Goal: Task Accomplishment & Management: Manage account settings

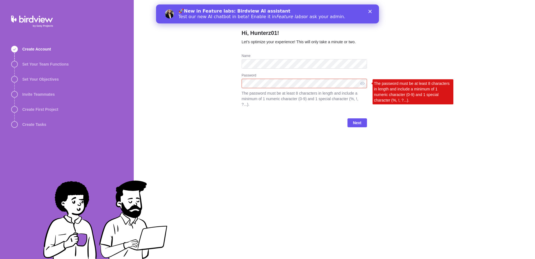
click at [357, 127] on div "Next" at bounding box center [304, 125] width 125 height 22
click at [358, 123] on span "Next" at bounding box center [357, 122] width 8 height 7
click at [360, 86] on div at bounding box center [362, 83] width 9 height 9
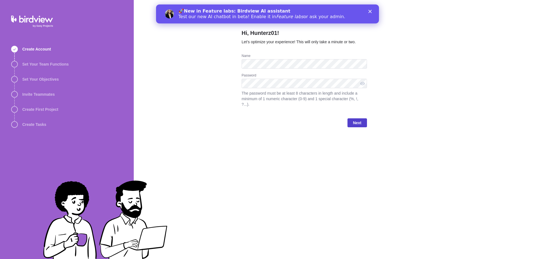
click at [353, 123] on span "Next" at bounding box center [358, 122] width 20 height 9
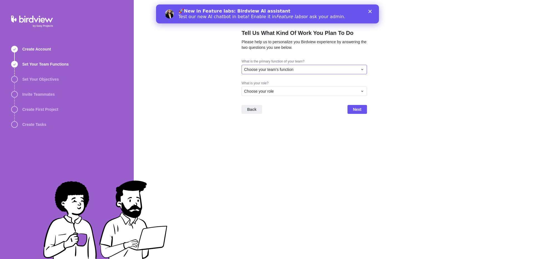
click at [305, 69] on div "Choose your team's function" at bounding box center [301, 70] width 114 height 6
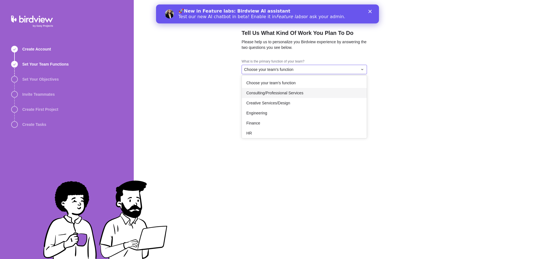
click at [283, 96] on div "Consulting/Professional Services" at bounding box center [304, 93] width 125 height 10
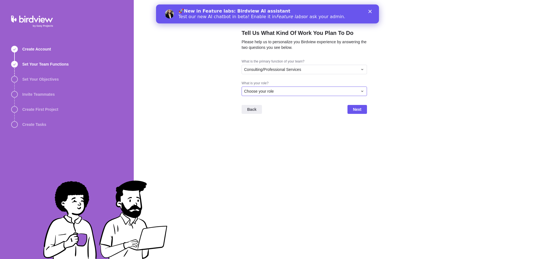
click at [278, 92] on div "Choose your role" at bounding box center [301, 91] width 114 height 6
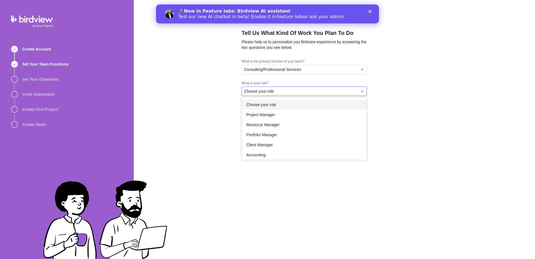
click at [421, 72] on div "Tell Us What Kind Of Work You Plan To Do Please help us to personalize you Bird…" at bounding box center [334, 129] width 401 height 259
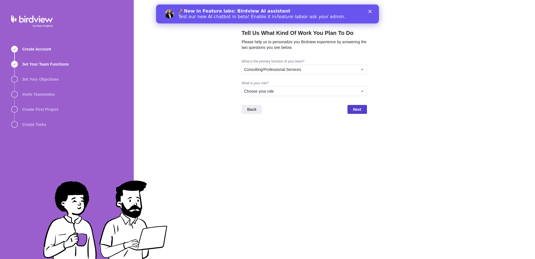
click at [358, 113] on span "Next" at bounding box center [358, 109] width 20 height 9
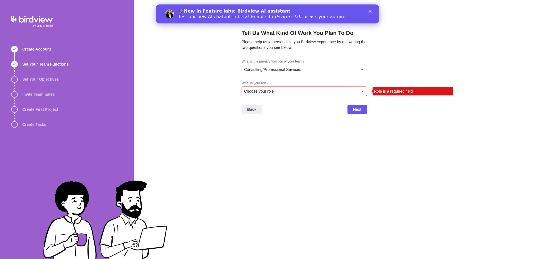
click at [337, 93] on div "Choose your role" at bounding box center [301, 91] width 114 height 6
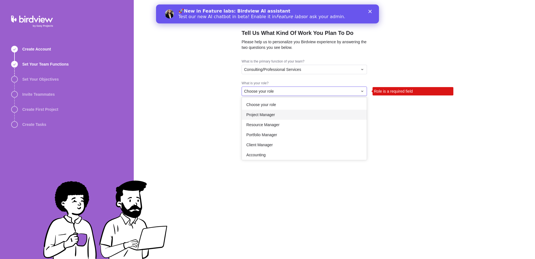
click at [302, 117] on div "Project Manager" at bounding box center [304, 115] width 125 height 10
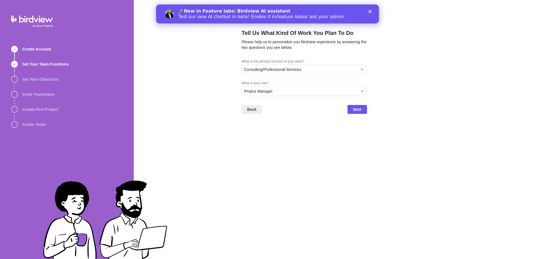
click at [347, 105] on div "Back Next" at bounding box center [304, 111] width 125 height 22
click at [357, 106] on span "Next" at bounding box center [357, 109] width 8 height 7
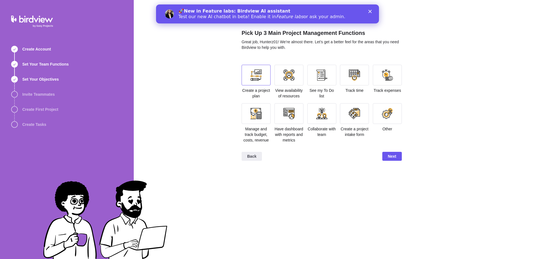
click at [259, 78] on div at bounding box center [256, 74] width 11 height 11
click at [288, 77] on div at bounding box center [288, 74] width 11 height 11
click at [308, 75] on div at bounding box center [321, 75] width 29 height 21
click at [348, 71] on div at bounding box center [354, 75] width 29 height 21
click at [386, 71] on div at bounding box center [387, 74] width 11 height 11
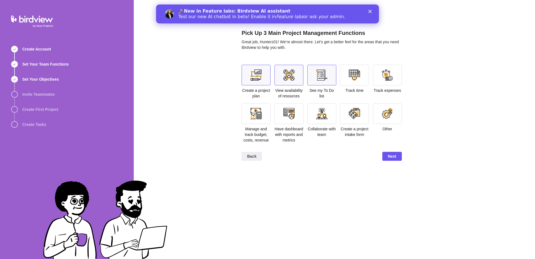
click at [358, 77] on div at bounding box center [354, 74] width 11 height 11
click at [326, 77] on div at bounding box center [321, 74] width 11 height 11
click at [287, 75] on div at bounding box center [288, 74] width 11 height 11
click at [251, 74] on div at bounding box center [256, 74] width 11 height 11
click at [259, 75] on div at bounding box center [256, 74] width 11 height 11
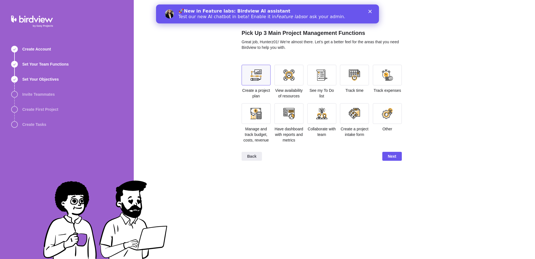
click at [256, 67] on div at bounding box center [256, 75] width 29 height 21
click at [263, 112] on div at bounding box center [256, 113] width 29 height 21
click at [261, 114] on div at bounding box center [256, 113] width 11 height 11
click at [262, 82] on div at bounding box center [256, 75] width 29 height 21
click at [288, 76] on div at bounding box center [288, 74] width 11 height 11
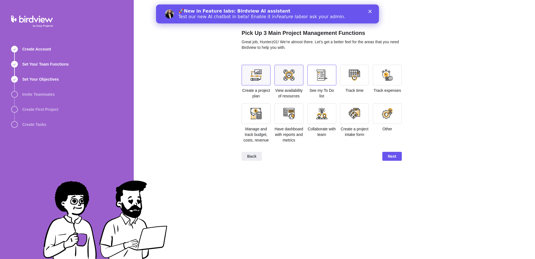
click at [324, 77] on div at bounding box center [321, 74] width 11 height 11
click at [395, 151] on div "Back Next" at bounding box center [322, 158] width 160 height 22
click at [391, 154] on span "Next" at bounding box center [392, 156] width 8 height 7
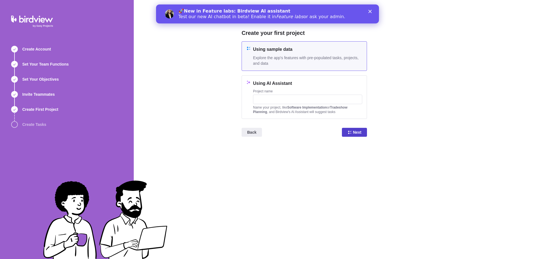
click at [350, 136] on span "Next" at bounding box center [354, 132] width 25 height 9
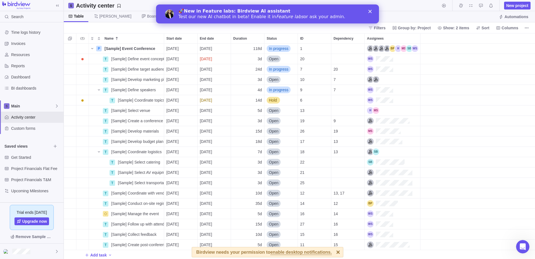
click at [528, 37] on div at bounding box center [478, 38] width 115 height 10
click at [29, 132] on div "Custom forms" at bounding box center [32, 128] width 64 height 11
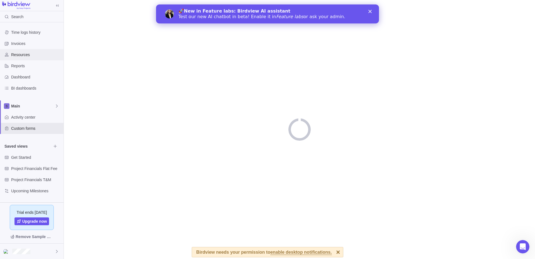
click at [18, 55] on span "Resources" at bounding box center [36, 55] width 50 height 6
click at [25, 78] on span "Dashboard" at bounding box center [36, 77] width 50 height 6
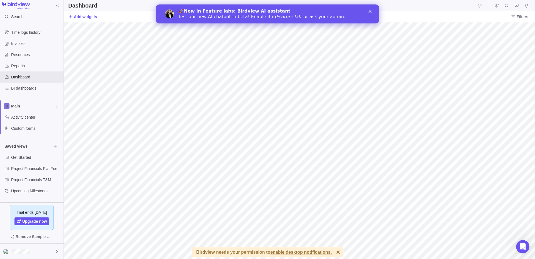
click at [372, 15] on div "🚀 New in Feature labs: Birdview AI assistant Test our new AI chatbot in beta! E…" at bounding box center [267, 14] width 223 height 14
click at [371, 13] on div "🚀 New in Feature labs: Birdview AI assistant Test our new AI chatbot in beta! E…" at bounding box center [267, 14] width 223 height 14
click at [370, 12] on polygon "Close" at bounding box center [369, 11] width 3 height 3
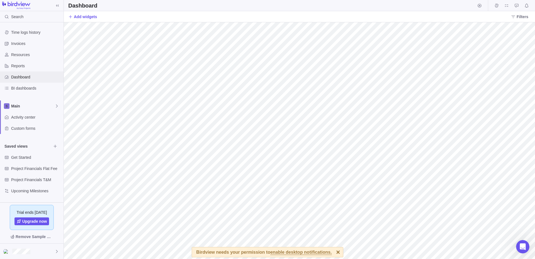
click at [37, 78] on span "Dashboard" at bounding box center [36, 77] width 50 height 6
click at [25, 158] on span "Get Started" at bounding box center [31, 157] width 40 height 6
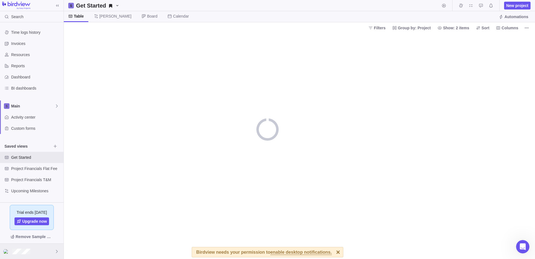
click at [31, 250] on div at bounding box center [32, 250] width 64 height 15
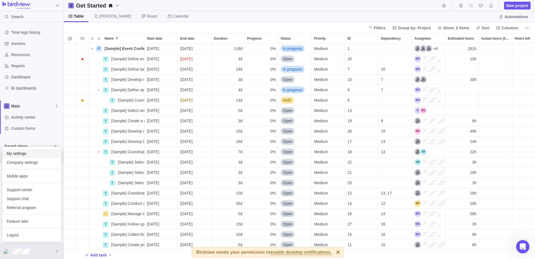
scroll to position [215, 471]
click at [17, 152] on span "My settings" at bounding box center [32, 154] width 50 height 6
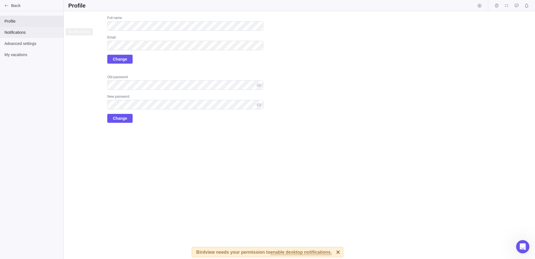
click at [21, 30] on span "Notifications" at bounding box center [31, 33] width 55 height 6
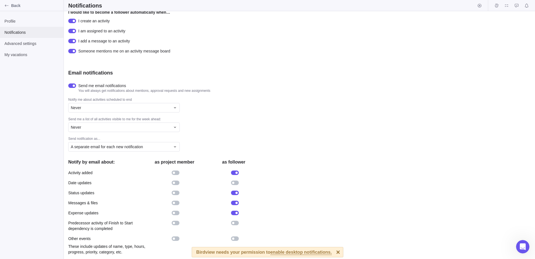
scroll to position [74, 0]
click at [233, 180] on div at bounding box center [235, 182] width 8 height 4
click at [176, 175] on div "Activity added" at bounding box center [165, 172] width 195 height 10
click at [175, 174] on div at bounding box center [176, 172] width 8 height 4
click at [26, 40] on div "Advanced settings" at bounding box center [32, 43] width 64 height 11
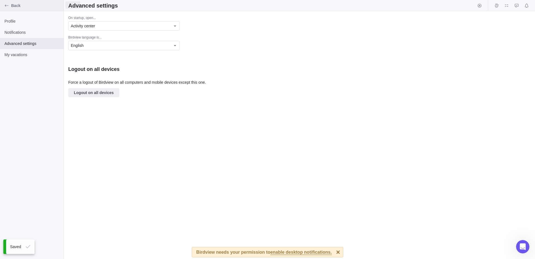
click at [6, 4] on icon "Back" at bounding box center [6, 5] width 4 height 4
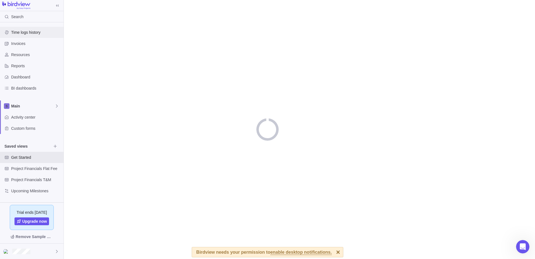
click at [21, 29] on div "Time logs history" at bounding box center [32, 32] width 64 height 11
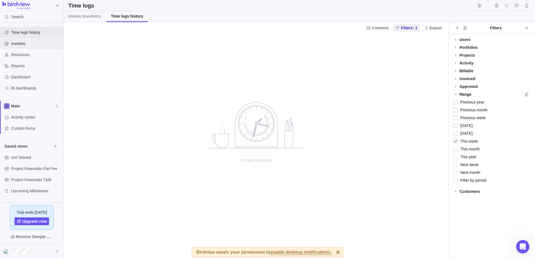
click at [30, 45] on span "Invoices" at bounding box center [36, 44] width 50 height 6
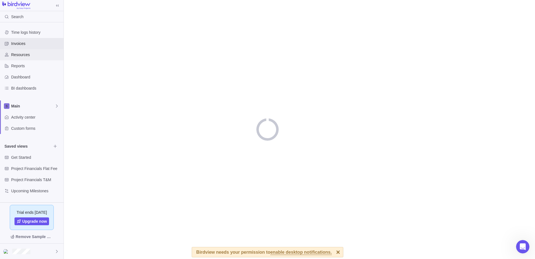
click at [30, 58] on div "Resources" at bounding box center [32, 54] width 64 height 11
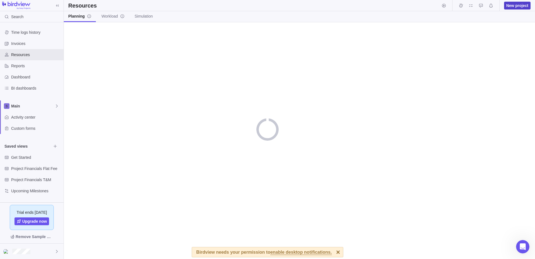
click at [513, 4] on span "New project" at bounding box center [517, 6] width 22 height 6
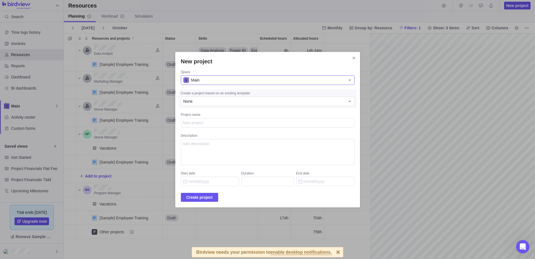
scroll to position [0, 89]
type textarea "x"
type textarea "t"
type textarea "x"
type textarea "te"
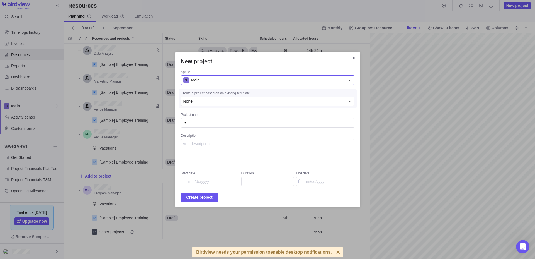
type textarea "x"
type textarea "tes"
type textarea "x"
type textarea "test"
type textarea "x"
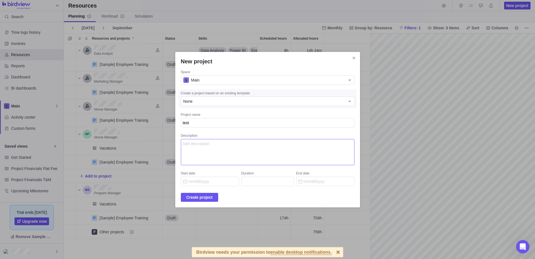
click at [232, 151] on textarea "Description" at bounding box center [268, 152] width 174 height 26
type textarea "dsfsa"
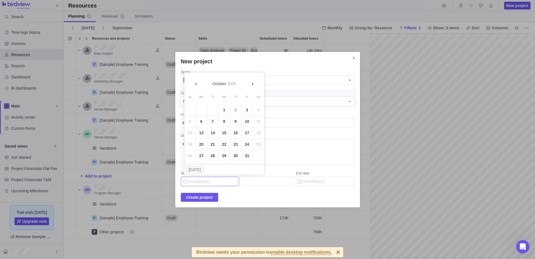
click at [202, 179] on input "Start date" at bounding box center [210, 180] width 58 height 9
click at [210, 122] on link "7" at bounding box center [212, 121] width 11 height 11
type input "[DATE]"
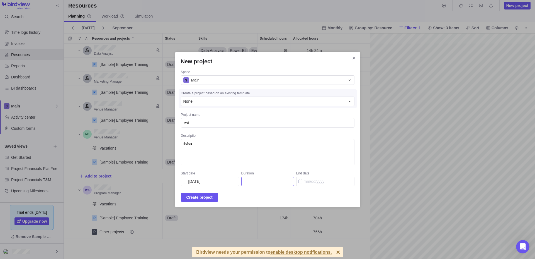
click at [262, 183] on input "Duration" at bounding box center [267, 180] width 53 height 9
type input "1"
type input "[DATE]"
type input "12"
type input "[DATE]"
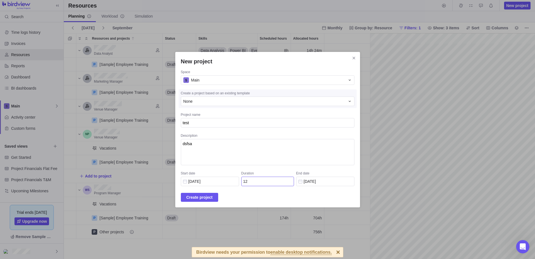
type input "123"
type input "[DATE]"
type input "123"
click at [209, 194] on span "Create project" at bounding box center [199, 197] width 26 height 7
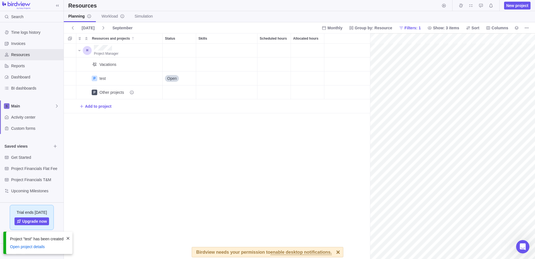
scroll to position [0, 24]
click at [288, 180] on div "Project Manager Vacations P test Details Open P Other projects Add to project" at bounding box center [217, 150] width 306 height 215
click at [157, 77] on icon "More actions" at bounding box center [158, 78] width 4 height 4
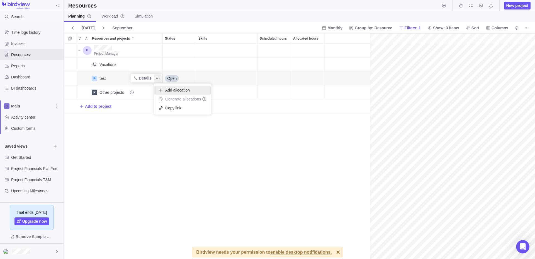
click at [176, 93] on div "Add allocation" at bounding box center [182, 90] width 57 height 9
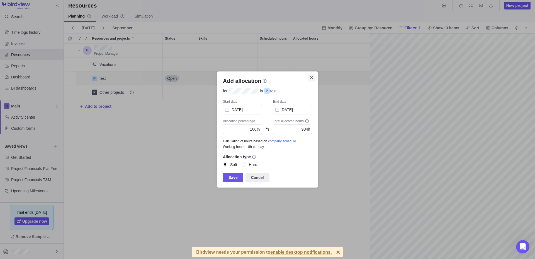
click at [311, 78] on icon "Close" at bounding box center [311, 77] width 4 height 4
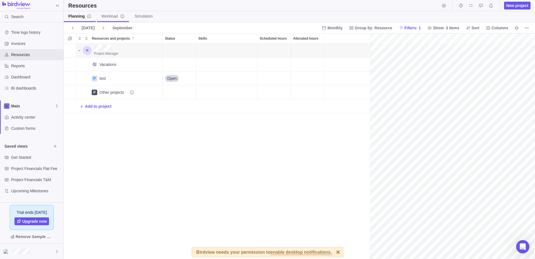
click at [108, 14] on span "Workload" at bounding box center [112, 16] width 23 height 6
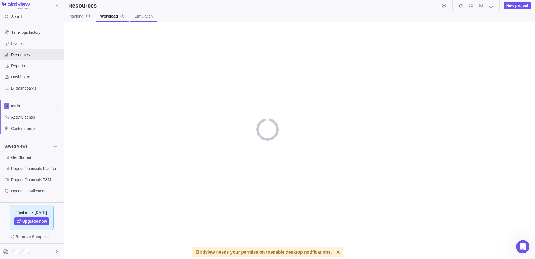
click at [145, 20] on link "Simulation" at bounding box center [143, 16] width 27 height 11
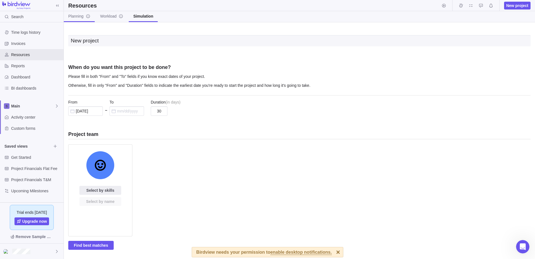
click at [80, 19] on link "Planning" at bounding box center [79, 16] width 31 height 11
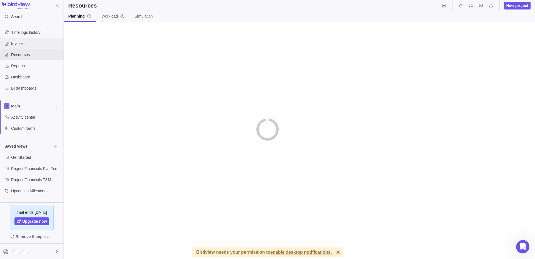
click at [34, 42] on span "Invoices" at bounding box center [36, 44] width 50 height 6
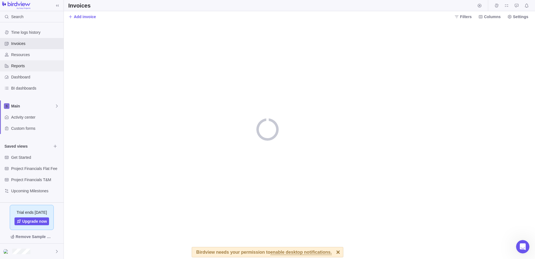
click at [30, 63] on span "Reports" at bounding box center [36, 66] width 50 height 6
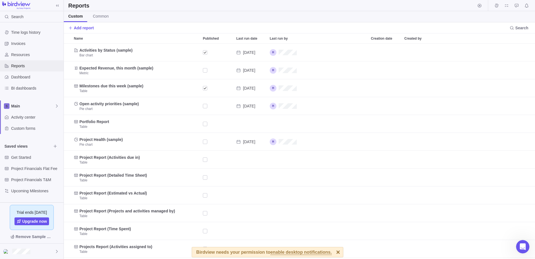
scroll to position [215, 471]
click at [32, 27] on div "Time logs history" at bounding box center [32, 32] width 64 height 11
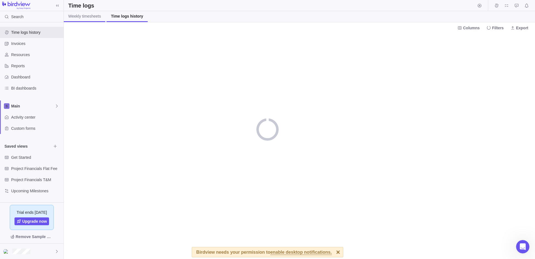
click at [89, 21] on link "Weekly timesheets" at bounding box center [85, 16] width 42 height 11
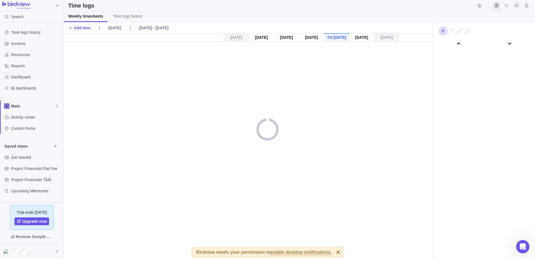
scroll to position [31066, 0]
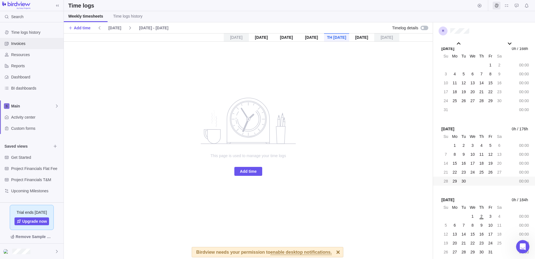
click at [23, 44] on span "Invoices" at bounding box center [36, 44] width 50 height 6
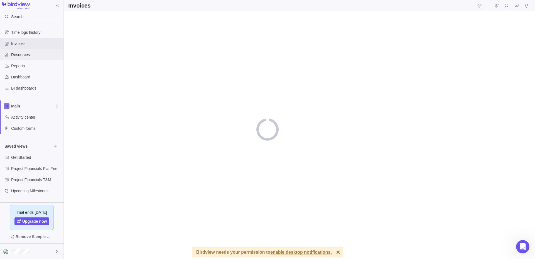
click at [35, 55] on span "Resources" at bounding box center [36, 55] width 50 height 6
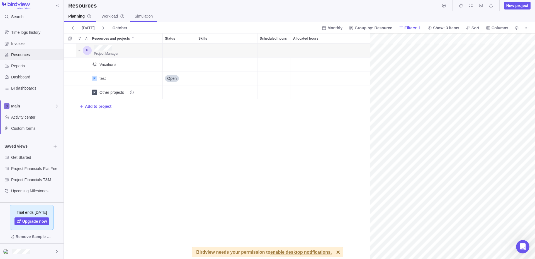
scroll to position [0, 24]
click at [108, 107] on span "Add to project" at bounding box center [98, 106] width 26 height 6
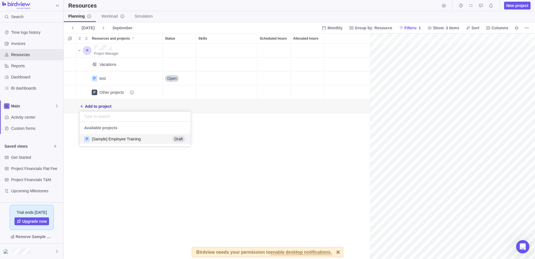
click at [115, 140] on span "[Sample] Employee Training" at bounding box center [116, 139] width 49 height 6
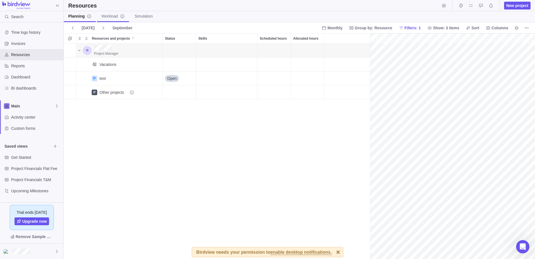
click at [107, 16] on span "Workload" at bounding box center [112, 16] width 23 height 6
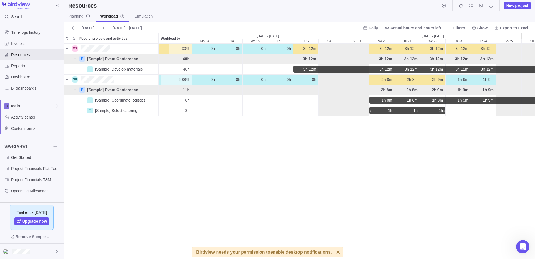
scroll to position [215, 471]
drag, startPoint x: 80, startPoint y: 15, endPoint x: 79, endPoint y: 21, distance: 6.1
click at [80, 16] on span "Planning" at bounding box center [79, 16] width 22 height 6
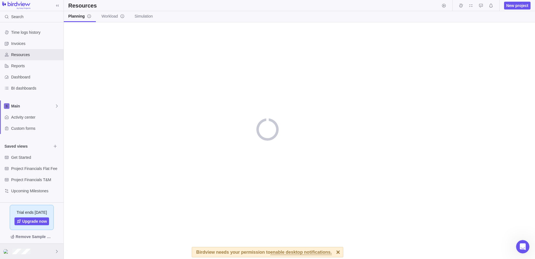
click at [34, 249] on div at bounding box center [32, 250] width 64 height 15
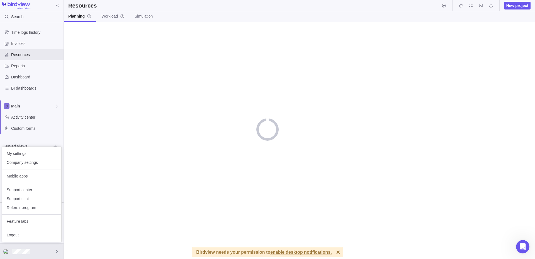
click at [110, 114] on body "Search Time logs history Invoices Resources Reports Dashboard BI dashboards Mai…" at bounding box center [267, 129] width 535 height 259
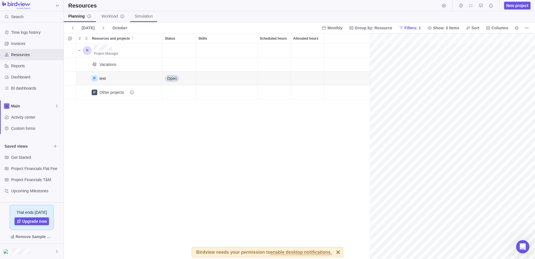
scroll to position [0, 24]
click at [145, 13] on span "Simulation" at bounding box center [144, 16] width 18 height 6
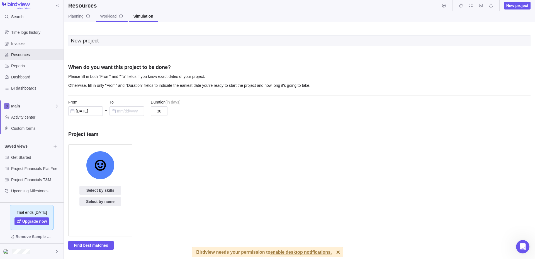
click at [117, 20] on link "Workload" at bounding box center [112, 16] width 32 height 11
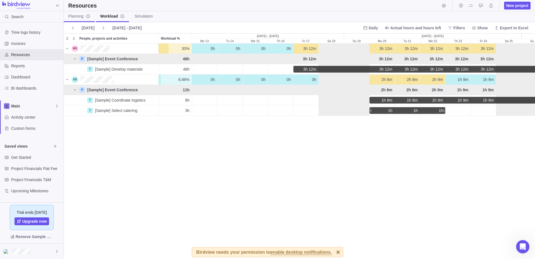
scroll to position [215, 471]
click at [80, 20] on link "Planning" at bounding box center [79, 16] width 31 height 11
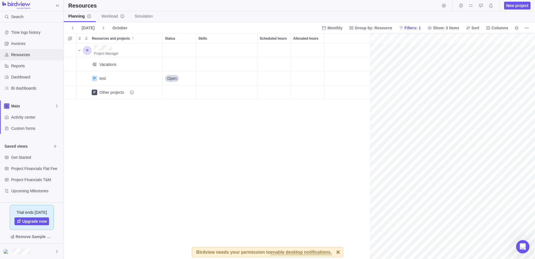
scroll to position [0, 24]
click at [113, 54] on span "Project Manager" at bounding box center [106, 54] width 25 height 4
click at [335, 253] on div at bounding box center [338, 252] width 10 height 10
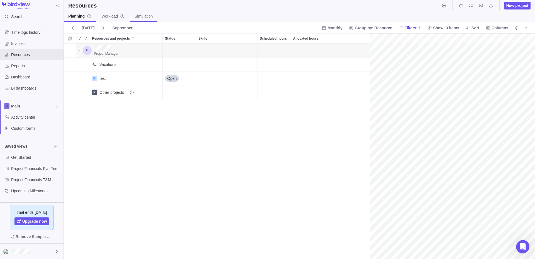
click at [137, 16] on span "Simulation" at bounding box center [144, 16] width 18 height 6
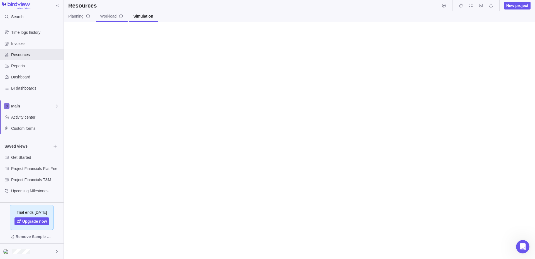
click at [113, 19] on span "Workload" at bounding box center [111, 16] width 23 height 6
click at [79, 18] on span "Planning" at bounding box center [79, 16] width 22 height 6
click at [44, 30] on span "Time logs history" at bounding box center [36, 33] width 50 height 6
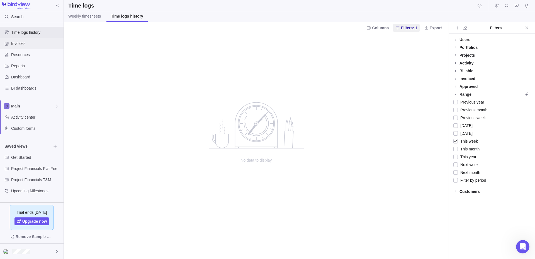
click at [40, 39] on div "Invoices" at bounding box center [32, 43] width 64 height 11
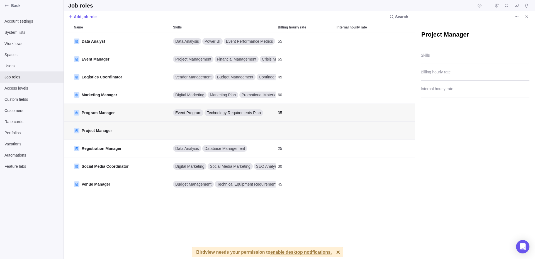
scroll to position [226, 351]
click at [30, 90] on span "Access levels" at bounding box center [31, 88] width 55 height 6
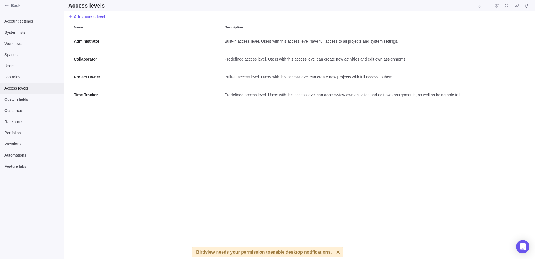
scroll to position [226, 471]
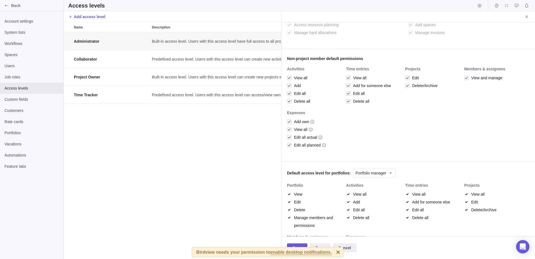
scroll to position [188, 0]
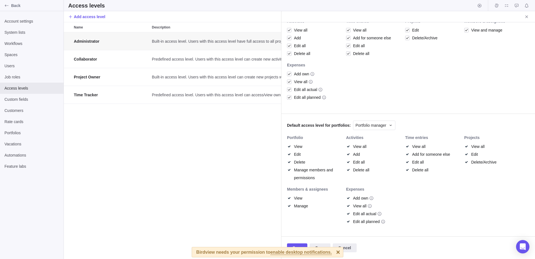
type textarea "x"
click at [338, 251] on div at bounding box center [338, 252] width 10 height 10
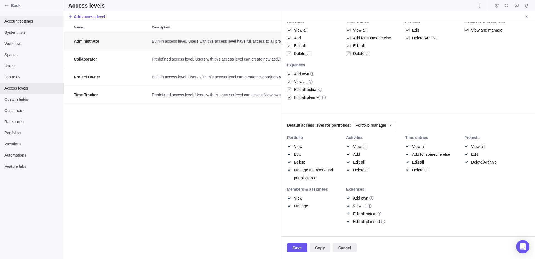
click at [28, 19] on span "Account settings" at bounding box center [31, 21] width 55 height 6
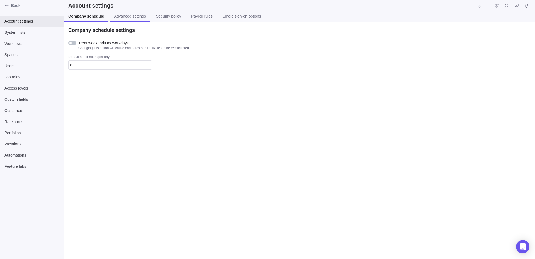
click at [126, 18] on span "Advanced settings" at bounding box center [130, 16] width 32 height 6
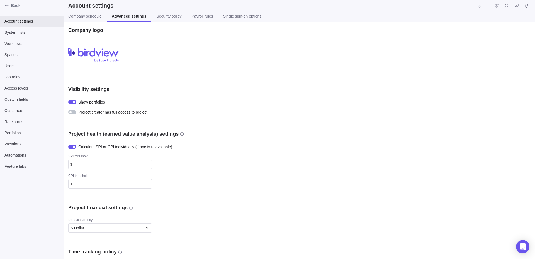
scroll to position [190, 0]
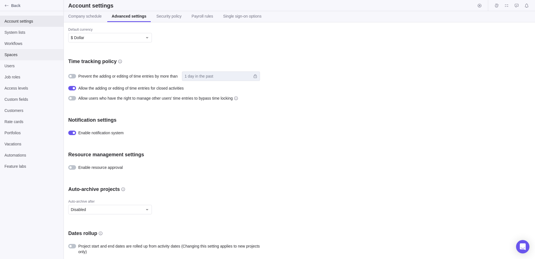
click at [27, 59] on div "Spaces" at bounding box center [32, 54] width 64 height 11
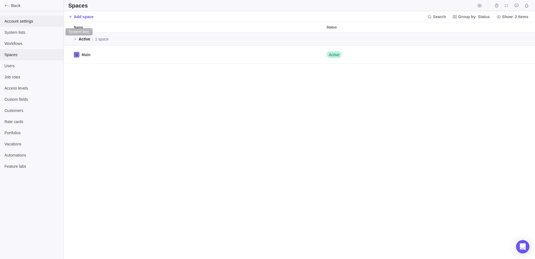
scroll to position [226, 471]
click at [94, 17] on div "Add space Search Group by: Status Show: 2 items" at bounding box center [299, 16] width 471 height 11
click at [90, 17] on span "Add space" at bounding box center [84, 17] width 20 height 6
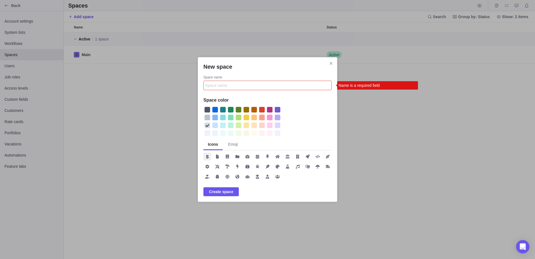
click at [220, 81] on input "Space name" at bounding box center [267, 85] width 128 height 9
type input "test"
click at [225, 192] on span "Create space" at bounding box center [221, 191] width 24 height 7
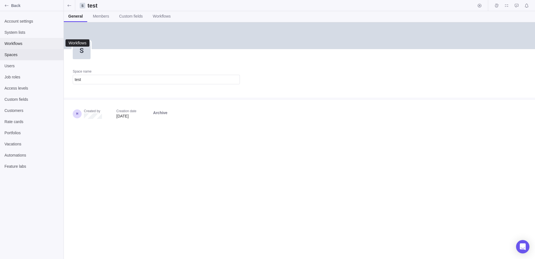
click at [12, 45] on span "Workflows" at bounding box center [31, 44] width 55 height 6
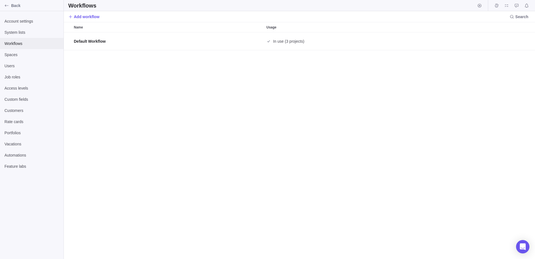
scroll to position [226, 471]
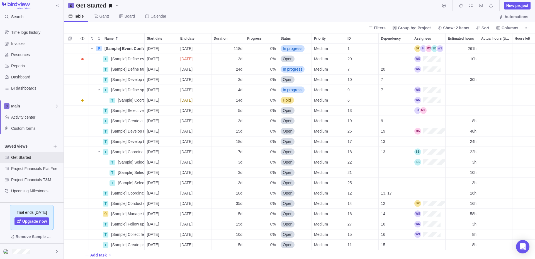
scroll to position [215, 471]
click at [51, 249] on div at bounding box center [32, 250] width 64 height 15
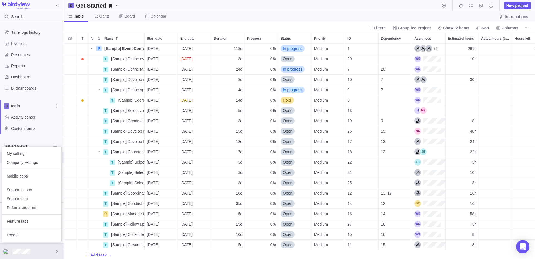
click at [23, 29] on body "Search Time logs history Invoices Resources Reports Dashboard BI dashboards Mai…" at bounding box center [267, 129] width 535 height 259
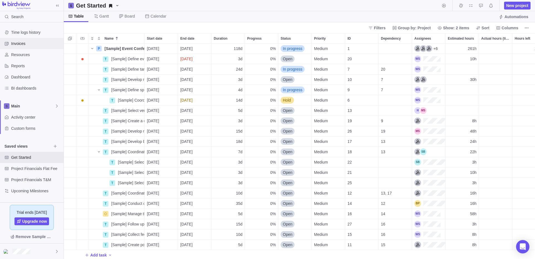
click at [25, 40] on div "Invoices" at bounding box center [32, 43] width 64 height 11
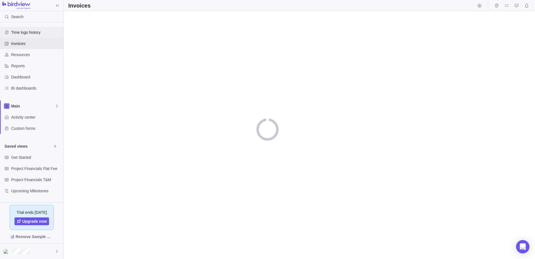
click at [23, 35] on span "Time logs history" at bounding box center [36, 33] width 50 height 6
click at [24, 43] on span "Invoices" at bounding box center [36, 44] width 50 height 6
click at [25, 50] on div "Resources" at bounding box center [32, 54] width 64 height 11
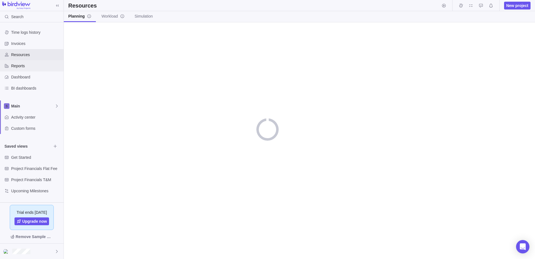
click at [28, 67] on span "Reports" at bounding box center [36, 66] width 50 height 6
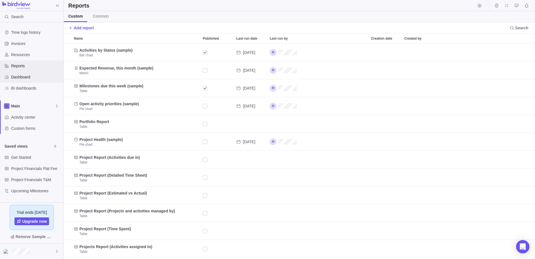
scroll to position [215, 471]
click at [84, 30] on span "Add report" at bounding box center [84, 28] width 20 height 6
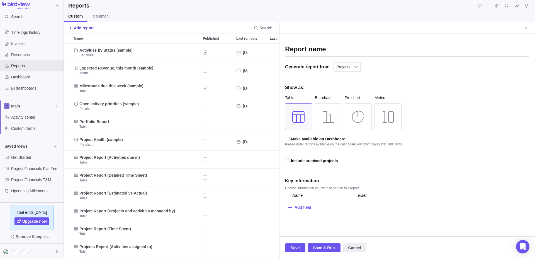
scroll to position [215, 215]
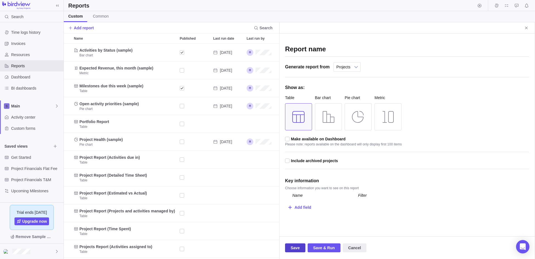
click at [300, 246] on span "Save" at bounding box center [295, 247] width 20 height 9
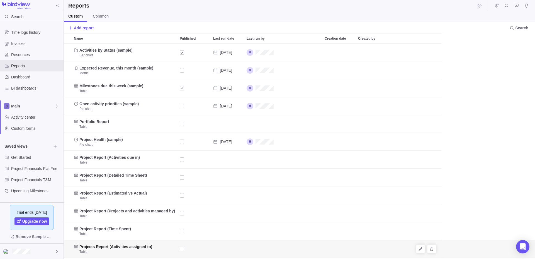
scroll to position [215, 471]
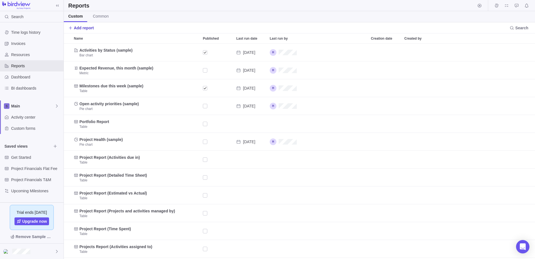
click at [87, 27] on span "Add report" at bounding box center [84, 28] width 20 height 6
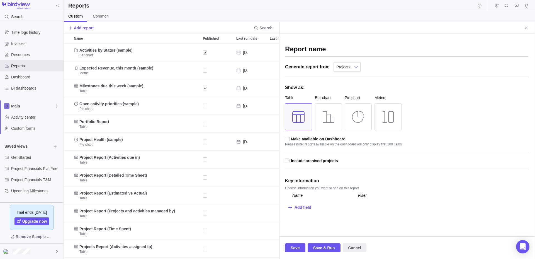
scroll to position [215, 215]
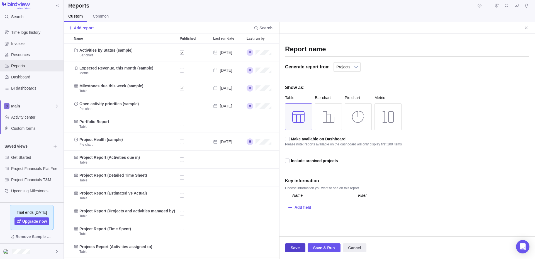
click at [303, 248] on span "Save" at bounding box center [295, 247] width 20 height 9
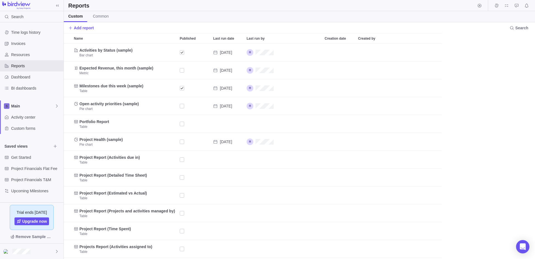
scroll to position [215, 471]
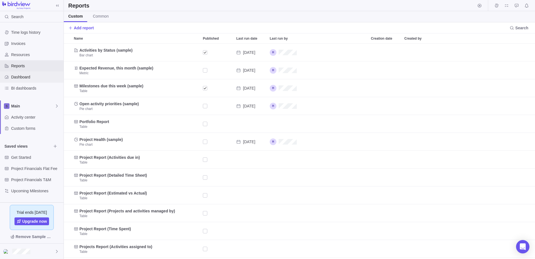
click at [33, 79] on span "Dashboard" at bounding box center [36, 77] width 50 height 6
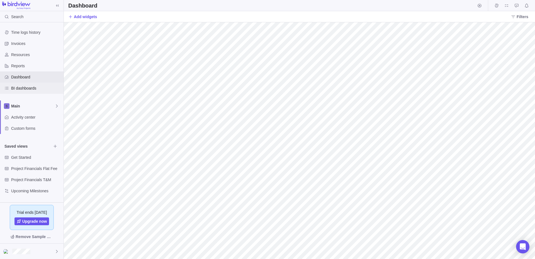
click at [21, 86] on span "BI dashboards" at bounding box center [36, 88] width 50 height 6
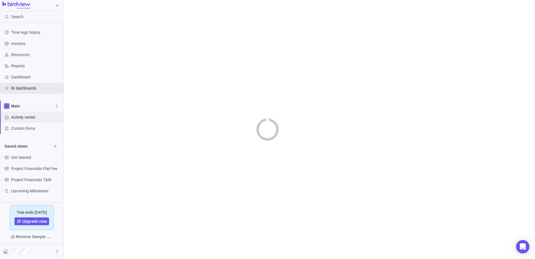
click at [28, 120] on div "Activity center" at bounding box center [32, 116] width 64 height 11
click at [28, 127] on span "Custom forms" at bounding box center [36, 128] width 50 height 6
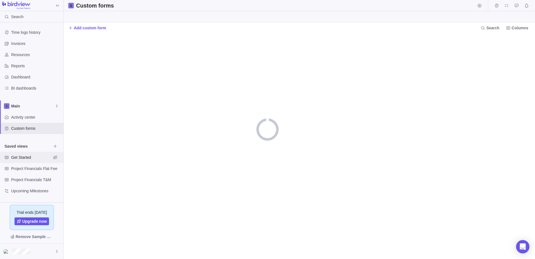
click at [28, 160] on div "Get Started" at bounding box center [32, 157] width 64 height 11
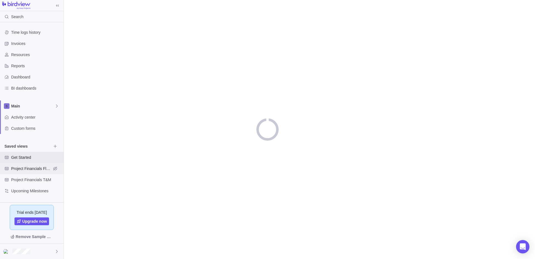
click at [28, 165] on div "Project Financials Flat Fee" at bounding box center [32, 168] width 64 height 11
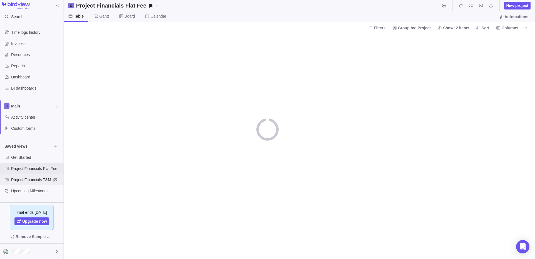
click at [28, 180] on span "Project Financials T&M" at bounding box center [31, 180] width 40 height 6
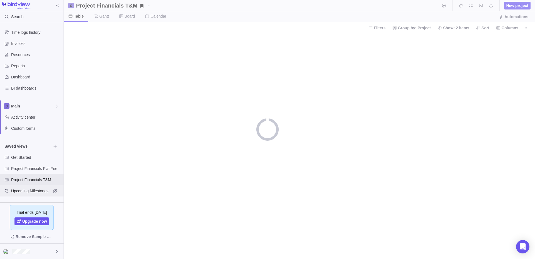
click at [28, 186] on div "Upcoming Milestones" at bounding box center [32, 190] width 64 height 11
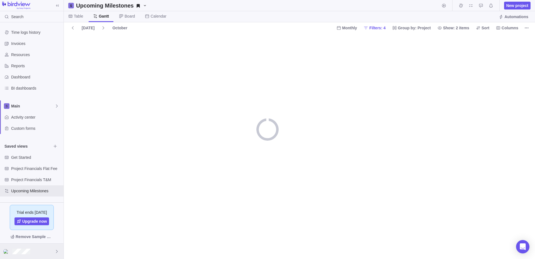
click at [33, 252] on div at bounding box center [32, 250] width 64 height 15
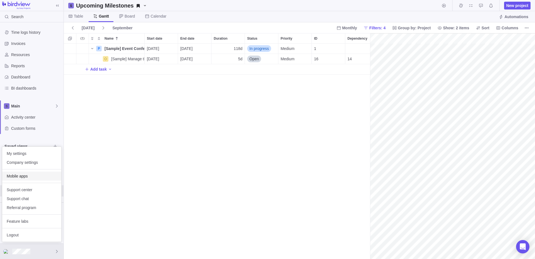
scroll to position [0, 50]
click at [24, 165] on span "Company settings" at bounding box center [32, 162] width 50 height 6
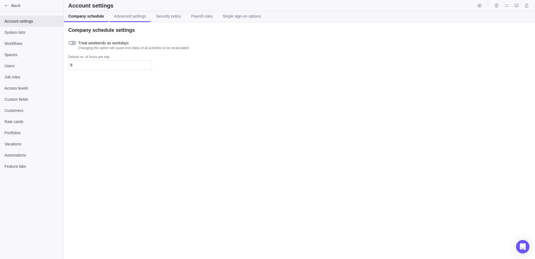
click at [136, 17] on span "Advanced settings" at bounding box center [130, 16] width 32 height 6
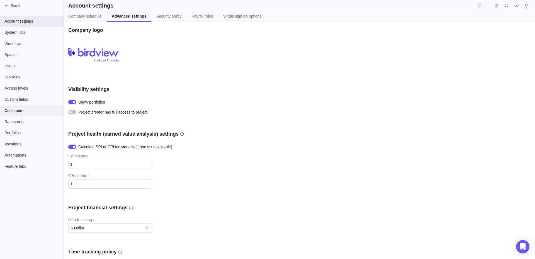
click at [22, 115] on div "Customers" at bounding box center [32, 110] width 64 height 11
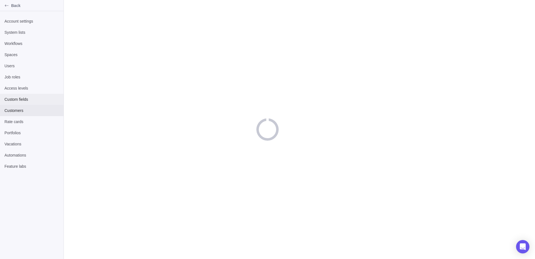
click at [26, 104] on div "Custom fields" at bounding box center [32, 99] width 64 height 11
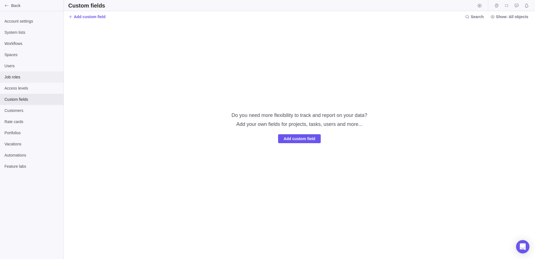
click at [23, 79] on span "Job roles" at bounding box center [31, 77] width 55 height 6
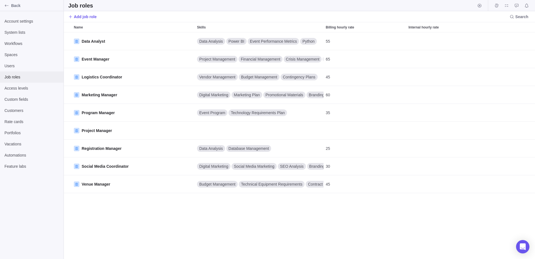
scroll to position [226, 471]
click at [23, 71] on div "Job roles" at bounding box center [32, 76] width 64 height 11
click at [23, 64] on span "Users" at bounding box center [31, 66] width 55 height 6
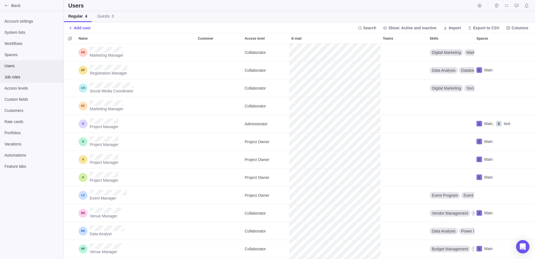
scroll to position [215, 471]
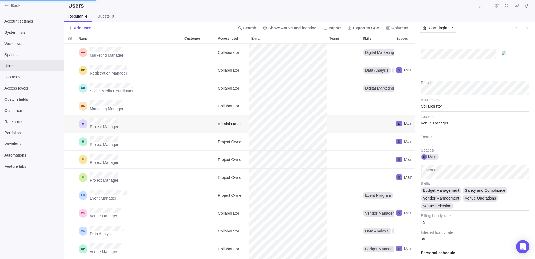
type textarea "x"
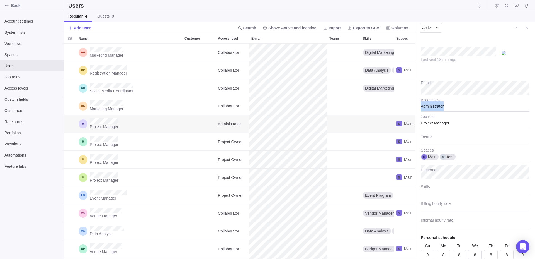
drag, startPoint x: 444, startPoint y: 107, endPoint x: 417, endPoint y: 107, distance: 27.6
click at [421, 107] on div "Administrator" at bounding box center [475, 105] width 109 height 14
drag, startPoint x: 449, startPoint y: 126, endPoint x: 418, endPoint y: 117, distance: 32.7
click at [421, 117] on div "Project Manager" at bounding box center [475, 121] width 109 height 14
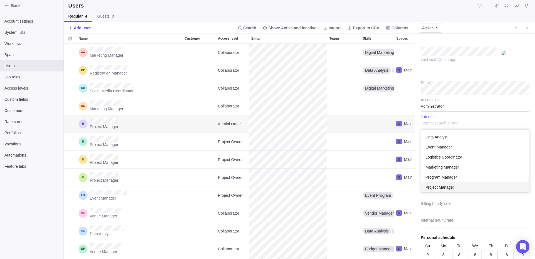
scroll to position [62, 108]
drag, startPoint x: 445, startPoint y: 107, endPoint x: 419, endPoint y: 107, distance: 26.2
click at [419, 107] on div "Last visit 12 min ago Email Administrator Access level Data Analyst Event Manag…" at bounding box center [475, 145] width 120 height 225
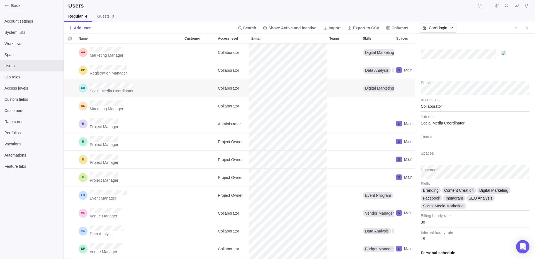
type textarea "x"
type input "30"
type input "15"
type textarea "x"
type input "60"
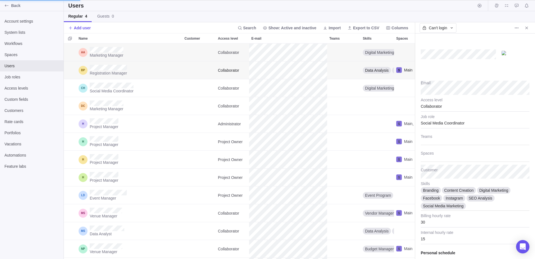
type input "35"
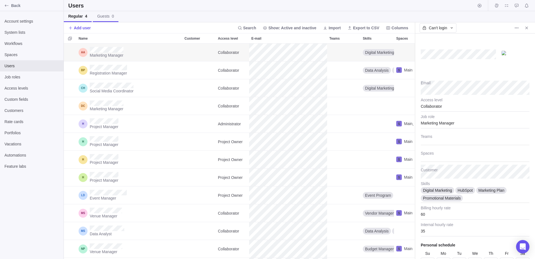
click at [110, 18] on span "Guests 0" at bounding box center [105, 16] width 17 height 6
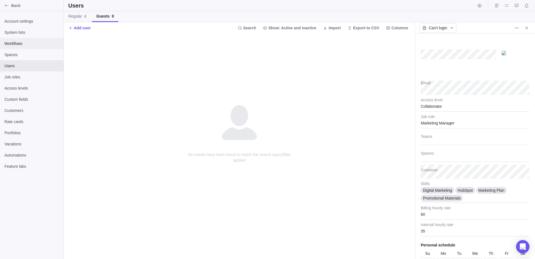
drag, startPoint x: 79, startPoint y: 18, endPoint x: 58, endPoint y: 45, distance: 34.4
click at [78, 18] on span "Regular 4" at bounding box center [77, 16] width 18 height 6
type textarea "x"
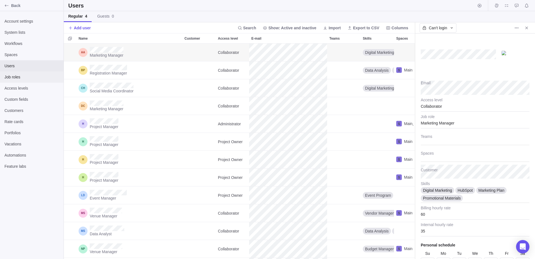
scroll to position [215, 351]
click at [36, 76] on span "Job roles" at bounding box center [31, 77] width 55 height 6
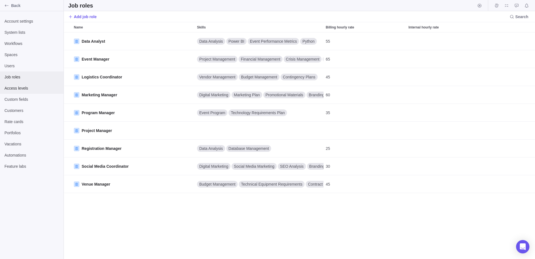
scroll to position [226, 471]
click at [22, 101] on span "Custom fields" at bounding box center [31, 99] width 55 height 6
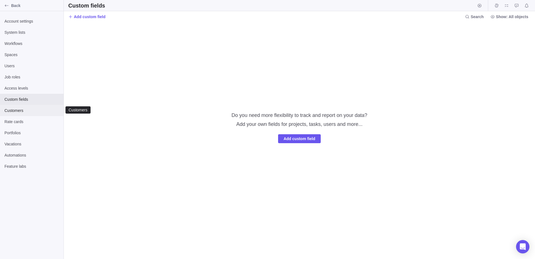
click at [23, 113] on span "Customers" at bounding box center [31, 111] width 55 height 6
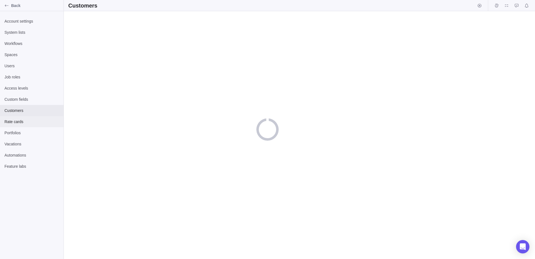
click at [23, 123] on span "Rate cards" at bounding box center [31, 122] width 55 height 6
click at [24, 134] on span "Portfolios" at bounding box center [31, 133] width 55 height 6
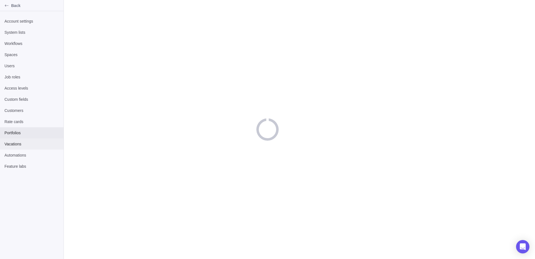
click at [25, 143] on span "Vacations" at bounding box center [31, 144] width 55 height 6
click at [26, 154] on span "Automations" at bounding box center [31, 155] width 55 height 6
click at [29, 168] on span "Feature labs" at bounding box center [31, 166] width 55 height 6
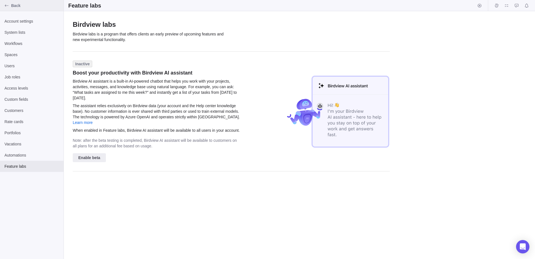
click at [9, 8] on div "Back" at bounding box center [6, 5] width 9 height 9
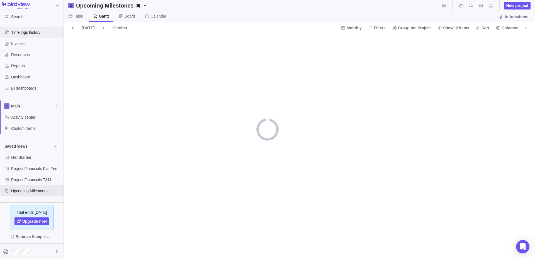
click at [26, 36] on div "Time logs history" at bounding box center [32, 32] width 64 height 11
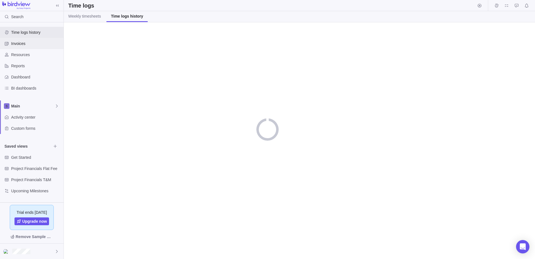
click at [25, 42] on span "Invoices" at bounding box center [36, 44] width 50 height 6
click at [26, 56] on span "Resources" at bounding box center [36, 55] width 50 height 6
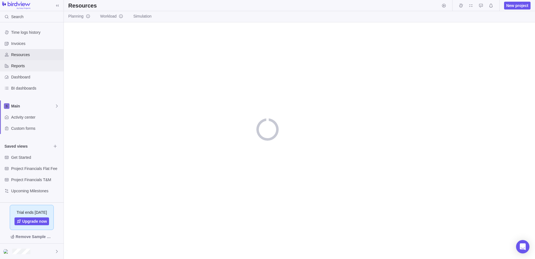
click at [28, 69] on div "Reports" at bounding box center [32, 65] width 64 height 11
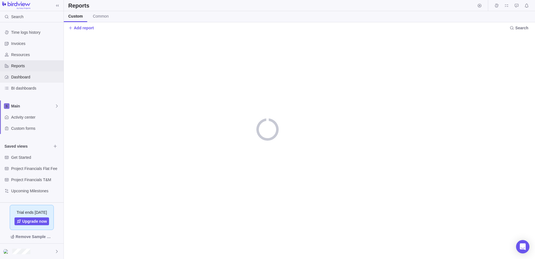
click at [28, 76] on span "Dashboard" at bounding box center [36, 77] width 50 height 6
click at [30, 86] on span "BI dashboards" at bounding box center [36, 88] width 50 height 6
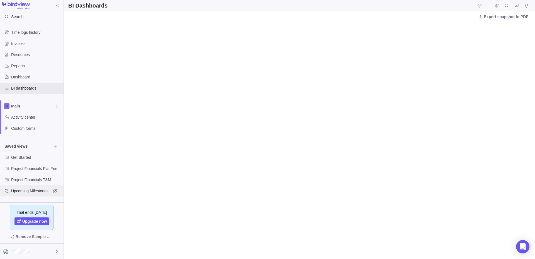
click at [21, 193] on span "Upcoming Milestones" at bounding box center [31, 191] width 40 height 6
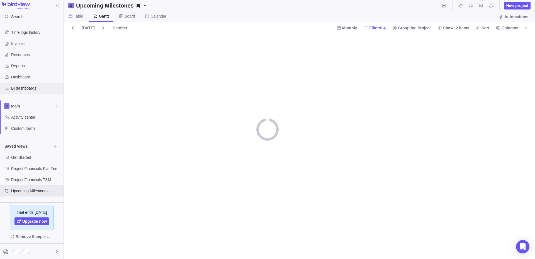
click at [25, 88] on span "BI dashboards" at bounding box center [36, 88] width 50 height 6
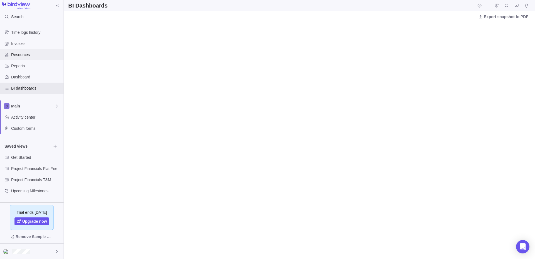
click at [28, 56] on span "Resources" at bounding box center [36, 55] width 50 height 6
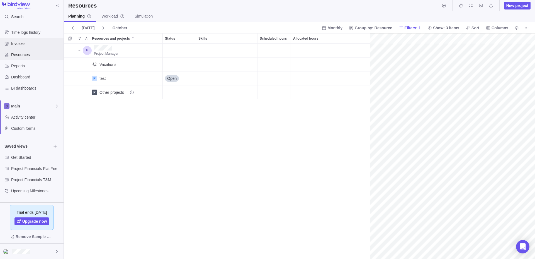
scroll to position [0, 24]
click at [81, 50] on icon "Resources and projects" at bounding box center [79, 50] width 4 height 4
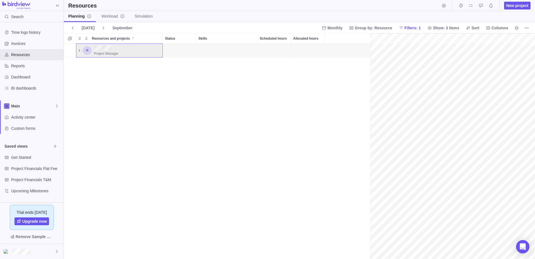
click at [81, 50] on icon "Resources and projects" at bounding box center [79, 50] width 4 height 4
click at [523, 28] on span "More actions" at bounding box center [527, 28] width 8 height 8
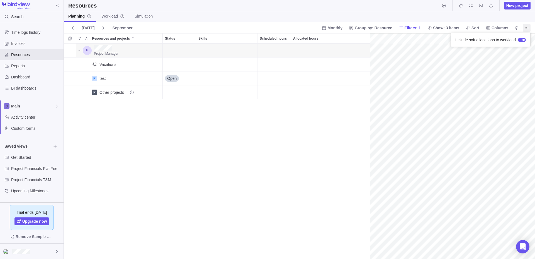
click at [108, 18] on body "Search Time logs history Invoices Resources Reports Dashboard BI dashboards Mai…" at bounding box center [267, 129] width 535 height 259
drag, startPoint x: 108, startPoint y: 16, endPoint x: 149, endPoint y: 11, distance: 40.7
click at [109, 16] on span "Workload" at bounding box center [112, 16] width 23 height 6
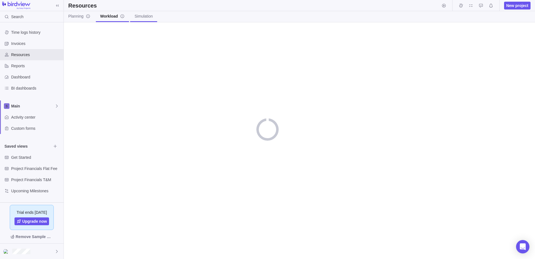
click at [146, 14] on span "Simulation" at bounding box center [144, 16] width 18 height 6
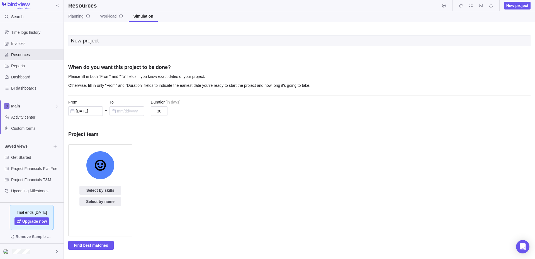
click at [235, 32] on div "New project" at bounding box center [299, 41] width 462 height 28
click at [107, 44] on input "New project" at bounding box center [299, 40] width 462 height 11
type input "wqe"
click at [331, 171] on div "Select by skills Select by name" at bounding box center [299, 192] width 462 height 96
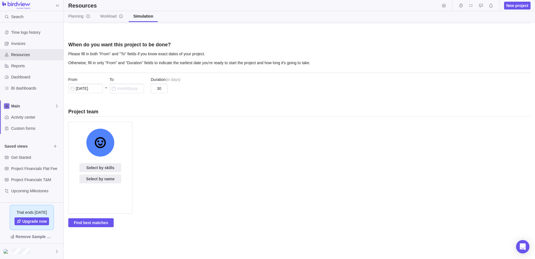
scroll to position [44, 0]
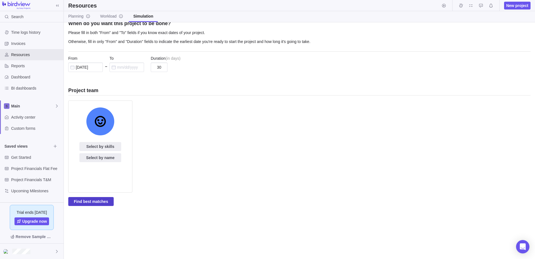
click at [94, 202] on span "Find best matches" at bounding box center [91, 201] width 34 height 7
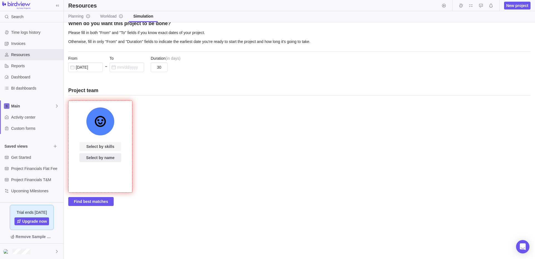
click at [106, 147] on span "Select by skills" at bounding box center [100, 146] width 28 height 7
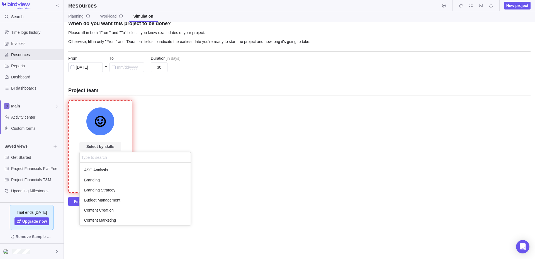
scroll to position [62, 111]
click at [111, 172] on div "ASO Analysis" at bounding box center [135, 170] width 111 height 10
click at [166, 126] on div "wqe When do you want this project to be done? Please fill in both "From" and "T…" at bounding box center [299, 140] width 471 height 236
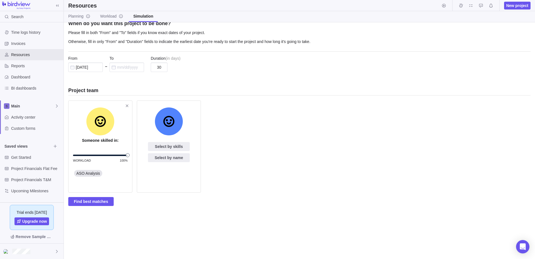
scroll to position [0, 0]
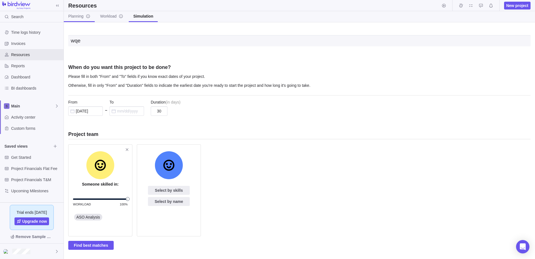
click at [81, 21] on link "Planning" at bounding box center [79, 16] width 31 height 11
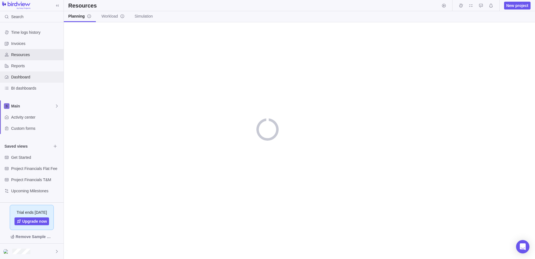
click at [30, 76] on span "Dashboard" at bounding box center [36, 77] width 50 height 6
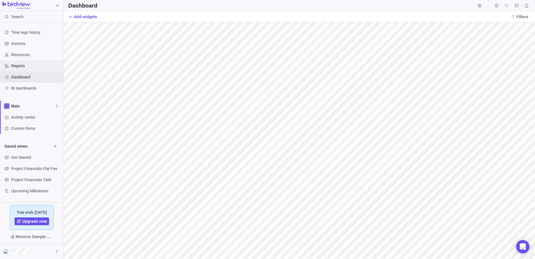
click at [26, 68] on span "Reports" at bounding box center [36, 66] width 50 height 6
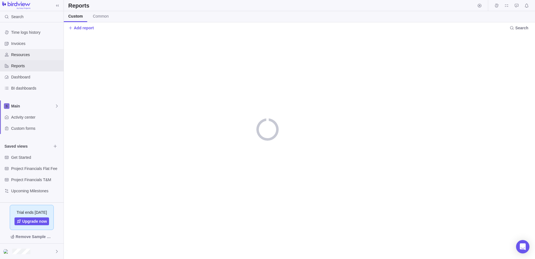
click at [22, 59] on div "Resources" at bounding box center [32, 54] width 64 height 11
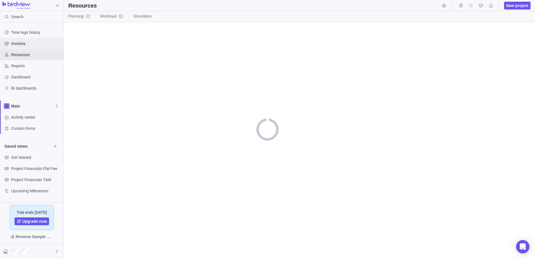
click at [21, 42] on span "Invoices" at bounding box center [36, 44] width 50 height 6
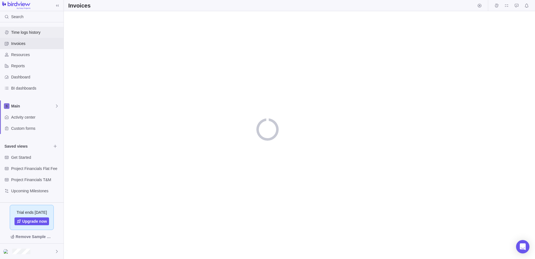
click at [21, 31] on span "Time logs history" at bounding box center [36, 33] width 50 height 6
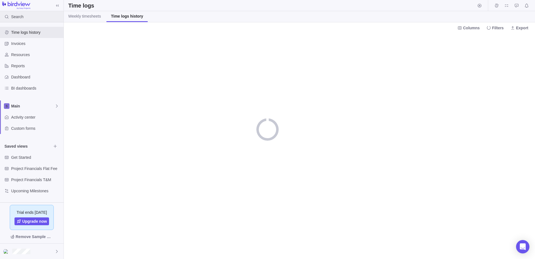
click at [17, 14] on span "Search" at bounding box center [17, 17] width 12 height 6
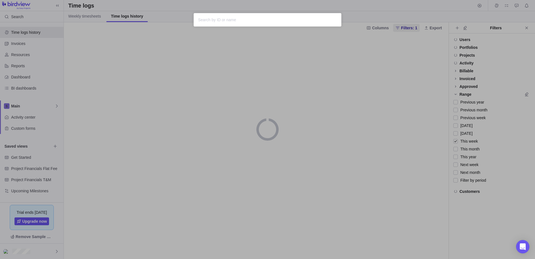
click at [186, 36] on div "Sorry, nothing was found" at bounding box center [267, 129] width 535 height 259
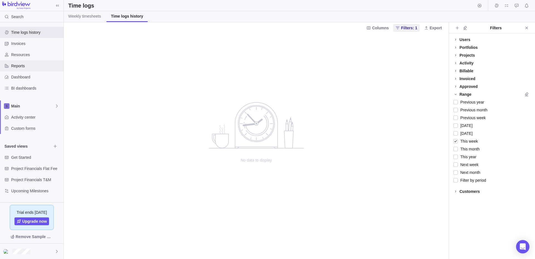
click at [21, 65] on span "Reports" at bounding box center [36, 66] width 50 height 6
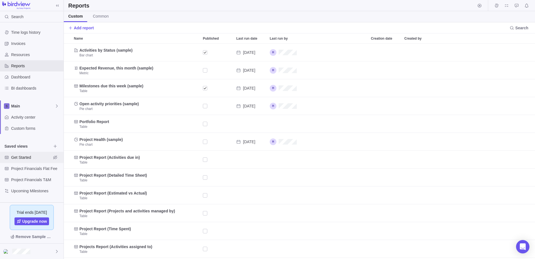
click at [30, 158] on span "Get Started" at bounding box center [31, 157] width 40 height 6
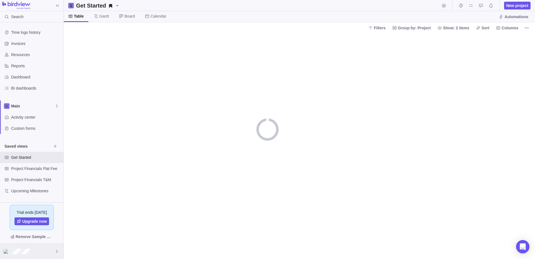
click at [36, 249] on div at bounding box center [32, 250] width 64 height 15
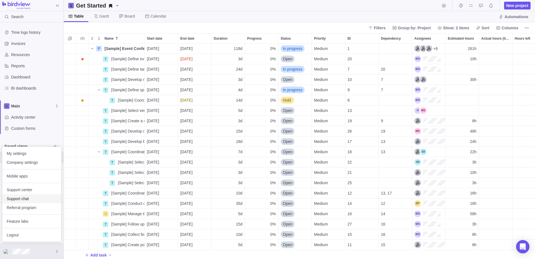
scroll to position [215, 471]
click at [27, 206] on span "Referral program" at bounding box center [32, 208] width 50 height 6
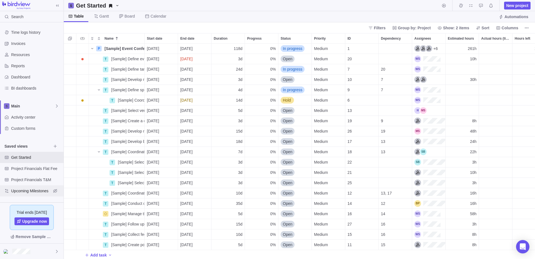
click at [29, 188] on span "Upcoming Milestones" at bounding box center [31, 191] width 40 height 6
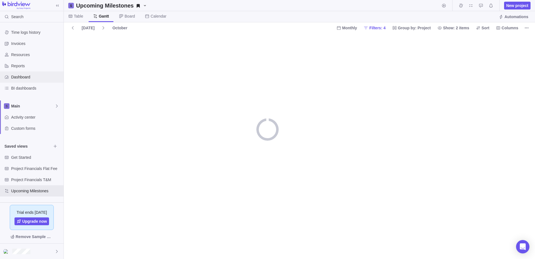
click at [24, 74] on div "Dashboard" at bounding box center [32, 76] width 64 height 11
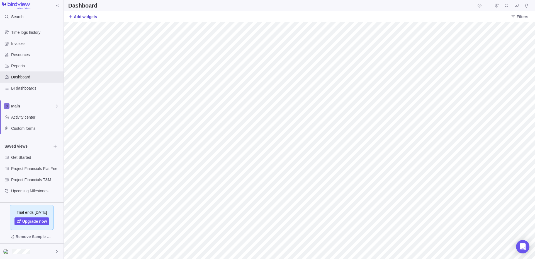
click at [91, 14] on span "Add widgets" at bounding box center [82, 17] width 29 height 8
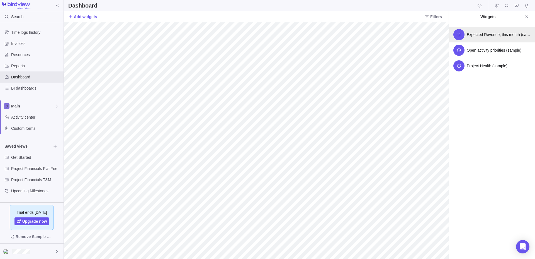
click at [488, 30] on div "Expected Revenue, this month (sample)" at bounding box center [492, 35] width 86 height 16
click at [475, 39] on div "Open activity priorities (sample)" at bounding box center [492, 35] width 86 height 16
click at [479, 38] on div "Project Health (sample)" at bounding box center [492, 35] width 86 height 16
click at [510, 32] on div "Project Health (sample)" at bounding box center [492, 35] width 86 height 16
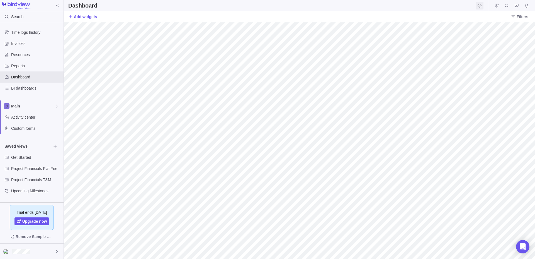
click at [480, 2] on span "Start timer" at bounding box center [480, 6] width 8 height 8
click at [42, 88] on body "Search Time logs history Invoices Resources Reports Dashboard BI dashboards Mai…" at bounding box center [267, 129] width 535 height 259
click at [23, 91] on div "BI dashboards" at bounding box center [32, 88] width 64 height 11
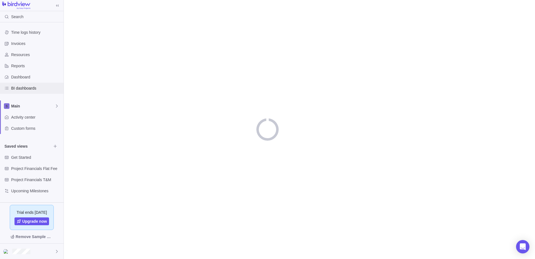
click at [6, 90] on div "BI dashboards" at bounding box center [6, 88] width 9 height 9
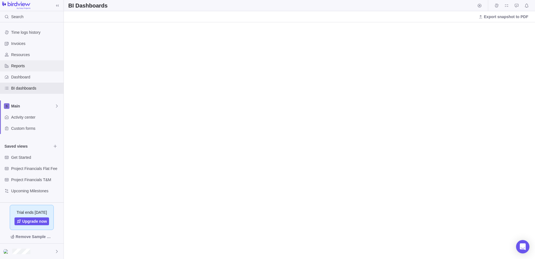
click at [16, 63] on span "Reports" at bounding box center [36, 66] width 50 height 6
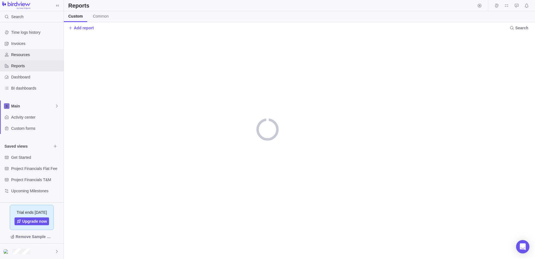
click at [19, 52] on span "Resources" at bounding box center [36, 55] width 50 height 6
click at [17, 46] on span "Invoices" at bounding box center [36, 44] width 50 height 6
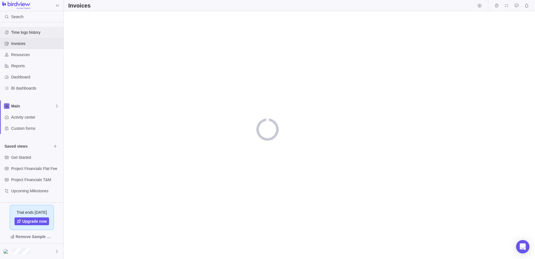
click at [18, 34] on span "Time logs history" at bounding box center [36, 33] width 50 height 6
click at [18, 55] on span "Resources" at bounding box center [36, 55] width 50 height 6
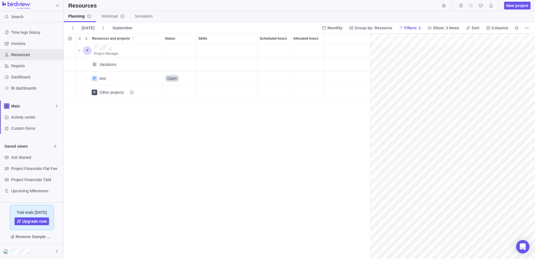
scroll to position [0, 24]
click at [39, 251] on div at bounding box center [32, 250] width 64 height 15
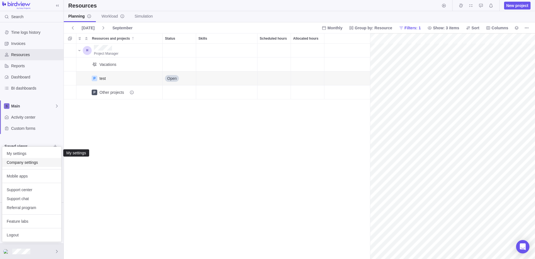
click at [30, 163] on span "Company settings" at bounding box center [32, 162] width 50 height 6
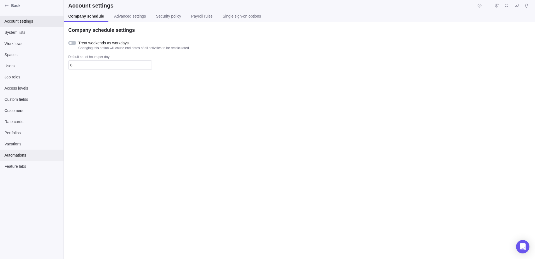
click at [21, 155] on span "Automations" at bounding box center [31, 155] width 55 height 6
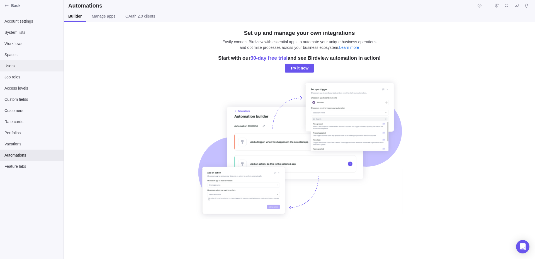
click at [14, 67] on span "Users" at bounding box center [31, 66] width 55 height 6
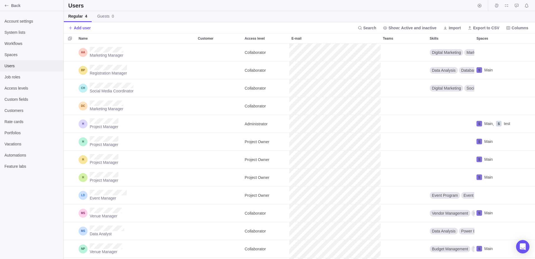
scroll to position [215, 471]
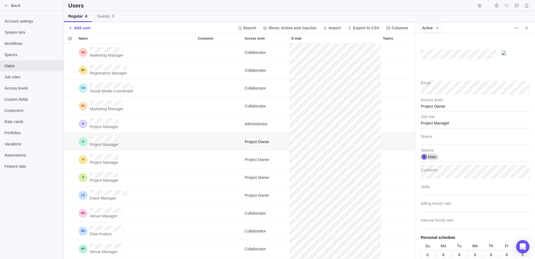
scroll to position [215, 351]
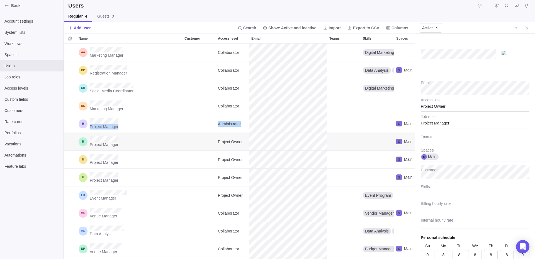
drag, startPoint x: 449, startPoint y: 106, endPoint x: 390, endPoint y: 100, distance: 58.8
click at [421, 100] on div "Project Owner" at bounding box center [475, 105] width 109 height 14
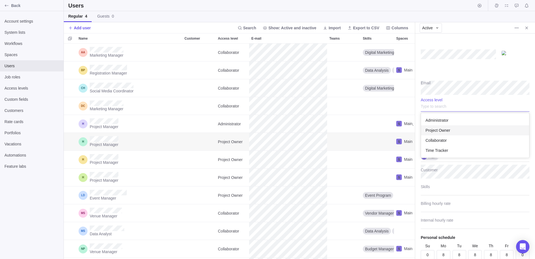
scroll to position [45, 108]
click at [464, 66] on div "Email Administrator Project Owner Collaborator Time Tracker Access level Projec…" at bounding box center [475, 145] width 120 height 225
click at [447, 108] on div "Project Owner" at bounding box center [475, 105] width 109 height 14
click at [441, 119] on span "Administrator" at bounding box center [437, 120] width 23 height 6
click at [450, 110] on div "Administrator" at bounding box center [475, 105] width 109 height 14
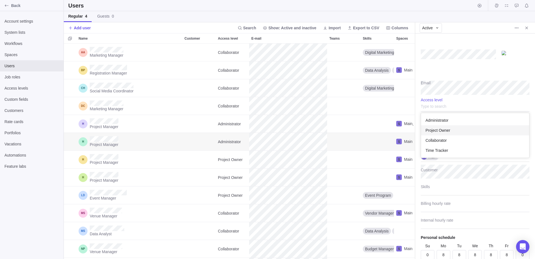
click at [445, 129] on span "Project Owner" at bounding box center [438, 130] width 25 height 6
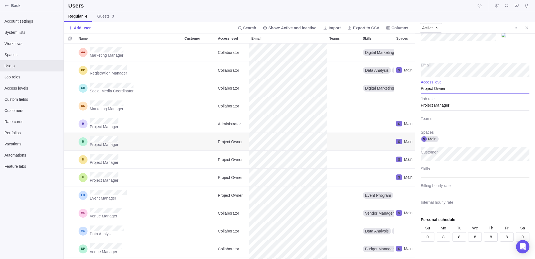
scroll to position [23, 0]
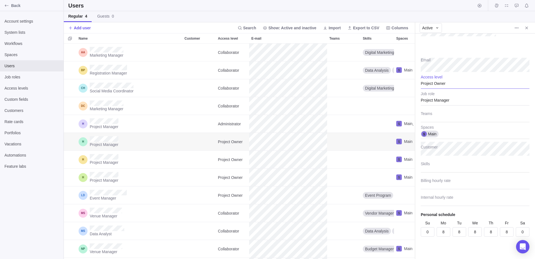
click at [457, 82] on div "Project Owner" at bounding box center [475, 82] width 109 height 14
click at [449, 116] on div "Collaborator" at bounding box center [475, 117] width 108 height 10
click at [446, 80] on div "Collaborator" at bounding box center [475, 82] width 109 height 14
click at [452, 96] on div "Administrator" at bounding box center [475, 97] width 108 height 10
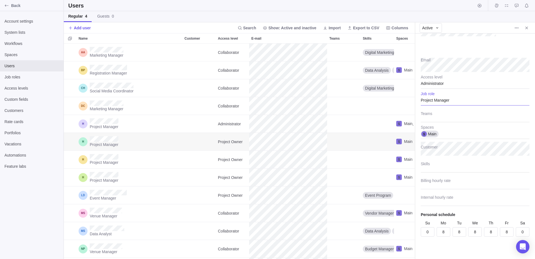
click at [431, 97] on div "Project Manager" at bounding box center [475, 98] width 109 height 14
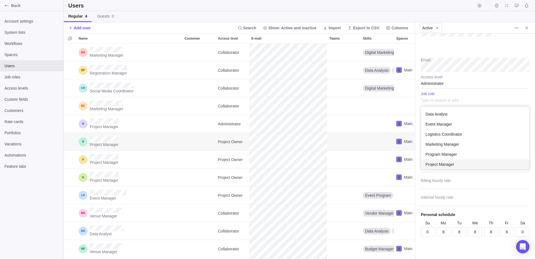
scroll to position [62, 108]
click at [437, 86] on div "Email Administrator Access level Data Analyst Event Manager Logistics Coordinat…" at bounding box center [475, 145] width 120 height 225
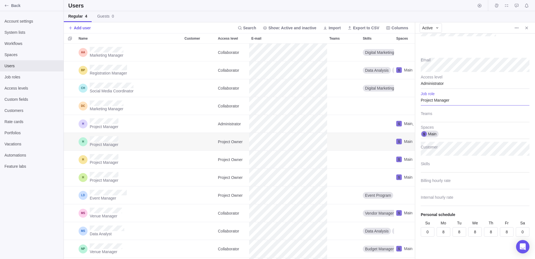
click at [442, 84] on div "Administrator" at bounding box center [475, 82] width 109 height 14
click at [447, 85] on input "text" at bounding box center [475, 82] width 109 height 14
click at [435, 84] on input "text" at bounding box center [475, 82] width 109 height 14
click at [429, 82] on input "text" at bounding box center [475, 82] width 109 height 14
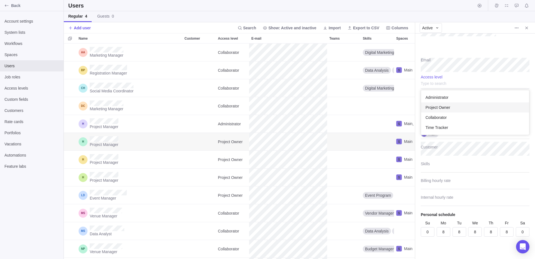
click at [450, 110] on div "Project Owner" at bounding box center [475, 107] width 108 height 10
click at [449, 87] on div "Project Owner" at bounding box center [475, 82] width 109 height 14
click at [436, 99] on span "Administrator" at bounding box center [437, 97] width 23 height 6
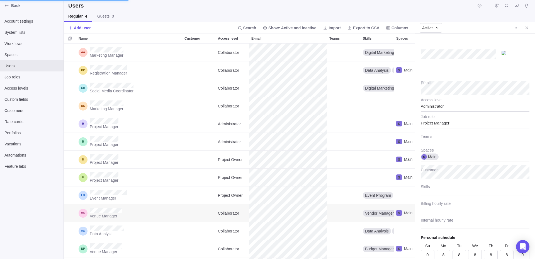
type textarea "x"
type input "45"
type input "35"
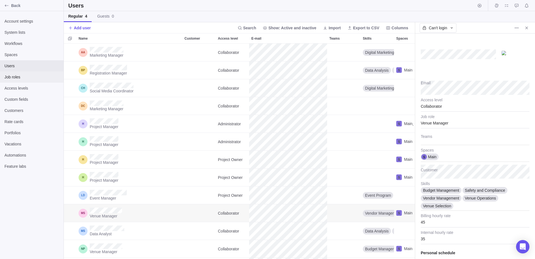
type textarea "x"
click at [16, 81] on div "Job roles" at bounding box center [32, 76] width 64 height 11
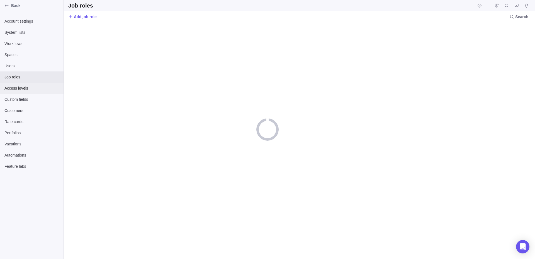
click at [21, 86] on span "Access levels" at bounding box center [31, 88] width 55 height 6
click at [24, 99] on span "Custom fields" at bounding box center [31, 99] width 55 height 6
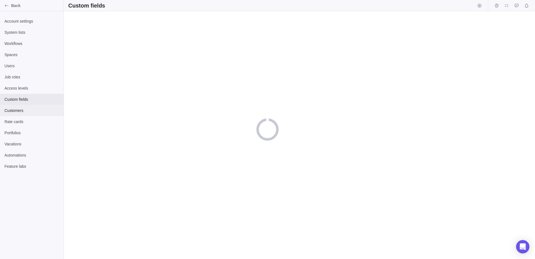
click at [26, 107] on div "Customers" at bounding box center [32, 110] width 64 height 11
drag, startPoint x: 26, startPoint y: 121, endPoint x: 26, endPoint y: 129, distance: 7.8
click at [26, 122] on span "Rate cards" at bounding box center [31, 122] width 55 height 6
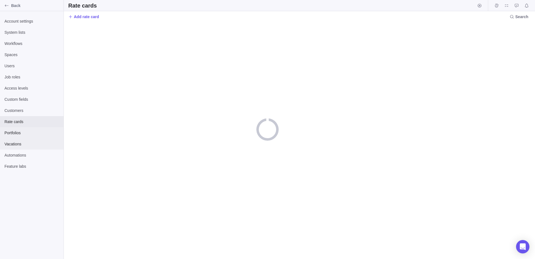
click at [25, 136] on div "Portfolios" at bounding box center [32, 132] width 64 height 11
click at [26, 144] on span "Vacations" at bounding box center [31, 144] width 55 height 6
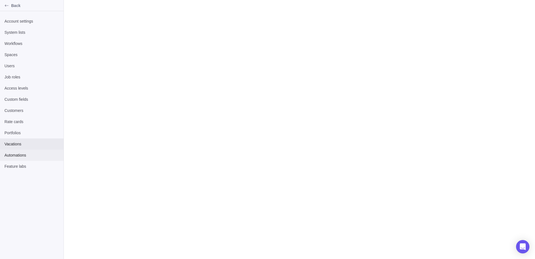
click at [26, 156] on span "Automations" at bounding box center [31, 155] width 55 height 6
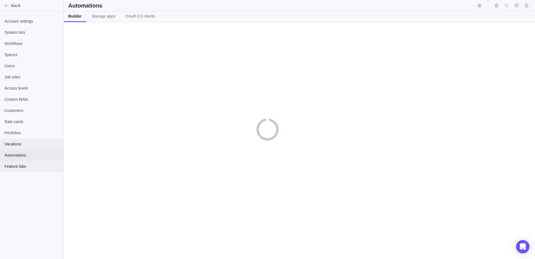
drag, startPoint x: 28, startPoint y: 167, endPoint x: 30, endPoint y: 143, distance: 23.5
click at [27, 167] on span "Feature labs" at bounding box center [31, 166] width 55 height 6
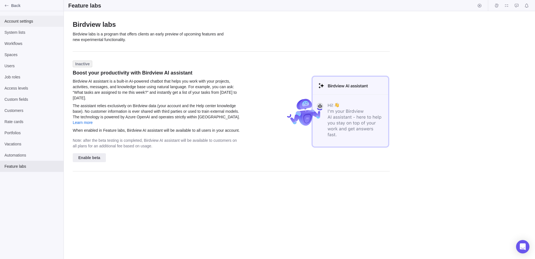
click at [25, 21] on span "Account settings" at bounding box center [31, 21] width 55 height 6
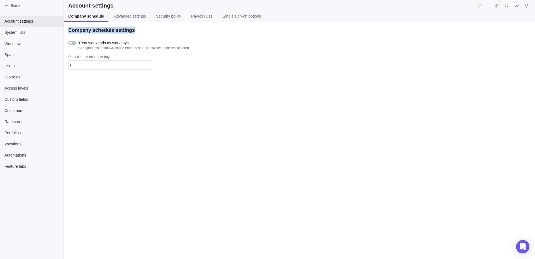
drag, startPoint x: 66, startPoint y: 29, endPoint x: 153, endPoint y: 28, distance: 86.4
click at [153, 28] on div "Company schedule settings Treat weekends as workdays Changing this option will …" at bounding box center [299, 140] width 471 height 236
click at [117, 23] on div "Company schedule settings Treat weekends as workdays Changing this option will …" at bounding box center [299, 140] width 471 height 236
click at [120, 14] on span "Advanced settings" at bounding box center [130, 16] width 32 height 6
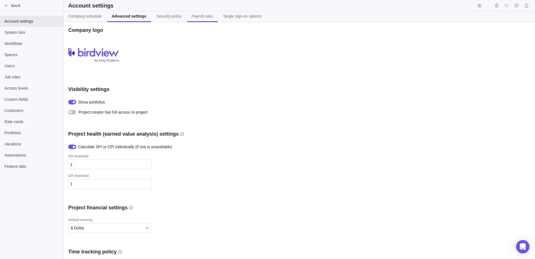
click at [197, 18] on span "Payroll rules" at bounding box center [202, 16] width 21 height 6
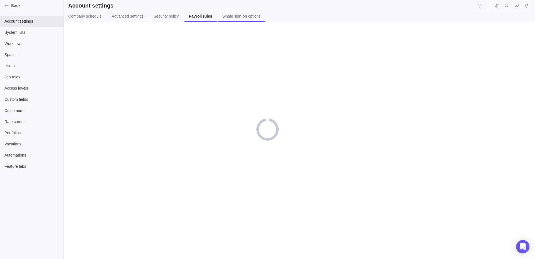
click at [229, 20] on link "Single sign-on options" at bounding box center [241, 16] width 47 height 11
click at [191, 20] on link "Payroll rules" at bounding box center [200, 16] width 30 height 11
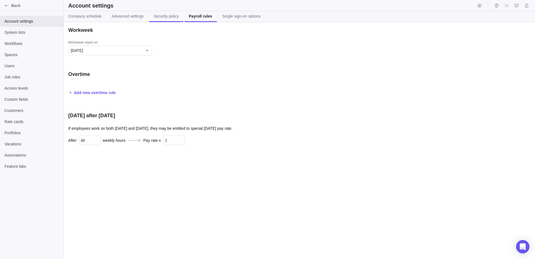
click at [161, 16] on span "Security policy" at bounding box center [166, 16] width 25 height 6
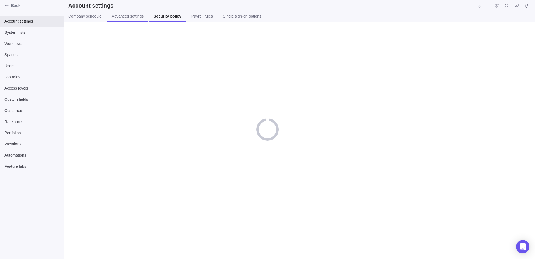
click at [127, 20] on link "Advanced settings" at bounding box center [127, 16] width 41 height 11
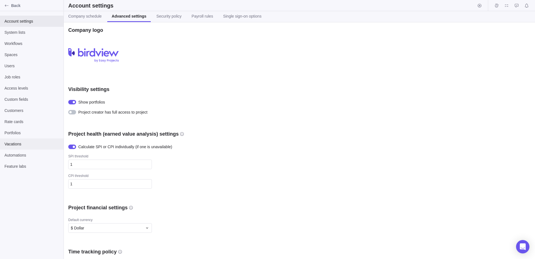
click at [23, 142] on span "Vacations" at bounding box center [31, 144] width 55 height 6
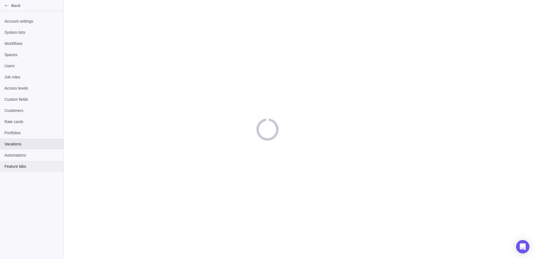
click at [30, 166] on span "Feature labs" at bounding box center [31, 166] width 55 height 6
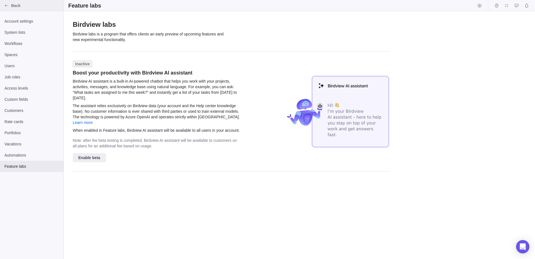
click at [6, 8] on div "Back" at bounding box center [6, 5] width 9 height 9
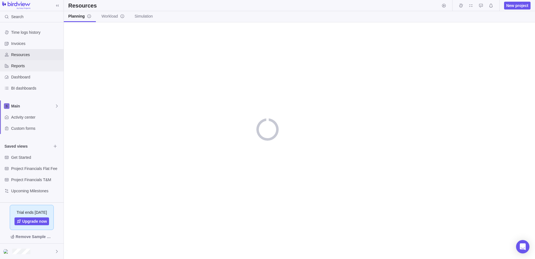
click at [33, 63] on span "Reports" at bounding box center [36, 66] width 50 height 6
click at [36, 79] on span "Dashboard" at bounding box center [36, 77] width 50 height 6
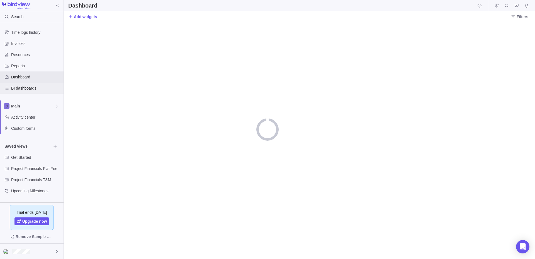
click at [36, 88] on span "BI dashboards" at bounding box center [36, 88] width 50 height 6
click at [476, 6] on div "BI Dashboards" at bounding box center [299, 5] width 471 height 11
click at [479, 8] on icon "Start timer" at bounding box center [479, 5] width 4 height 4
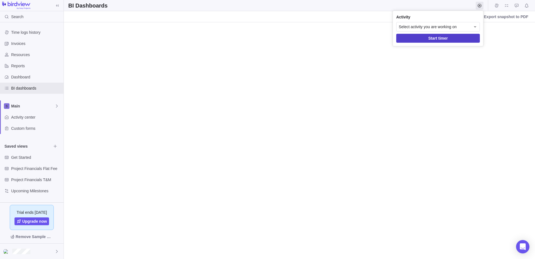
click at [441, 40] on span "Start timer" at bounding box center [438, 38] width 20 height 7
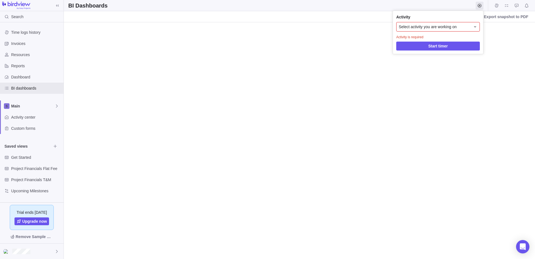
click at [437, 28] on span "Select activity you are working on" at bounding box center [428, 27] width 58 height 6
click at [425, 53] on span "[Sample] Event Conference" at bounding box center [433, 50] width 48 height 6
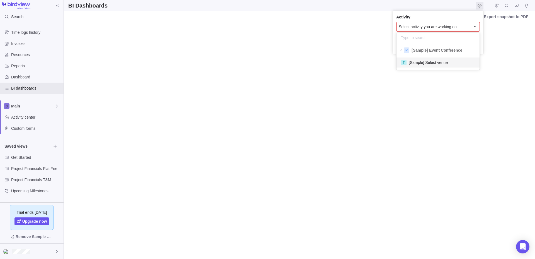
click at [435, 68] on div "T [Sample] Select venue" at bounding box center [438, 62] width 83 height 14
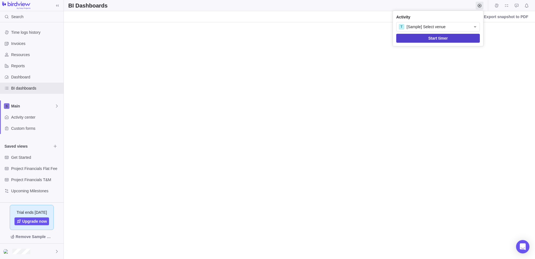
click at [442, 37] on span "Start timer" at bounding box center [438, 38] width 20 height 7
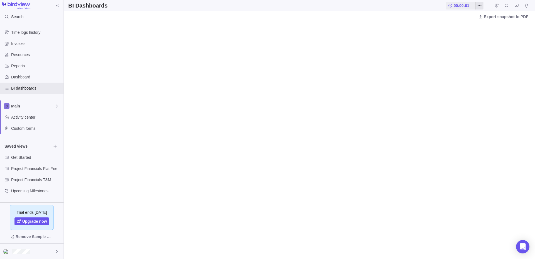
click at [481, 6] on icon "More actions" at bounding box center [481, 5] width 1 height 1
click at [494, 15] on span "Stop timer" at bounding box center [496, 18] width 18 height 6
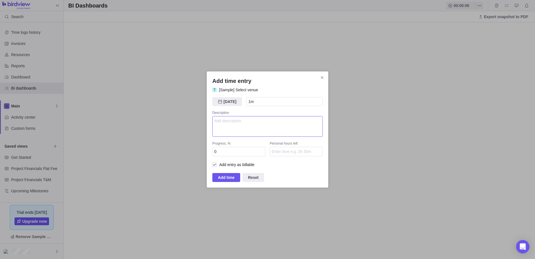
click at [247, 122] on textarea "Add time entry" at bounding box center [267, 126] width 110 height 21
type textarea "ewrw"
click at [220, 174] on span "Add time" at bounding box center [226, 177] width 17 height 7
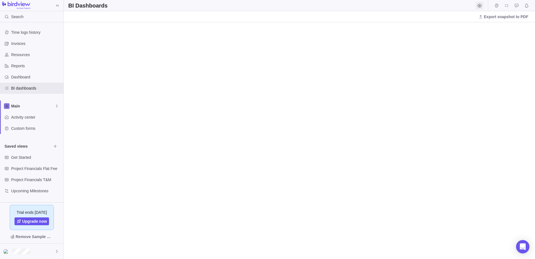
click at [478, 4] on icon "Start timer" at bounding box center [479, 5] width 4 height 4
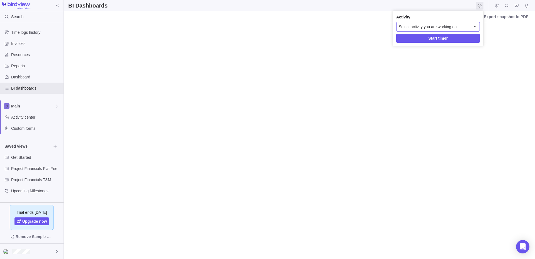
click at [452, 25] on span "Select activity you are working on" at bounding box center [428, 27] width 58 height 6
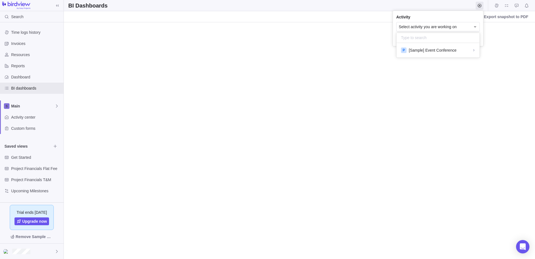
click at [438, 46] on div "P [Sample] Event Conference" at bounding box center [438, 50] width 83 height 10
click at [438, 50] on span "[Sample] Event Conference" at bounding box center [437, 50] width 51 height 6
click at [437, 53] on span "[Sample] Event Conference" at bounding box center [433, 50] width 48 height 6
click at [433, 66] on div "T [Sample] Select venue" at bounding box center [438, 62] width 83 height 10
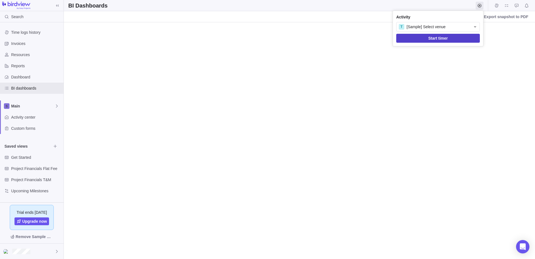
click at [444, 38] on span "Start timer" at bounding box center [438, 38] width 20 height 7
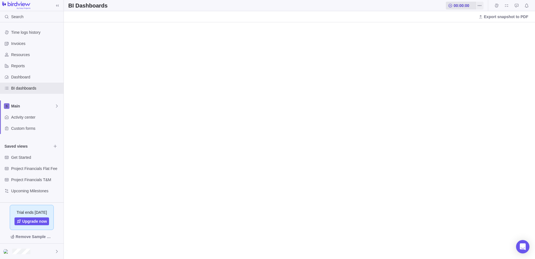
click at [475, 4] on span "00:00:00" at bounding box center [461, 6] width 30 height 8
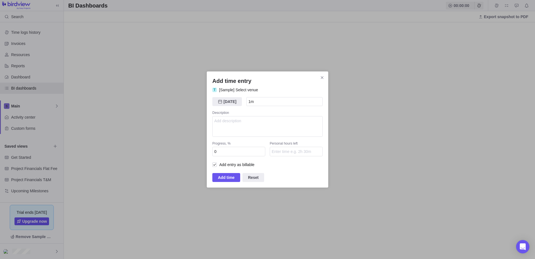
click at [317, 77] on h2 "Add time entry" at bounding box center [267, 81] width 110 height 8
click at [324, 77] on icon "Close" at bounding box center [322, 77] width 4 height 4
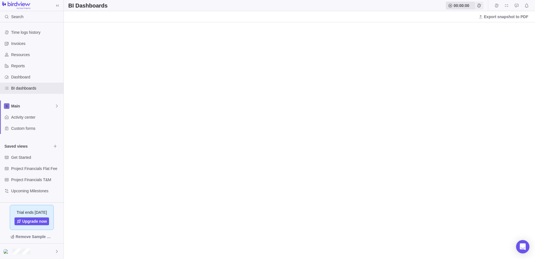
click at [465, 4] on span "00:00:00" at bounding box center [462, 6] width 16 height 6
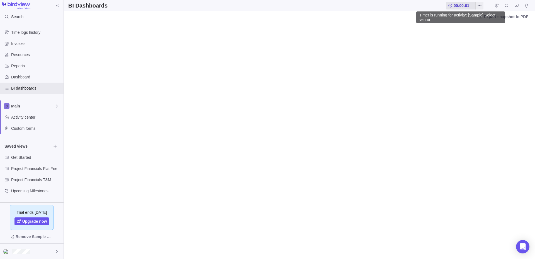
click at [467, 6] on span "00:00:01" at bounding box center [462, 6] width 16 height 6
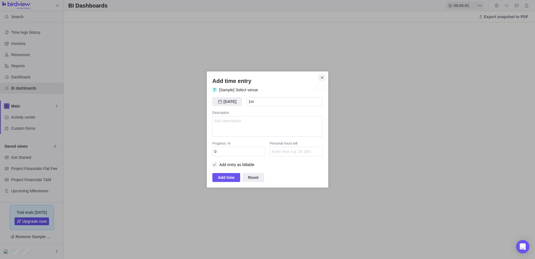
click at [322, 79] on icon "Close" at bounding box center [322, 77] width 4 height 4
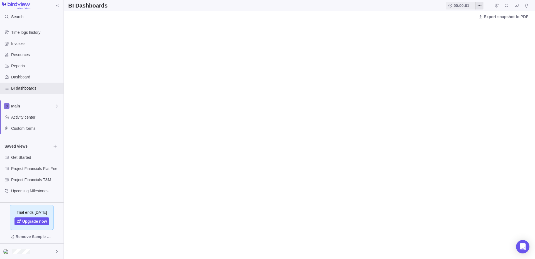
click at [478, 5] on icon "More actions" at bounding box center [479, 5] width 4 height 4
click at [496, 18] on span "Stop timer" at bounding box center [496, 18] width 18 height 6
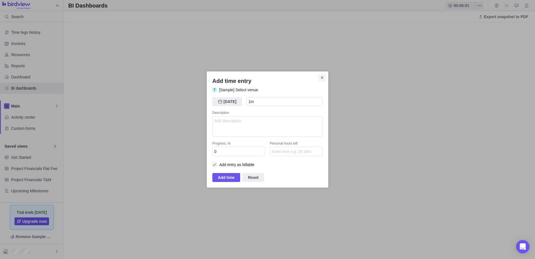
click at [319, 78] on span "Close" at bounding box center [322, 78] width 8 height 8
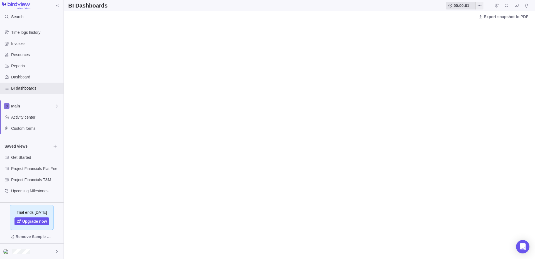
click at [465, 7] on span "00:00:01" at bounding box center [462, 6] width 16 height 6
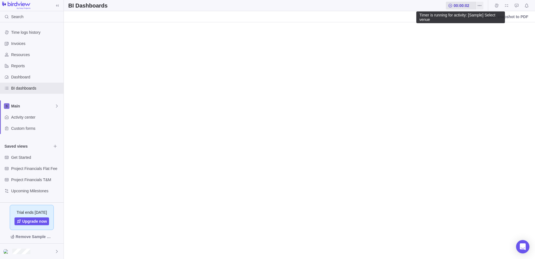
click at [462, 4] on span "00:00:02" at bounding box center [462, 6] width 16 height 6
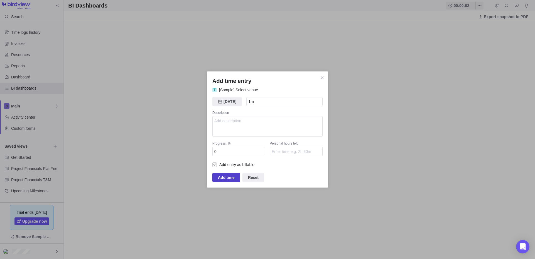
click at [229, 177] on span "Add time" at bounding box center [226, 177] width 17 height 7
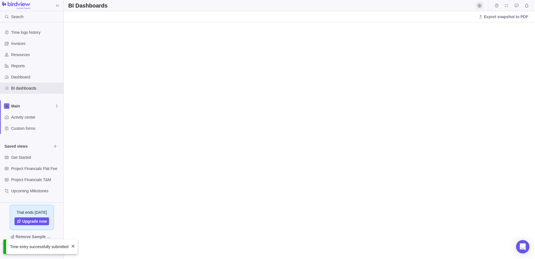
click at [480, 3] on span "Start timer" at bounding box center [480, 6] width 8 height 8
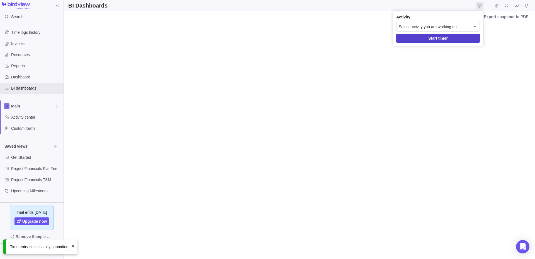
click at [432, 38] on span "Start timer" at bounding box center [438, 38] width 20 height 7
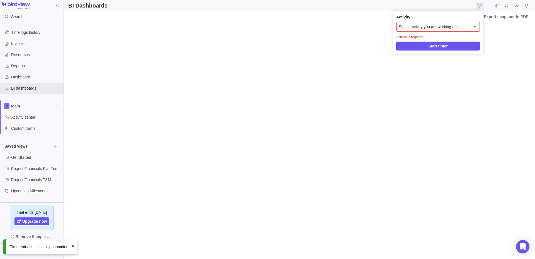
click at [424, 29] on span "Select activity you are working on" at bounding box center [428, 27] width 58 height 6
click at [412, 49] on span "[Sample] Event Conference" at bounding box center [433, 50] width 48 height 6
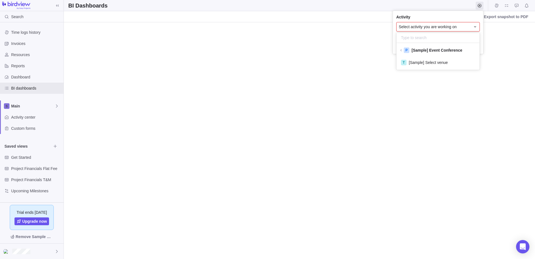
click at [412, 52] on span "[Sample] Event Conference" at bounding box center [437, 50] width 51 height 6
click at [416, 50] on span "[Sample] Event Conference" at bounding box center [433, 50] width 48 height 6
click at [423, 61] on span "[Sample] Select venue" at bounding box center [428, 63] width 39 height 6
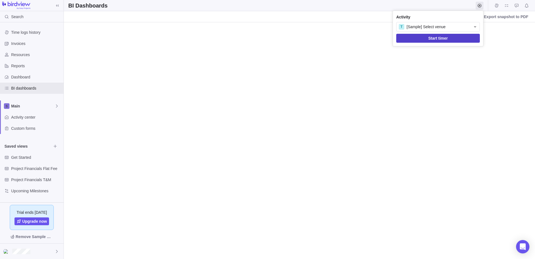
click at [425, 40] on span "Start timer" at bounding box center [438, 38] width 84 height 9
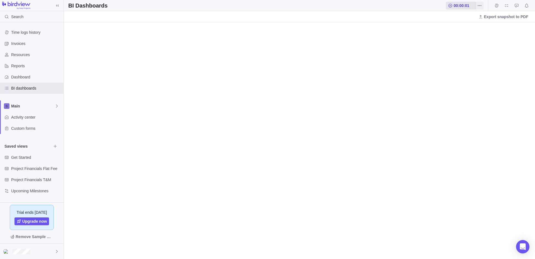
click at [462, 5] on span "00:00:01" at bounding box center [462, 6] width 16 height 6
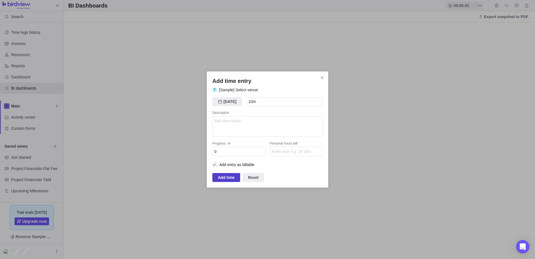
type input "10m"
click at [235, 175] on span "Add time" at bounding box center [226, 177] width 28 height 9
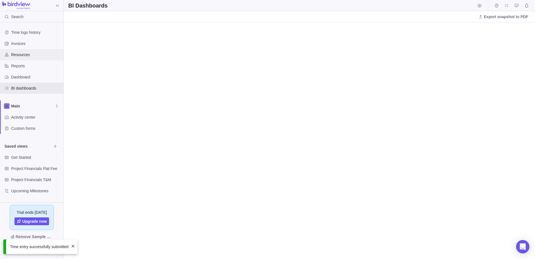
click at [34, 52] on div "Resources" at bounding box center [32, 54] width 64 height 11
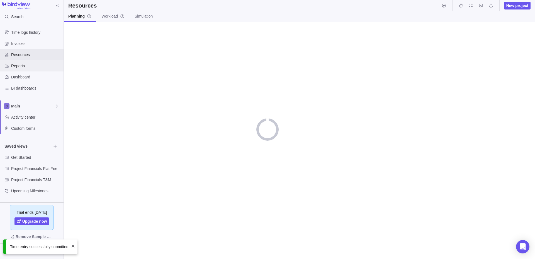
click at [27, 63] on span "Reports" at bounding box center [36, 66] width 50 height 6
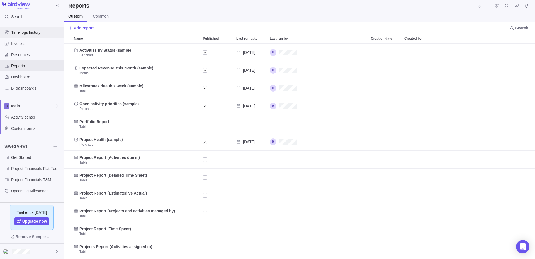
click at [30, 35] on span "Time logs history" at bounding box center [36, 33] width 50 height 6
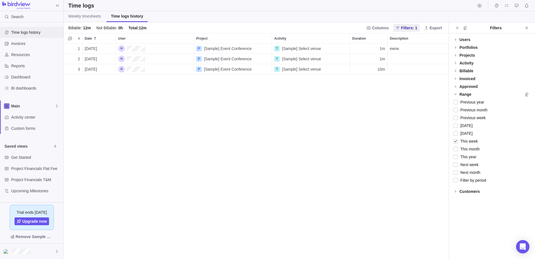
scroll to position [215, 385]
click at [98, 17] on span "Weekly timesheets" at bounding box center [84, 16] width 33 height 6
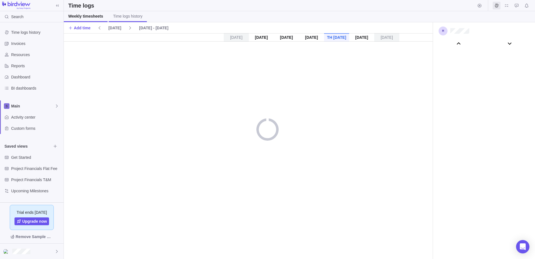
scroll to position [31066, 0]
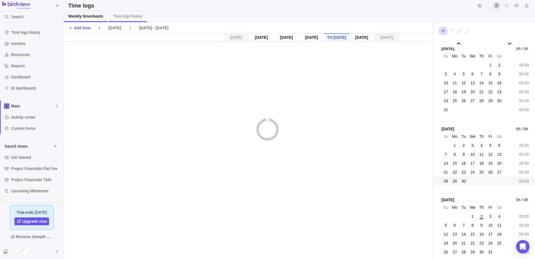
click at [130, 17] on span "Time logs history" at bounding box center [127, 16] width 29 height 6
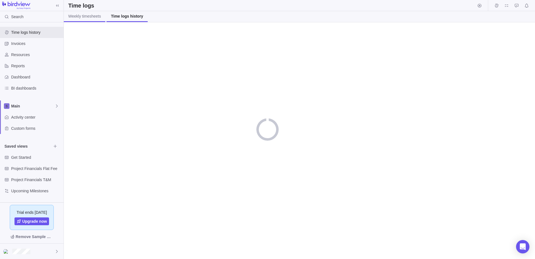
click at [99, 18] on span "Weekly timesheets" at bounding box center [84, 16] width 33 height 6
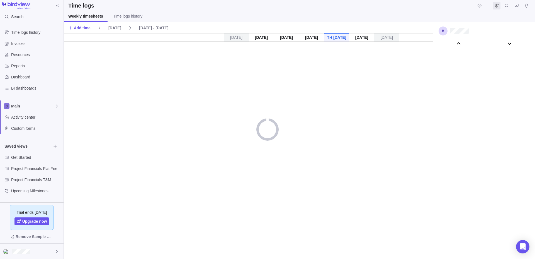
scroll to position [31066, 0]
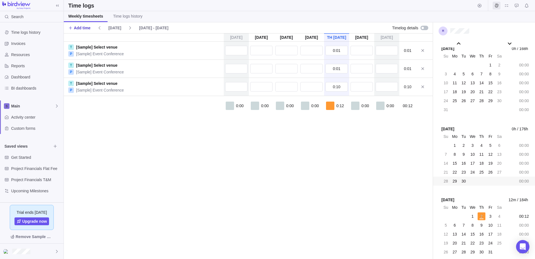
click at [89, 30] on span "Add time" at bounding box center [82, 28] width 17 height 6
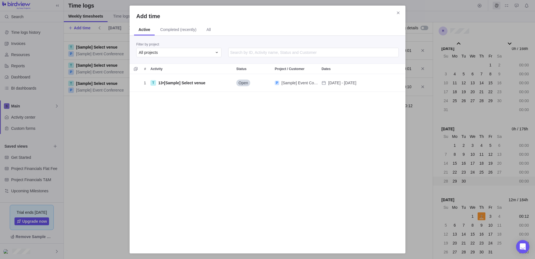
scroll to position [173, 276]
click at [397, 11] on icon "Close" at bounding box center [398, 13] width 4 height 4
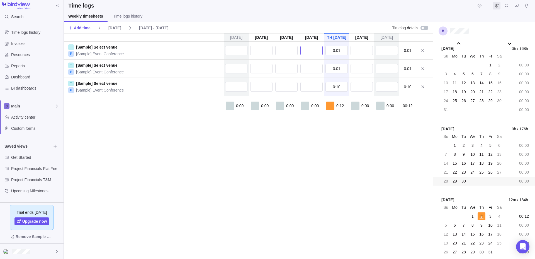
click at [307, 54] on input "text" at bounding box center [311, 50] width 22 height 9
type input "4:00"
click at [260, 150] on div "Su Sep 28 Mo Sep 29 Tu Sep 30 We Oct 1 Th Oct 2 Fr Oct 3 Sa Oct 4 T [Sample] Se…" at bounding box center [248, 145] width 369 height 225
click at [18, 122] on div "Activity center" at bounding box center [32, 116] width 64 height 11
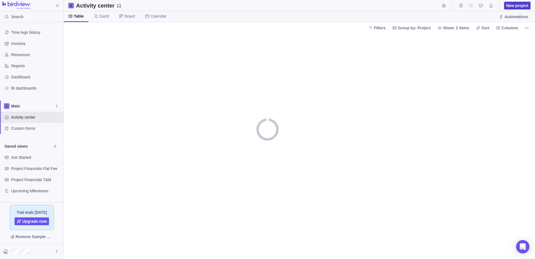
click at [518, 4] on span "New project" at bounding box center [517, 6] width 22 height 6
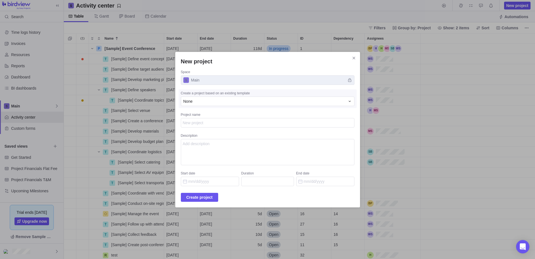
scroll to position [215, 471]
type textarea "x"
type textarea "t"
type textarea "x"
type textarea "te"
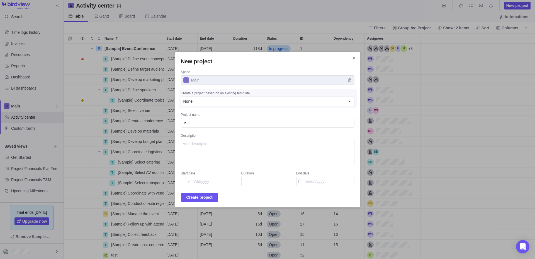
type textarea "x"
type textarea "tes"
type textarea "x"
type textarea "test"
click at [258, 149] on textarea "Description" at bounding box center [268, 152] width 174 height 26
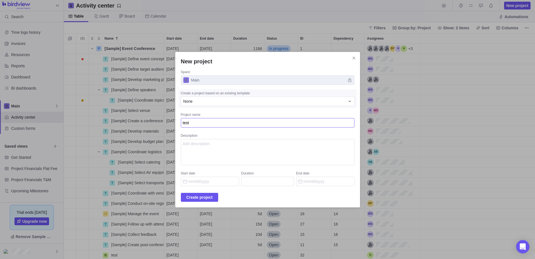
drag, startPoint x: 202, startPoint y: 126, endPoint x: 156, endPoint y: 120, distance: 47.2
click at [181, 120] on textarea "test" at bounding box center [268, 122] width 174 height 9
type textarea "x"
type textarea "jkltest"
type textarea "x"
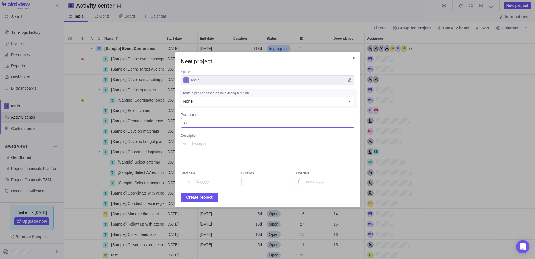
type textarea "jkljtest"
type textarea "x"
type textarea "jkljlltest"
type textarea "x"
type textarea "jkljllktest"
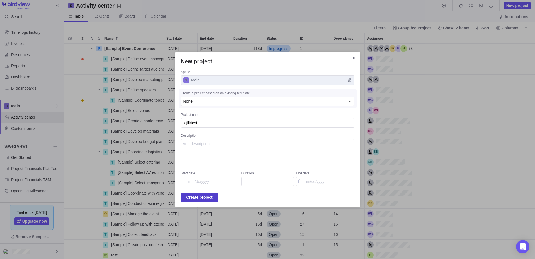
click at [197, 195] on span "Create project" at bounding box center [199, 197] width 26 height 7
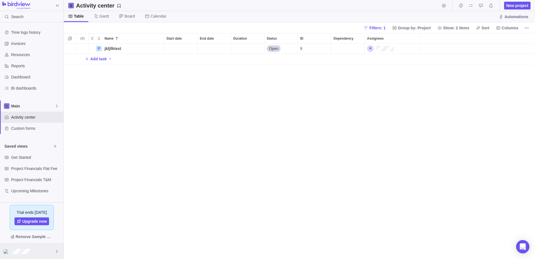
click at [26, 248] on div at bounding box center [32, 250] width 64 height 15
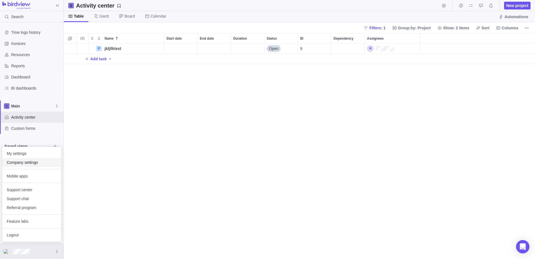
click at [35, 166] on div "Company settings" at bounding box center [31, 162] width 59 height 9
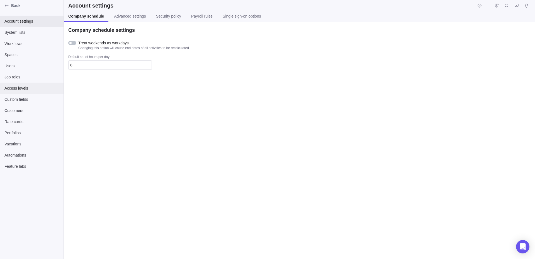
drag, startPoint x: 30, startPoint y: 89, endPoint x: 27, endPoint y: 90, distance: 3.2
click at [27, 90] on span "Access levels" at bounding box center [31, 88] width 55 height 6
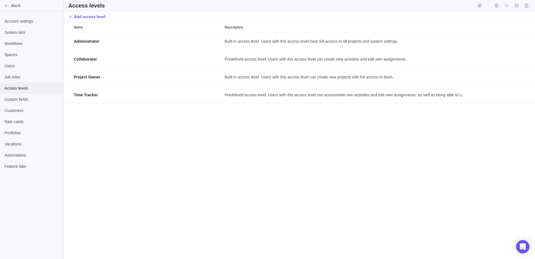
scroll to position [226, 471]
click at [28, 68] on span "Users" at bounding box center [31, 66] width 55 height 6
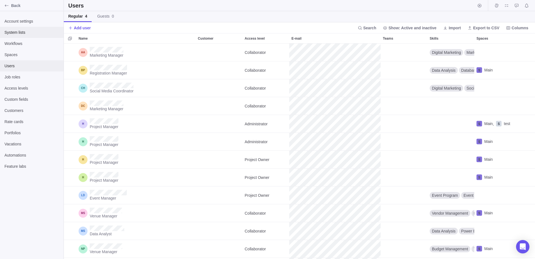
scroll to position [215, 471]
click at [30, 35] on span "System lists" at bounding box center [31, 33] width 55 height 6
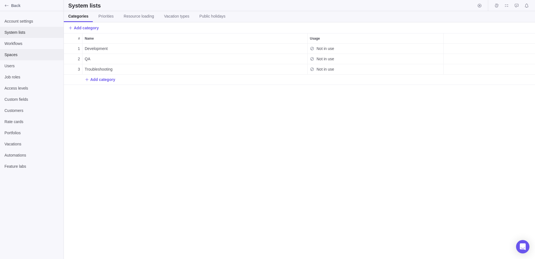
scroll to position [215, 471]
click at [23, 54] on span "Spaces" at bounding box center [31, 55] width 55 height 6
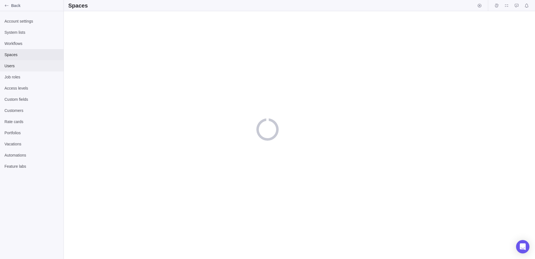
click at [22, 66] on span "Users" at bounding box center [31, 66] width 55 height 6
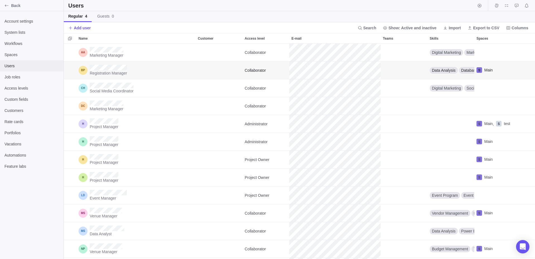
scroll to position [215, 471]
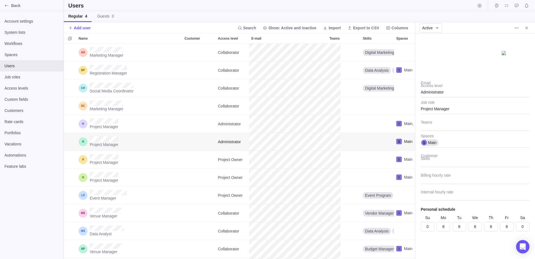
scroll to position [215, 351]
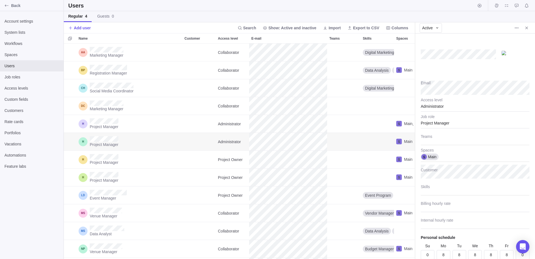
click at [450, 103] on div "Administrator" at bounding box center [475, 105] width 109 height 14
click at [442, 130] on span "Project Owner" at bounding box center [438, 130] width 25 height 6
click at [457, 107] on div "Project Owner" at bounding box center [475, 105] width 109 height 14
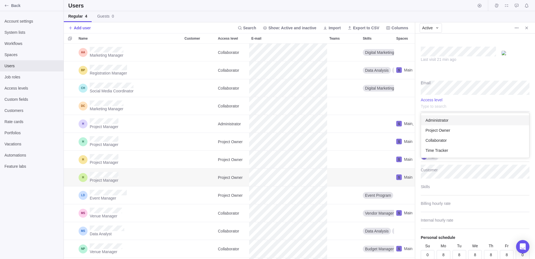
click at [454, 123] on div "Administrator" at bounding box center [475, 120] width 108 height 10
click at [452, 108] on div "Administrator" at bounding box center [475, 105] width 109 height 14
click at [455, 146] on div "Time Tracker" at bounding box center [475, 150] width 108 height 10
click at [35, 89] on span "Access levels" at bounding box center [31, 88] width 55 height 6
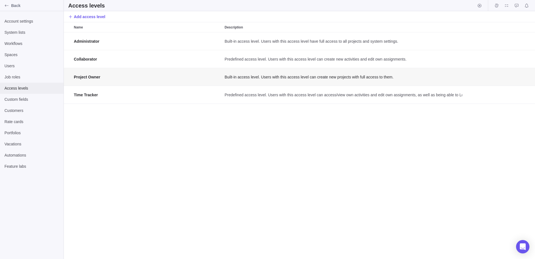
scroll to position [226, 471]
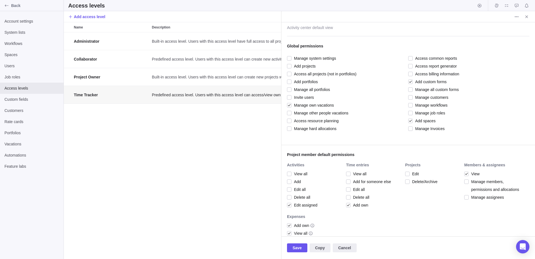
scroll to position [40, 0]
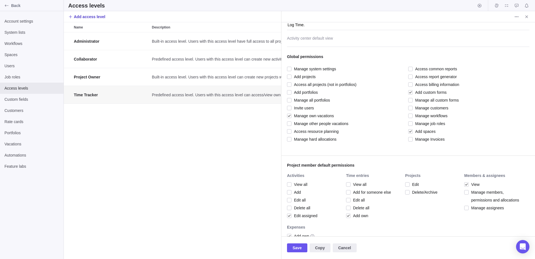
click at [94, 18] on span "Add access level" at bounding box center [89, 17] width 31 height 6
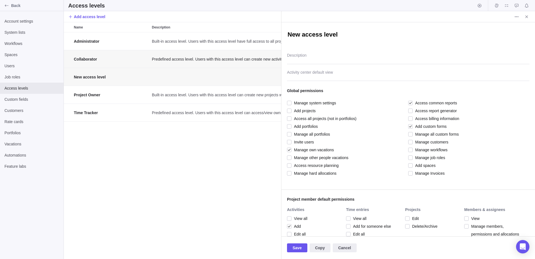
type textarea "x"
type textarea "d"
type textarea "x"
type textarea "da"
type textarea "x"
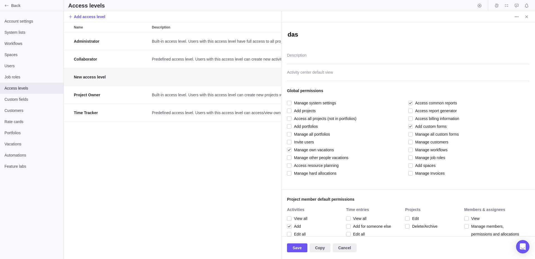
type textarea "dasd"
type textarea "x"
type textarea "dasda"
click at [292, 146] on span "Manage own vacations" at bounding box center [313, 150] width 42 height 8
click at [409, 130] on div at bounding box center [410, 134] width 4 height 8
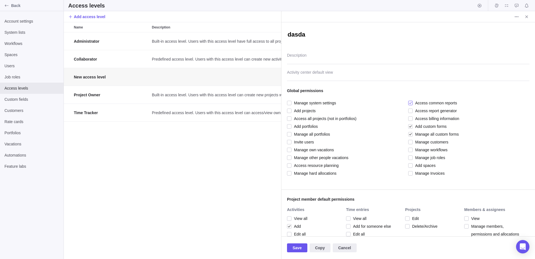
click at [411, 102] on div at bounding box center [410, 103] width 4 height 8
click at [411, 124] on div at bounding box center [410, 126] width 4 height 8
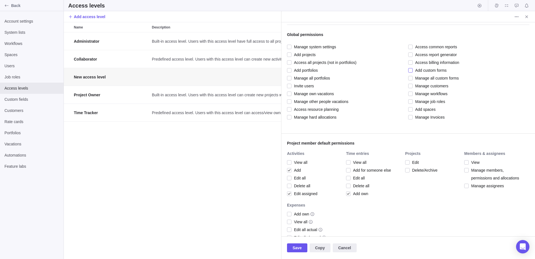
scroll to position [140, 0]
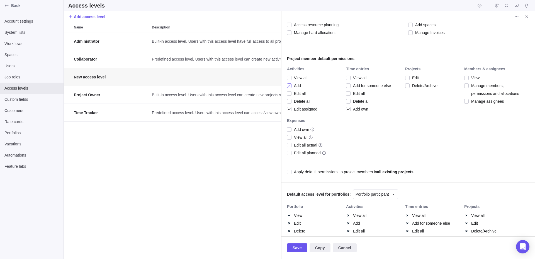
click at [292, 86] on span "Add" at bounding box center [296, 86] width 9 height 8
click at [291, 106] on div at bounding box center [289, 109] width 4 height 8
click at [359, 107] on span "Add own" at bounding box center [360, 109] width 18 height 8
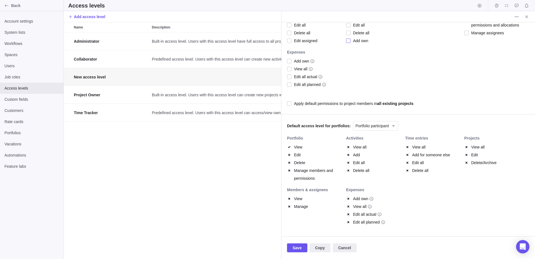
scroll to position [210, 0]
click at [298, 247] on span "Save" at bounding box center [297, 247] width 9 height 7
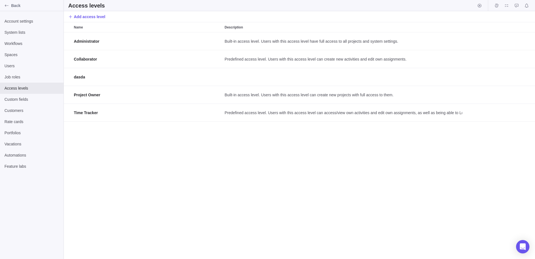
scroll to position [226, 471]
click at [29, 66] on span "Users" at bounding box center [31, 66] width 55 height 6
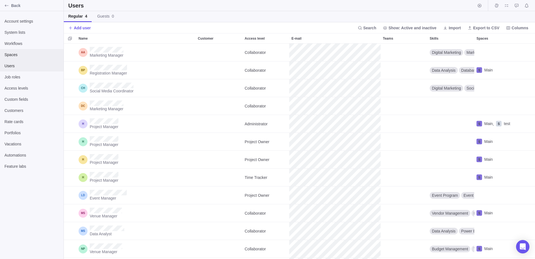
scroll to position [215, 471]
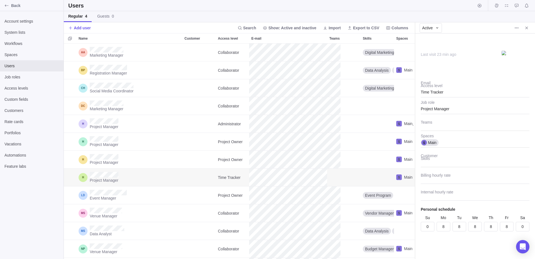
scroll to position [215, 351]
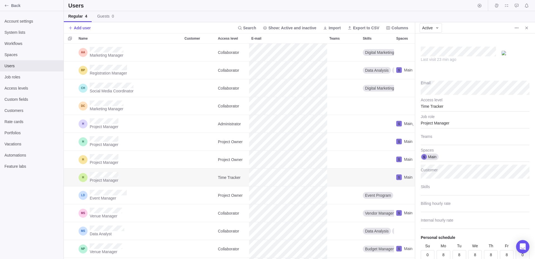
click at [452, 107] on div "Time Tracker" at bounding box center [475, 105] width 109 height 14
click at [446, 159] on div "dasda" at bounding box center [475, 160] width 108 height 10
click at [26, 79] on span "Job roles" at bounding box center [31, 77] width 55 height 6
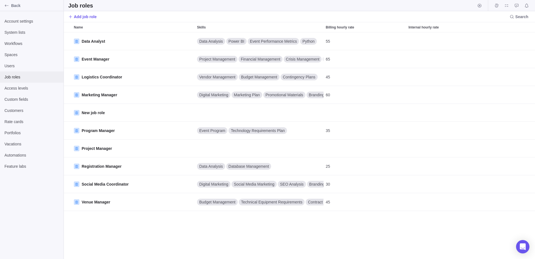
scroll to position [226, 471]
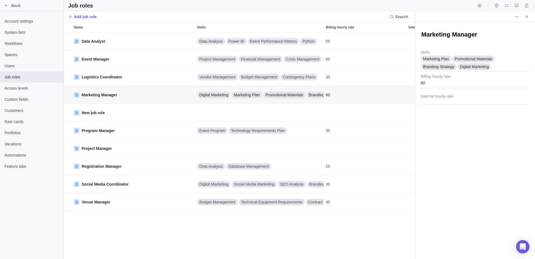
scroll to position [226, 351]
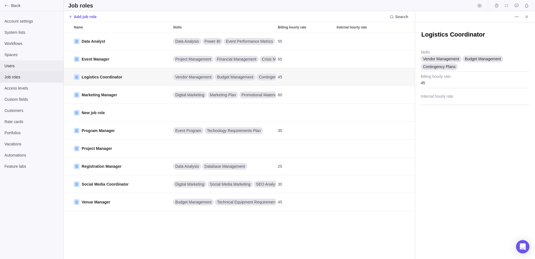
click at [28, 63] on span "Users" at bounding box center [31, 66] width 55 height 6
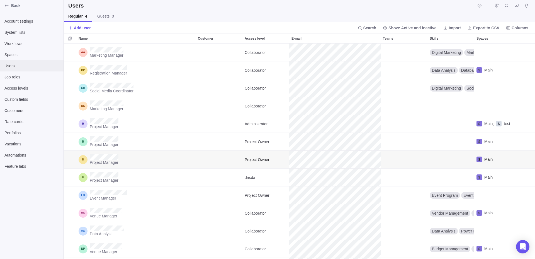
scroll to position [215, 471]
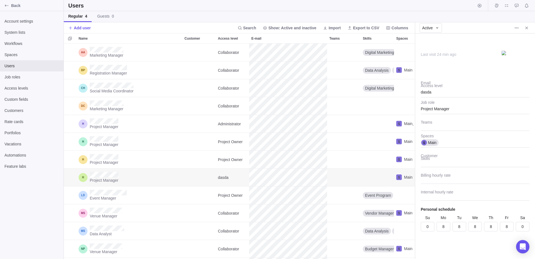
scroll to position [215, 351]
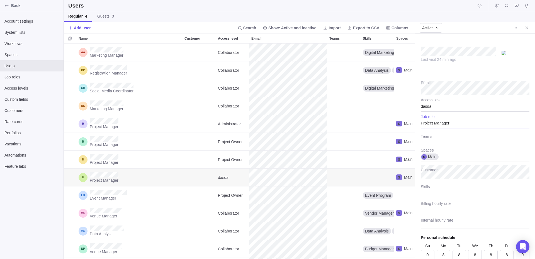
click at [455, 126] on div "Project Manager" at bounding box center [475, 121] width 109 height 14
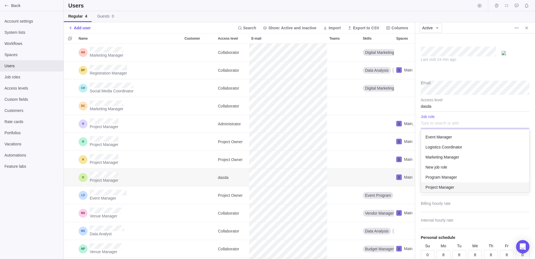
scroll to position [62, 108]
click at [455, 169] on div "New job role" at bounding box center [475, 167] width 108 height 10
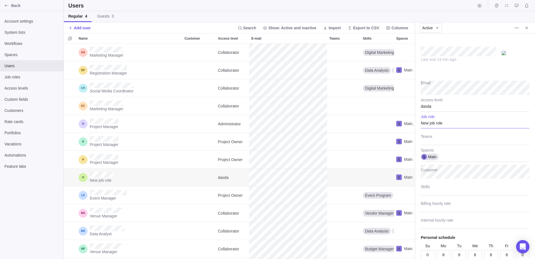
scroll to position [23, 0]
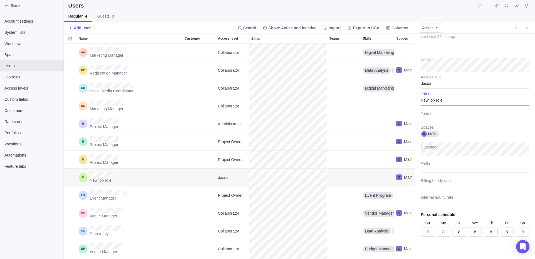
click at [432, 123] on div "Main Spaces" at bounding box center [475, 130] width 109 height 17
click at [451, 101] on div "New job role" at bounding box center [475, 98] width 109 height 14
click at [443, 86] on div "Last visit 24 min ago Email dasda Access level Data Analyst Event Manager Logis…" at bounding box center [475, 145] width 120 height 225
click at [433, 85] on div "dasda" at bounding box center [475, 82] width 109 height 14
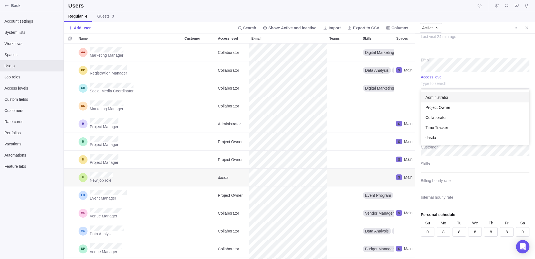
scroll to position [55, 108]
click at [445, 78] on input "text" at bounding box center [475, 82] width 109 height 14
click at [469, 79] on input "text" at bounding box center [475, 82] width 109 height 14
click at [447, 66] on div "Last visit 24 min ago Email Administrator Project Owner Collaborator Time Track…" at bounding box center [475, 145] width 120 height 225
click at [437, 112] on div at bounding box center [475, 115] width 109 height 14
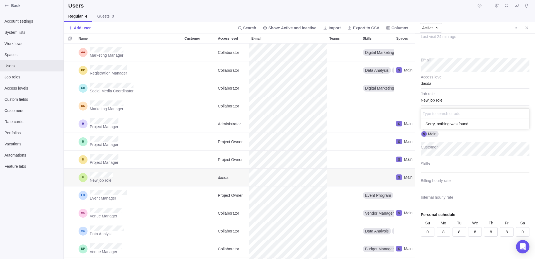
click at [448, 128] on div "Sorry, nothing was found" at bounding box center [475, 124] width 108 height 10
click at [445, 96] on div "Last visit 24 min ago Email dasda Access level New job role Job role Type to se…" at bounding box center [475, 145] width 120 height 225
click at [444, 97] on div "New job role" at bounding box center [475, 98] width 109 height 14
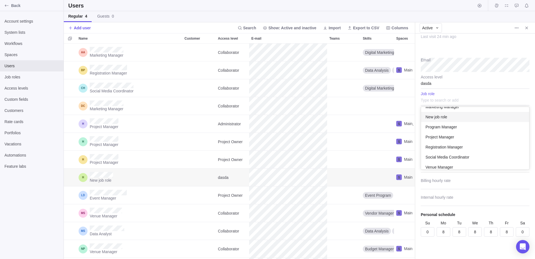
scroll to position [42, 0]
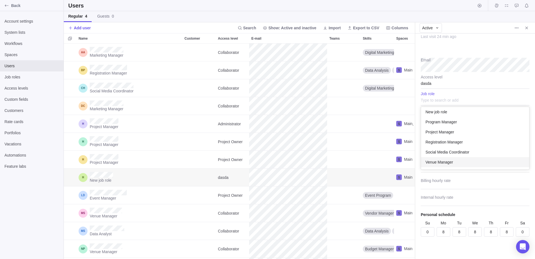
click at [447, 161] on span "Venue Manager" at bounding box center [440, 162] width 28 height 6
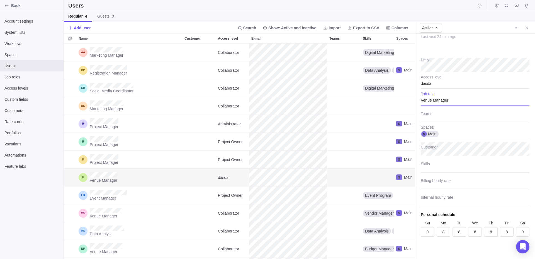
click at [14, 216] on div "Account settings System lists Workflows Spaces Users Job roles Access levels Cu…" at bounding box center [32, 135] width 64 height 248
click at [27, 37] on div "System lists" at bounding box center [32, 32] width 64 height 11
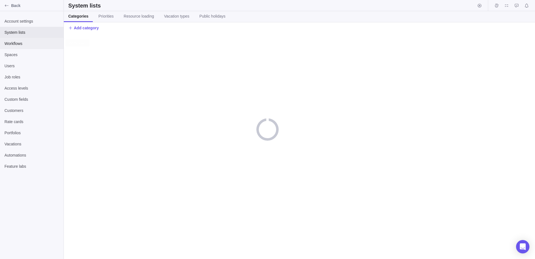
click at [26, 43] on span "Workflows" at bounding box center [31, 44] width 55 height 6
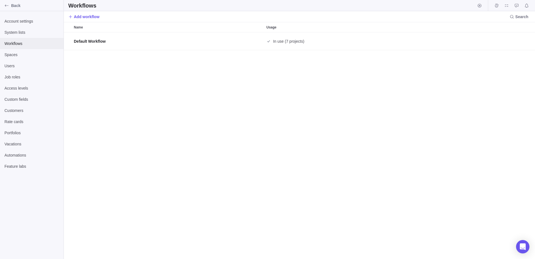
scroll to position [226, 471]
click at [512, 40] on icon "Edit" at bounding box center [512, 41] width 4 height 4
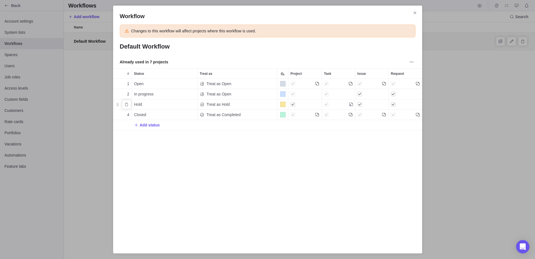
scroll to position [161, 309]
click at [418, 11] on span "Close" at bounding box center [415, 13] width 8 height 8
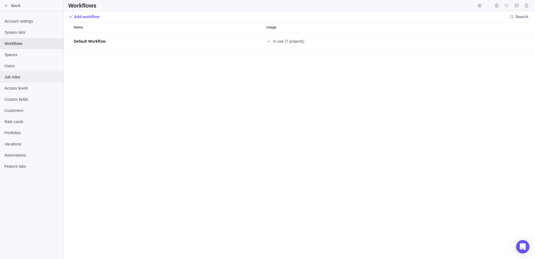
click at [37, 81] on div "Job roles" at bounding box center [32, 76] width 64 height 11
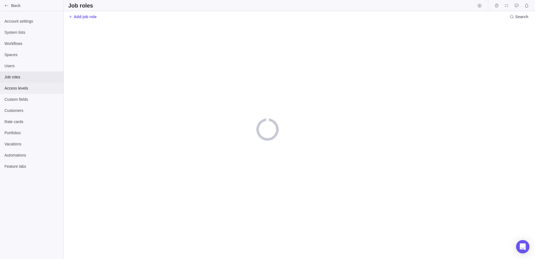
click at [35, 85] on div "Access levels" at bounding box center [32, 88] width 64 height 11
click at [32, 107] on div "Customers" at bounding box center [32, 110] width 64 height 11
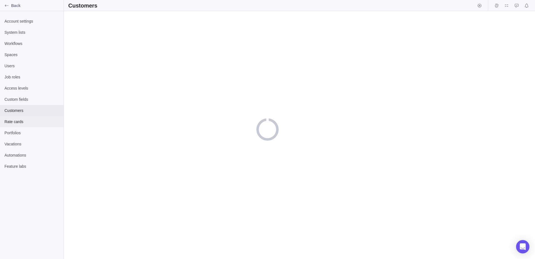
click at [31, 119] on span "Rate cards" at bounding box center [31, 122] width 55 height 6
click at [28, 93] on div "Access levels" at bounding box center [32, 88] width 64 height 11
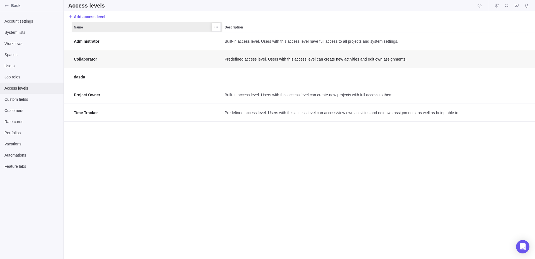
scroll to position [226, 471]
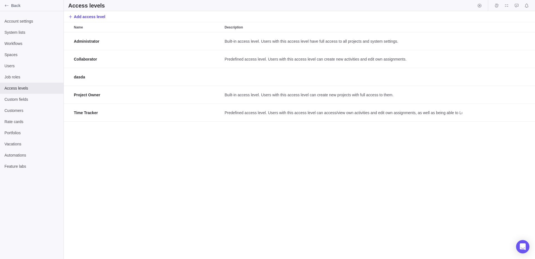
click at [96, 14] on span "Add access level" at bounding box center [89, 17] width 31 height 6
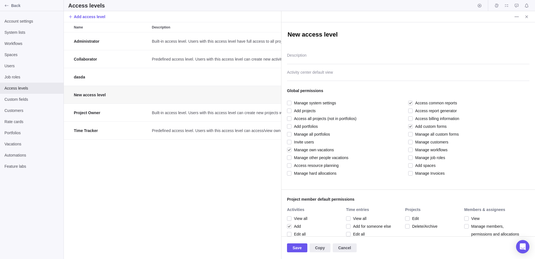
scroll to position [210, 0]
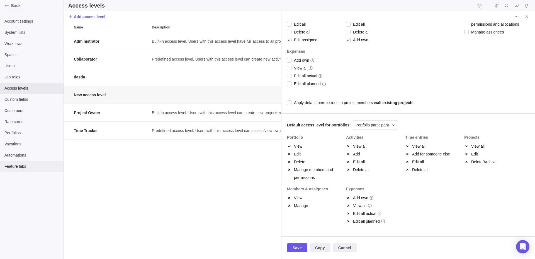
click at [39, 169] on span "Feature labs" at bounding box center [31, 166] width 55 height 6
type textarea "x"
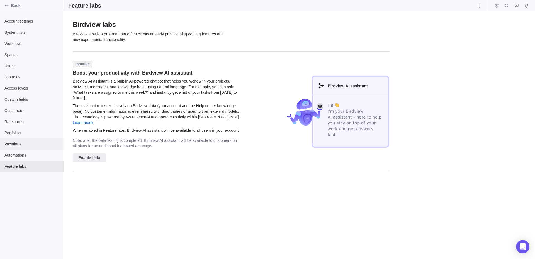
click at [33, 144] on span "Vacations" at bounding box center [31, 144] width 55 height 6
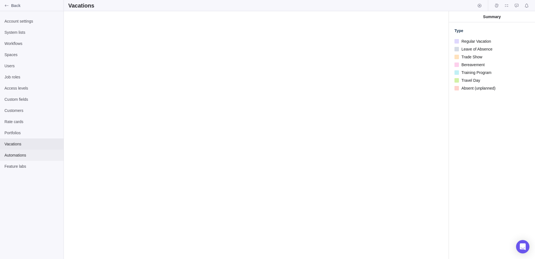
click at [28, 153] on span "Automations" at bounding box center [31, 155] width 55 height 6
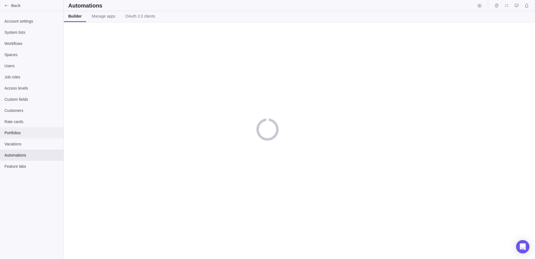
click at [25, 131] on span "Portfolios" at bounding box center [31, 133] width 55 height 6
click at [25, 124] on span "Rate cards" at bounding box center [31, 122] width 55 height 6
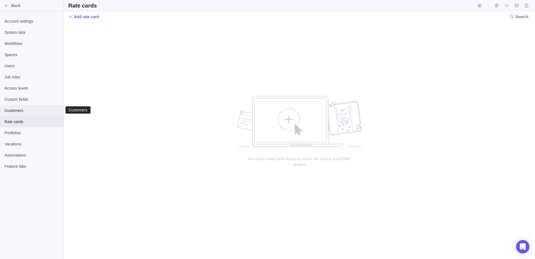
click at [25, 111] on span "Customers" at bounding box center [31, 111] width 55 height 6
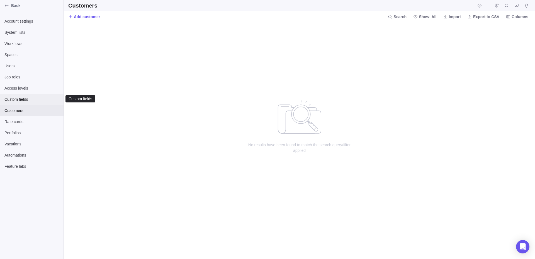
click at [26, 101] on span "Custom fields" at bounding box center [31, 99] width 55 height 6
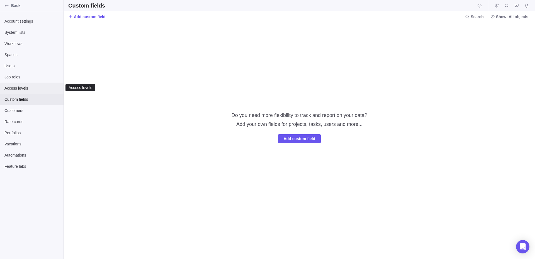
click at [23, 89] on span "Access levels" at bounding box center [31, 88] width 55 height 6
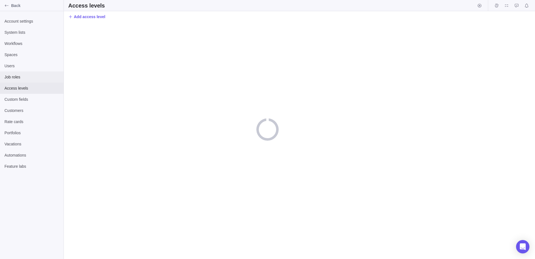
click at [23, 78] on span "Job roles" at bounding box center [31, 77] width 55 height 6
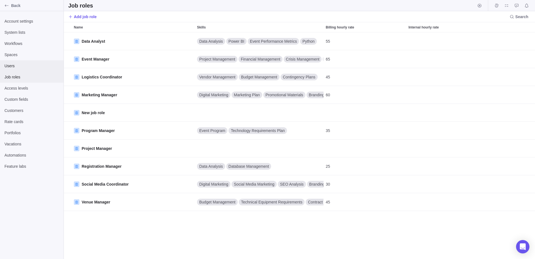
scroll to position [226, 471]
click at [23, 69] on div "Users" at bounding box center [32, 65] width 64 height 11
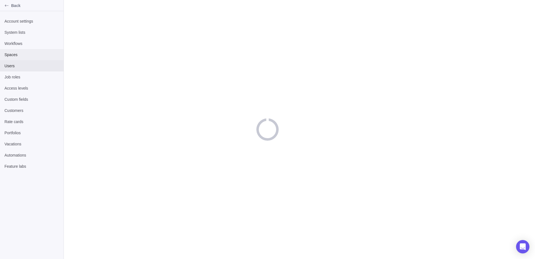
click at [23, 59] on div "Spaces" at bounding box center [32, 54] width 64 height 11
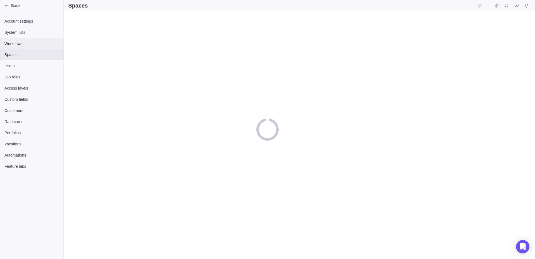
click at [23, 43] on span "Workflows" at bounding box center [31, 44] width 55 height 6
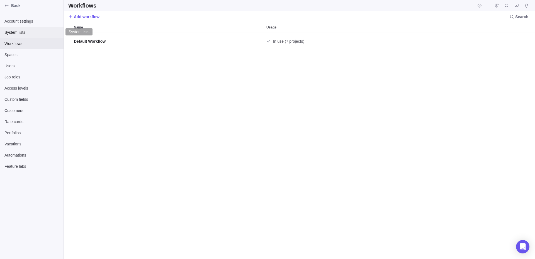
scroll to position [226, 471]
click at [25, 34] on span "System lists" at bounding box center [31, 33] width 55 height 6
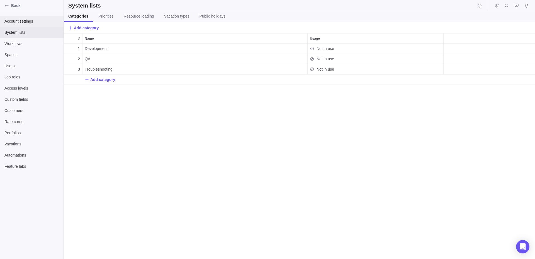
scroll to position [215, 471]
click at [26, 21] on span "Account settings" at bounding box center [31, 21] width 55 height 6
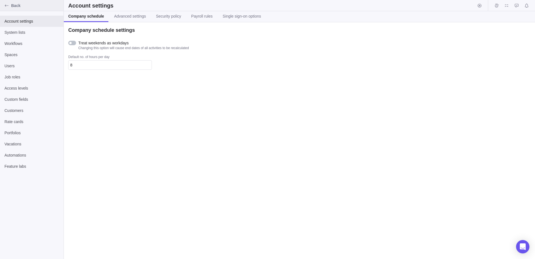
click at [1, 6] on div "Back" at bounding box center [32, 5] width 64 height 11
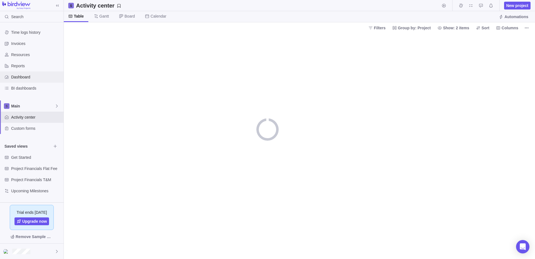
click at [21, 76] on span "Dashboard" at bounding box center [36, 77] width 50 height 6
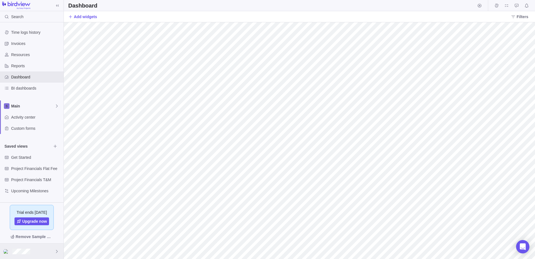
click at [34, 251] on div at bounding box center [32, 250] width 64 height 15
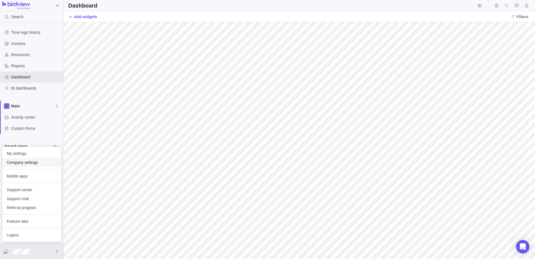
click at [30, 162] on span "Company settings" at bounding box center [32, 162] width 50 height 6
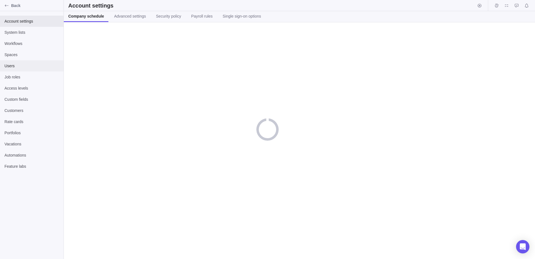
click at [19, 67] on span "Users" at bounding box center [31, 66] width 55 height 6
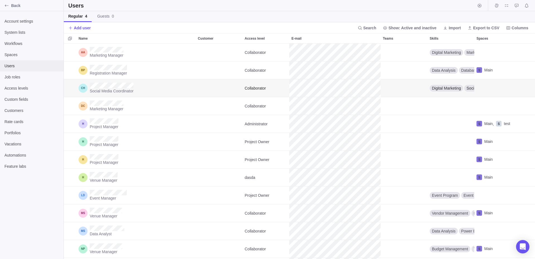
scroll to position [52, 0]
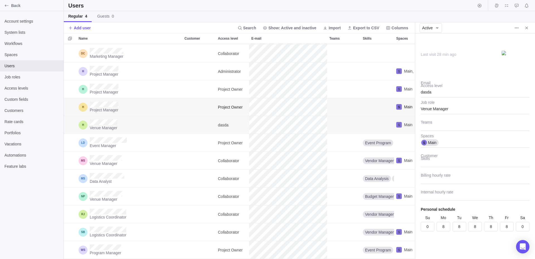
scroll to position [52, 0]
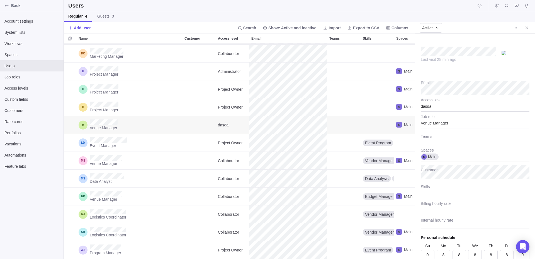
click at [432, 106] on div "dasda" at bounding box center [475, 105] width 109 height 14
click at [443, 119] on span "Administrator" at bounding box center [437, 120] width 23 height 6
click at [27, 35] on div "System lists" at bounding box center [32, 32] width 64 height 11
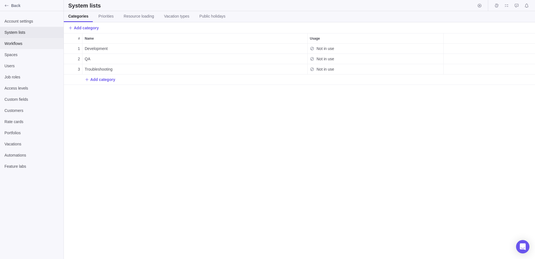
click at [27, 40] on div "Workflows" at bounding box center [32, 43] width 64 height 11
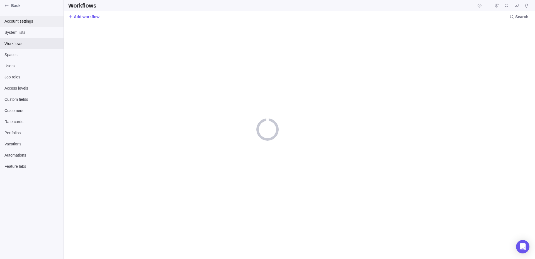
click at [24, 25] on div "Account settings" at bounding box center [32, 21] width 64 height 11
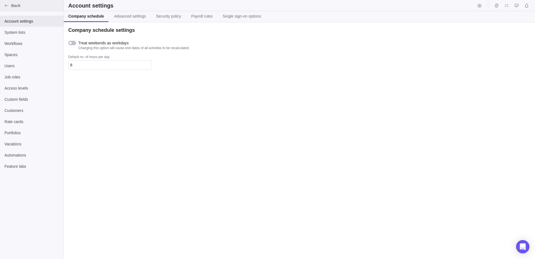
click at [17, 5] on span "Back" at bounding box center [36, 6] width 50 height 6
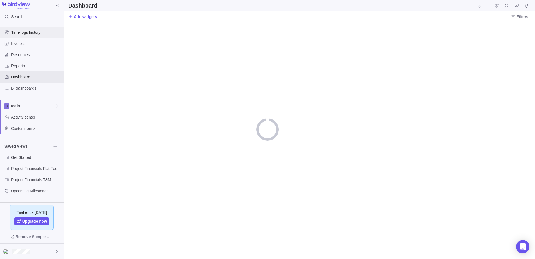
click at [21, 33] on span "Time logs history" at bounding box center [36, 33] width 50 height 6
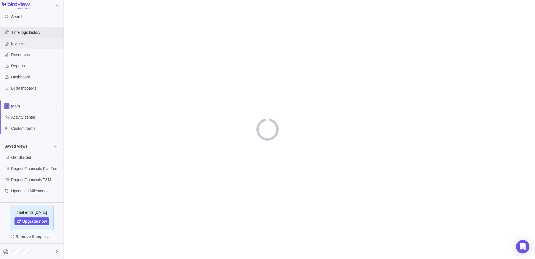
click at [21, 42] on span "Invoices" at bounding box center [36, 44] width 50 height 6
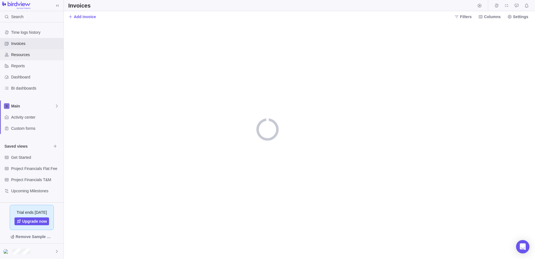
click at [21, 55] on span "Resources" at bounding box center [36, 55] width 50 height 6
click at [31, 43] on span "Invoices" at bounding box center [36, 44] width 50 height 6
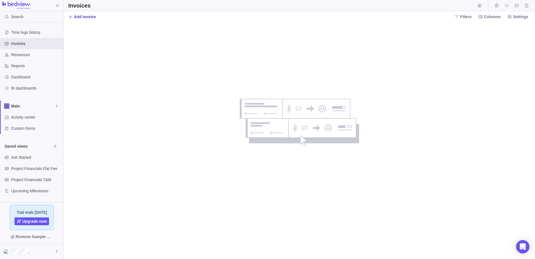
click at [77, 17] on span "Add invoice" at bounding box center [85, 17] width 22 height 6
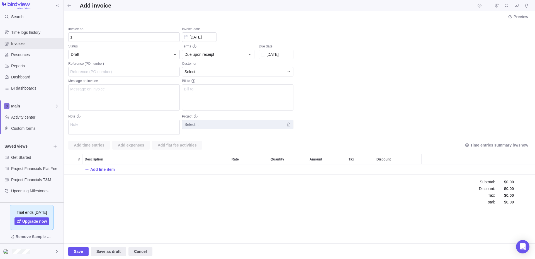
scroll to position [10, 471]
click at [76, 253] on span "Save" at bounding box center [78, 251] width 9 height 7
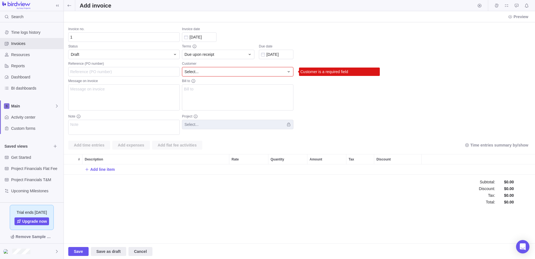
click at [235, 68] on div "Select..." at bounding box center [237, 71] width 111 height 9
click at [209, 94] on span "Sorry, nothing was found" at bounding box center [208, 93] width 43 height 6
click at [135, 73] on div "Invoice no. 1 Status Draft Reference (PO number) Message on invoice Note Invoic…" at bounding box center [299, 132] width 471 height 221
click at [23, 39] on div "Invoices" at bounding box center [32, 43] width 64 height 11
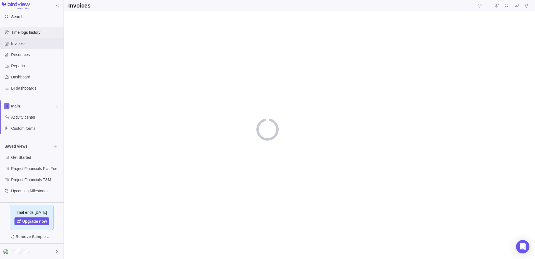
click at [23, 30] on span "Time logs history" at bounding box center [36, 33] width 50 height 6
click at [22, 60] on div "Reports" at bounding box center [32, 65] width 64 height 11
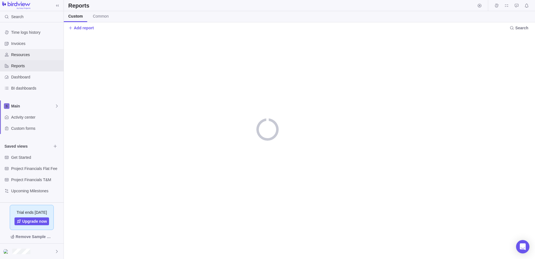
click at [21, 55] on span "Resources" at bounding box center [36, 55] width 50 height 6
click at [21, 68] on span "Reports" at bounding box center [36, 66] width 50 height 6
click at [22, 72] on div "Dashboard" at bounding box center [32, 76] width 64 height 11
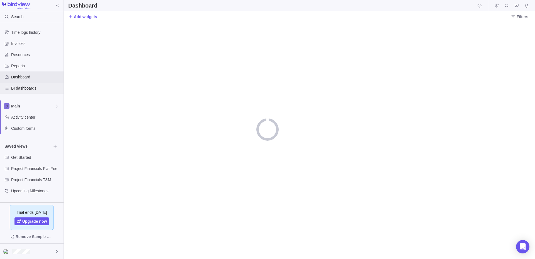
click at [24, 89] on span "BI dashboards" at bounding box center [36, 88] width 50 height 6
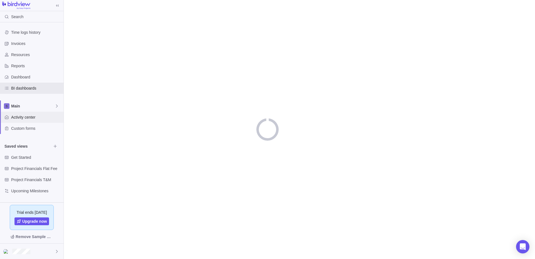
drag, startPoint x: 28, startPoint y: 116, endPoint x: 34, endPoint y: 118, distance: 6.4
click at [28, 116] on span "Activity center" at bounding box center [36, 117] width 50 height 6
click at [36, 134] on div "Time logs history Invoices Resources Reports Dashboard BI dashboards Main Activ…" at bounding box center [32, 111] width 64 height 178
click at [28, 130] on span "Custom forms" at bounding box center [36, 128] width 50 height 6
click at [26, 153] on div "Get Started" at bounding box center [32, 157] width 64 height 11
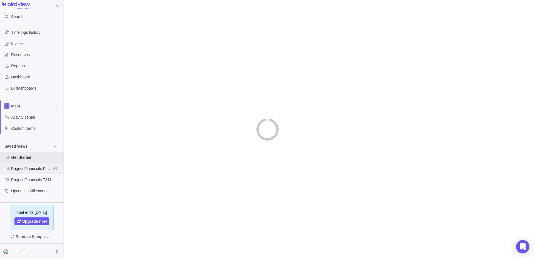
click at [30, 169] on span "Project Financials Flat Fee" at bounding box center [31, 169] width 40 height 6
click at [30, 177] on span "Project Financials T&M" at bounding box center [31, 180] width 40 height 6
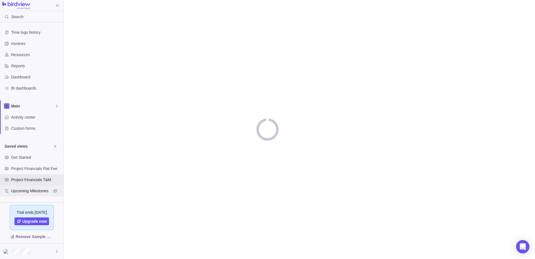
click at [28, 186] on div "Upcoming Milestones" at bounding box center [32, 190] width 64 height 11
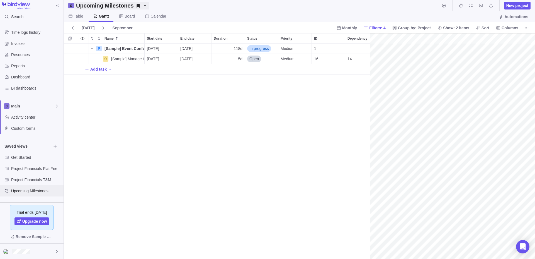
scroll to position [0, 0]
click at [35, 48] on div "Invoices" at bounding box center [32, 43] width 64 height 11
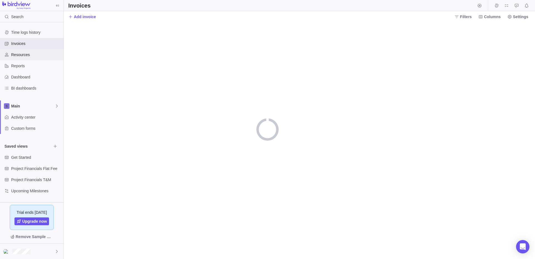
click at [34, 57] on span "Resources" at bounding box center [36, 55] width 50 height 6
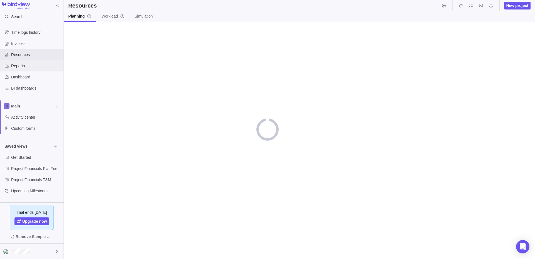
click at [32, 65] on span "Reports" at bounding box center [36, 66] width 50 height 6
click at [31, 73] on div "Dashboard" at bounding box center [32, 76] width 64 height 11
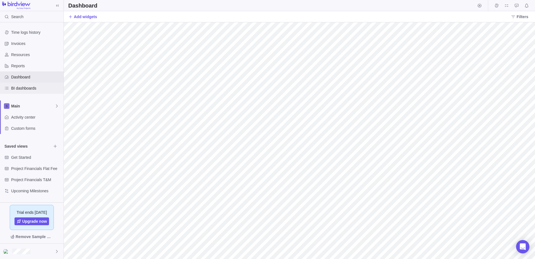
click at [31, 90] on span "BI dashboards" at bounding box center [36, 88] width 50 height 6
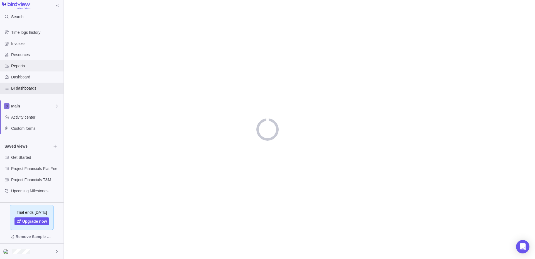
click at [31, 71] on div "Reports" at bounding box center [32, 65] width 64 height 11
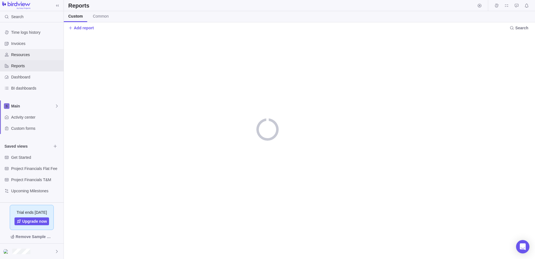
click at [23, 58] on div "Resources" at bounding box center [32, 54] width 64 height 11
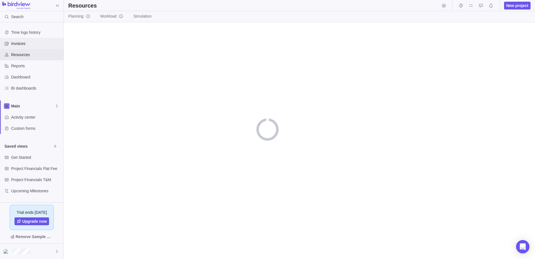
click at [20, 46] on span "Invoices" at bounding box center [36, 44] width 50 height 6
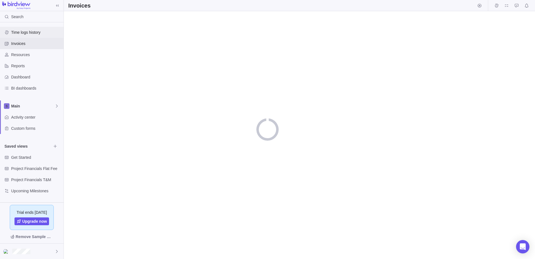
click at [24, 33] on span "Time logs history" at bounding box center [36, 33] width 50 height 6
click at [22, 44] on span "Invoices" at bounding box center [36, 44] width 50 height 6
click at [22, 53] on span "Resources" at bounding box center [36, 55] width 50 height 6
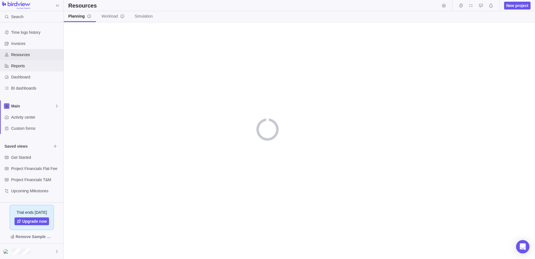
click at [31, 64] on span "Reports" at bounding box center [36, 66] width 50 height 6
click at [32, 77] on span "Dashboard" at bounding box center [36, 77] width 50 height 6
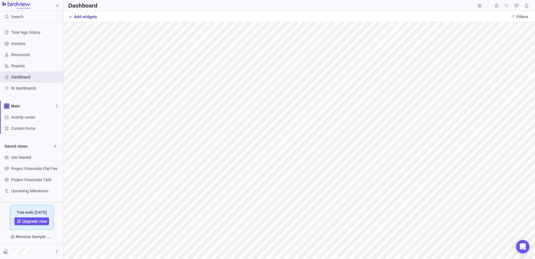
click at [80, 15] on span "Add widgets" at bounding box center [85, 17] width 23 height 6
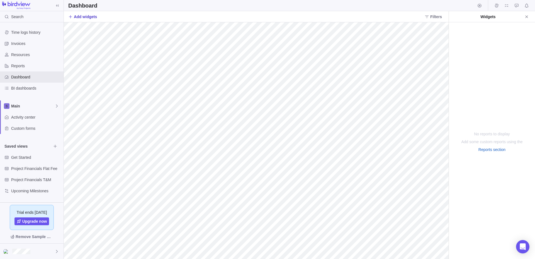
click at [92, 18] on span "Add widgets" at bounding box center [85, 17] width 23 height 6
click at [86, 18] on span "Add widgets" at bounding box center [85, 17] width 23 height 6
click at [503, 156] on div "No reports to display Add some custom reports using the Reports section" at bounding box center [492, 140] width 86 height 236
click at [494, 148] on link "Reports section" at bounding box center [492, 150] width 27 height 6
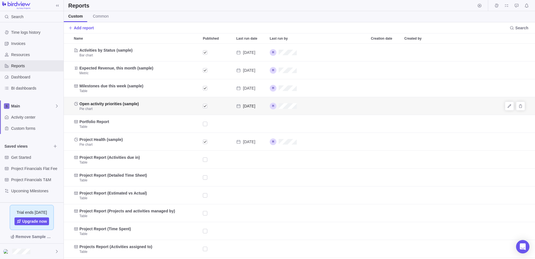
scroll to position [70, 0]
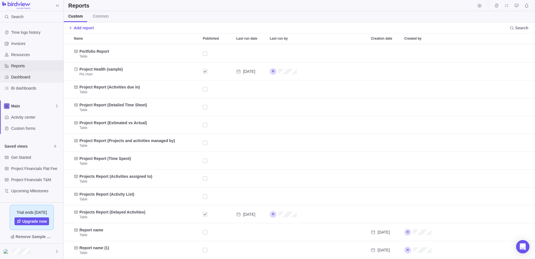
click at [16, 76] on span "Dashboard" at bounding box center [36, 77] width 50 height 6
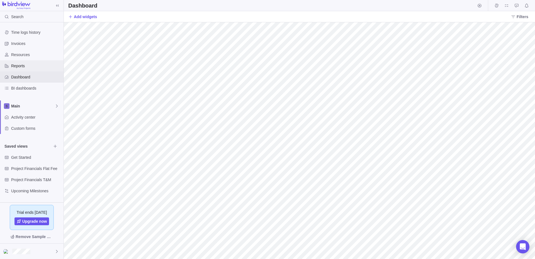
click at [33, 69] on div "Reports" at bounding box center [32, 65] width 64 height 11
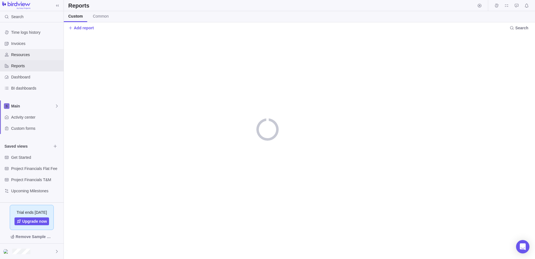
click at [27, 55] on span "Resources" at bounding box center [36, 55] width 50 height 6
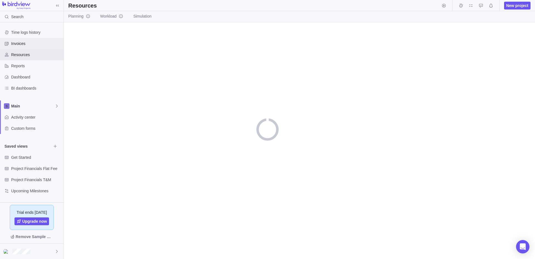
click at [23, 45] on span "Invoices" at bounding box center [36, 44] width 50 height 6
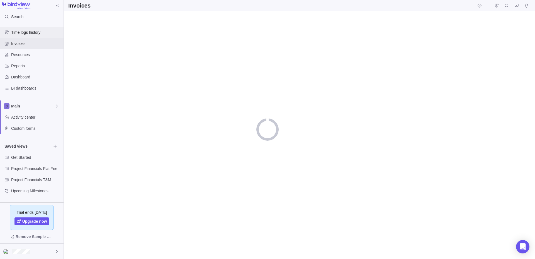
click at [25, 34] on span "Time logs history" at bounding box center [36, 33] width 50 height 6
click at [19, 44] on span "Invoices" at bounding box center [36, 44] width 50 height 6
click at [21, 54] on span "Resources" at bounding box center [36, 55] width 50 height 6
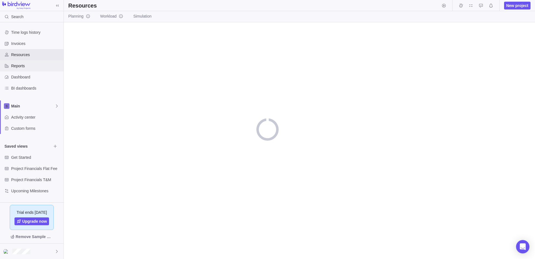
click at [25, 65] on span "Reports" at bounding box center [36, 66] width 50 height 6
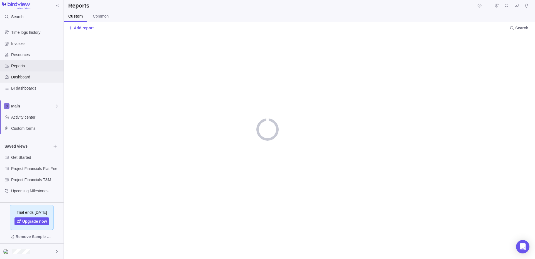
click at [27, 73] on div "Dashboard" at bounding box center [32, 76] width 64 height 11
click at [27, 87] on span "BI dashboards" at bounding box center [36, 88] width 50 height 6
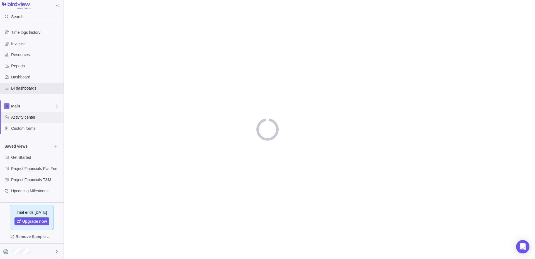
click at [22, 115] on span "Activity center" at bounding box center [36, 117] width 50 height 6
click at [28, 130] on span "Custom forms" at bounding box center [36, 128] width 50 height 6
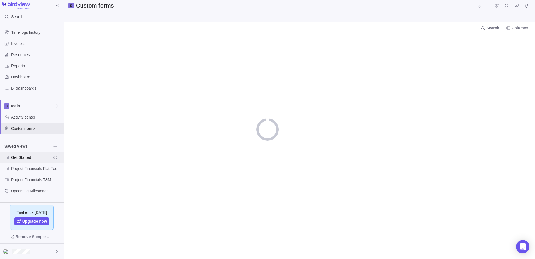
click at [32, 157] on span "Get Started" at bounding box center [31, 157] width 40 height 6
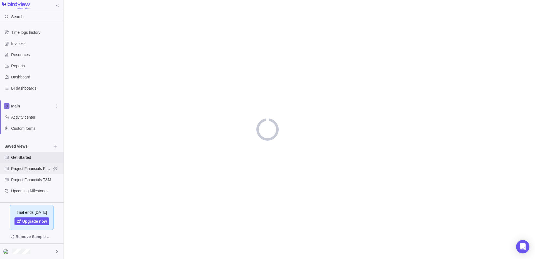
click at [35, 168] on span "Project Financials Flat Fee" at bounding box center [31, 169] width 40 height 6
click at [33, 178] on span "Project Financials T&M" at bounding box center [31, 180] width 40 height 6
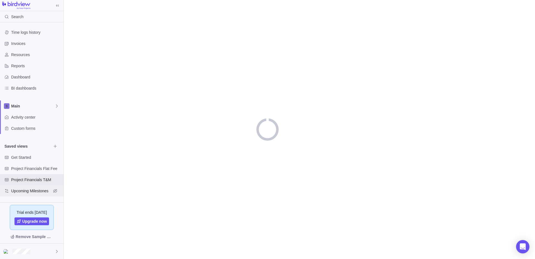
click at [32, 189] on span "Upcoming Milestones" at bounding box center [31, 191] width 40 height 6
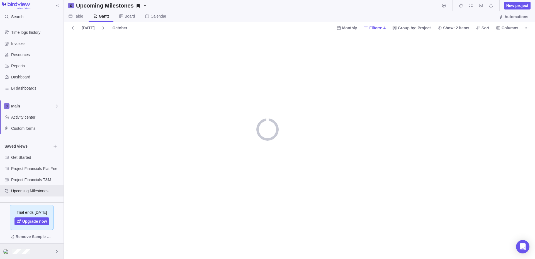
click at [24, 255] on div at bounding box center [32, 250] width 64 height 15
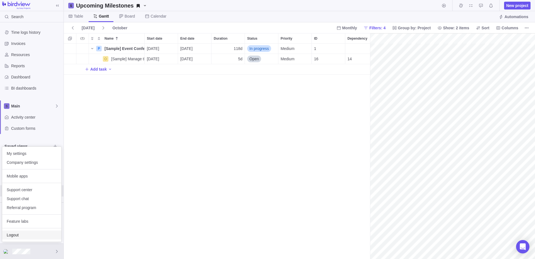
scroll to position [215, 306]
click at [24, 164] on span "Company settings" at bounding box center [32, 162] width 50 height 6
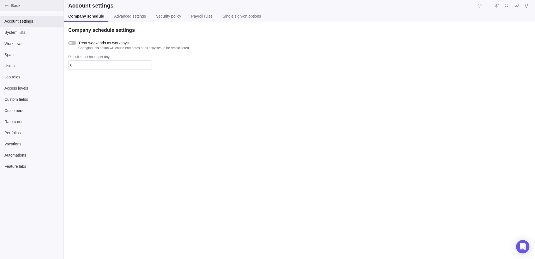
click at [6, 2] on div "Back" at bounding box center [6, 5] width 9 height 9
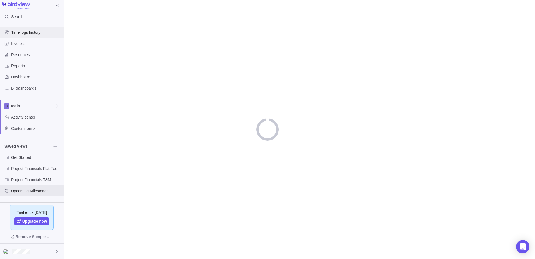
click at [21, 32] on span "Time logs history" at bounding box center [36, 33] width 50 height 6
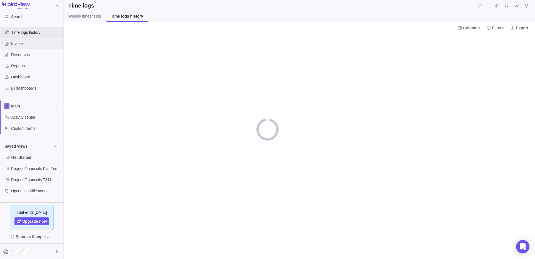
click at [23, 43] on span "Invoices" at bounding box center [36, 44] width 50 height 6
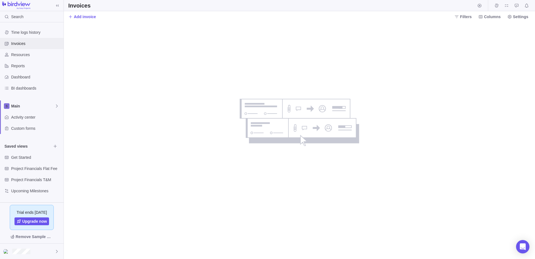
click at [23, 43] on span "Invoices" at bounding box center [36, 44] width 50 height 6
click at [27, 60] on div "Reports" at bounding box center [32, 65] width 64 height 11
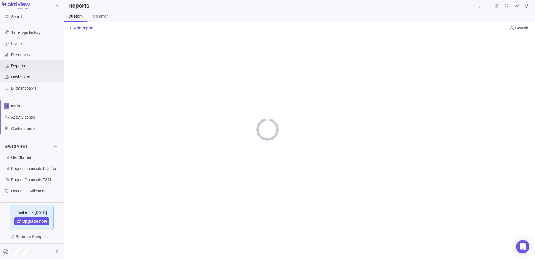
click at [21, 73] on div "Dashboard" at bounding box center [32, 76] width 64 height 11
click at [25, 88] on span "BI dashboards" at bounding box center [36, 88] width 50 height 6
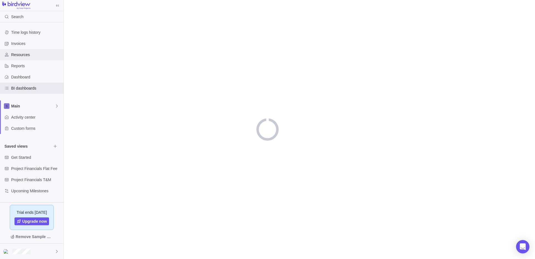
click at [31, 50] on div "Resources" at bounding box center [32, 54] width 64 height 11
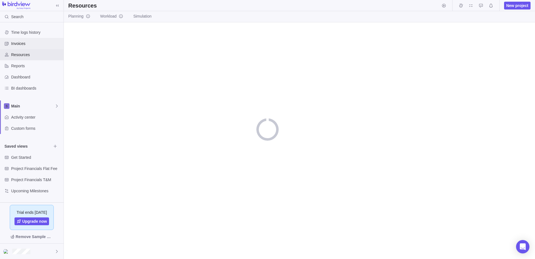
click at [30, 43] on span "Invoices" at bounding box center [36, 44] width 50 height 6
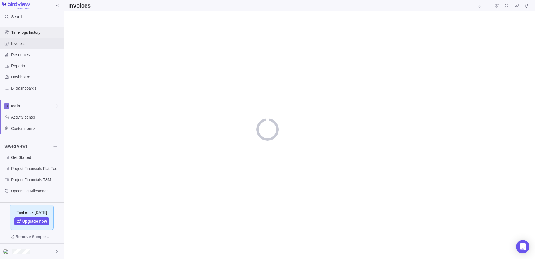
click at [30, 34] on span "Time logs history" at bounding box center [36, 33] width 50 height 6
click at [6, 9] on img at bounding box center [16, 6] width 28 height 8
click at [10, 3] on img at bounding box center [16, 6] width 28 height 8
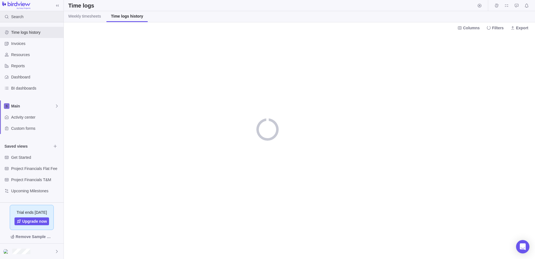
click at [8, 15] on icon at bounding box center [6, 16] width 4 height 4
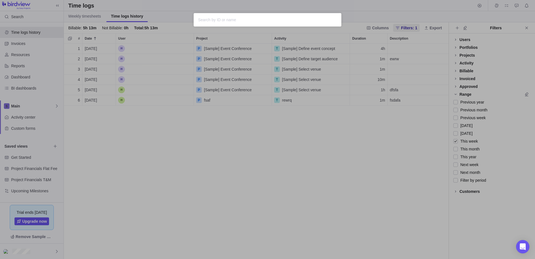
click at [273, 40] on div "Sorry, nothing was found" at bounding box center [267, 129] width 535 height 259
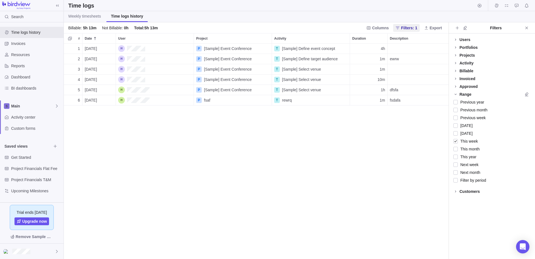
scroll to position [215, 385]
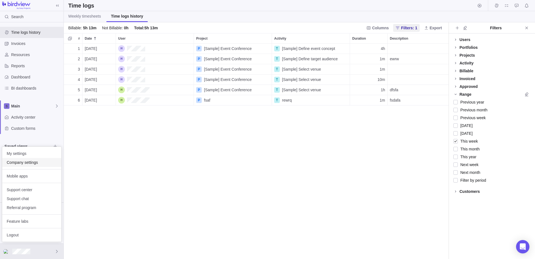
click at [31, 161] on span "Company settings" at bounding box center [32, 162] width 50 height 6
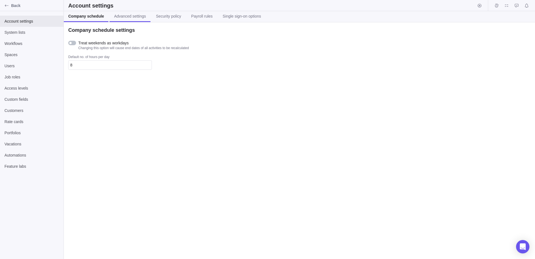
click at [140, 17] on span "Advanced settings" at bounding box center [130, 16] width 32 height 6
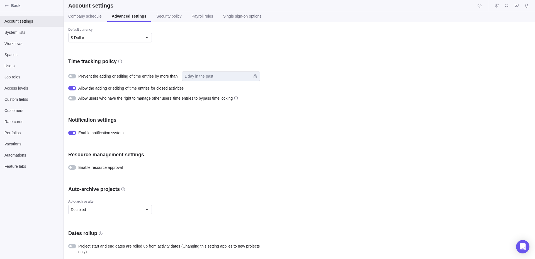
scroll to position [14, 0]
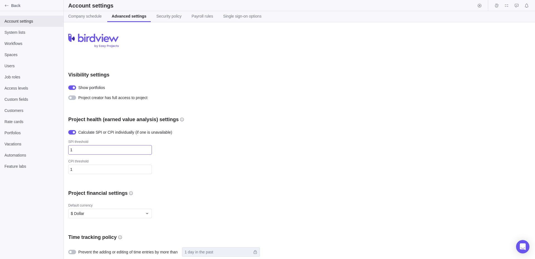
click at [106, 148] on input "1" at bounding box center [110, 149] width 84 height 9
click at [71, 86] on div at bounding box center [72, 87] width 8 height 4
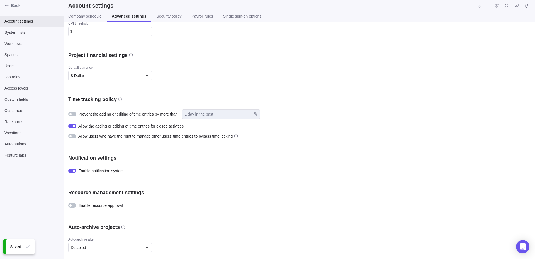
scroll to position [190, 0]
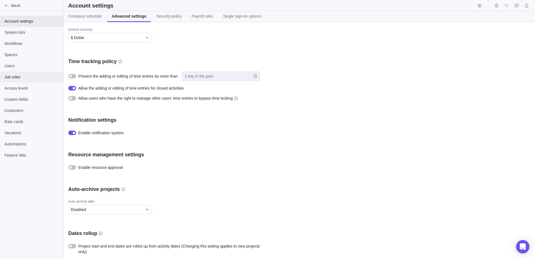
click at [24, 79] on span "Job roles" at bounding box center [31, 77] width 55 height 6
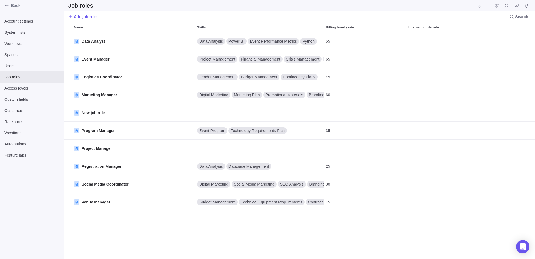
scroll to position [226, 471]
click at [33, 93] on div "Access levels" at bounding box center [32, 88] width 64 height 11
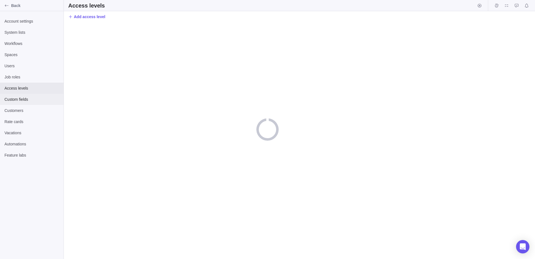
click at [30, 98] on span "Custom fields" at bounding box center [31, 99] width 55 height 6
click at [25, 108] on span "Customers" at bounding box center [31, 111] width 55 height 6
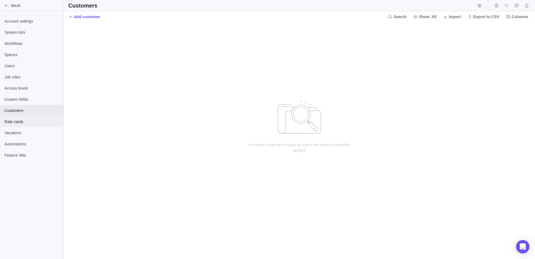
click at [25, 121] on span "Rate cards" at bounding box center [31, 122] width 55 height 6
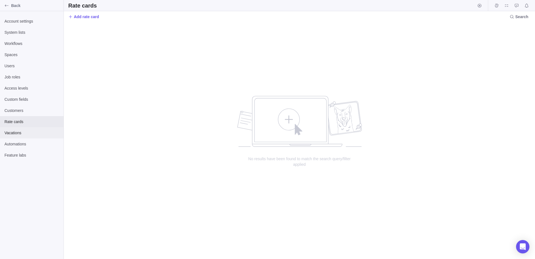
click at [22, 136] on div "Vacations" at bounding box center [32, 132] width 64 height 11
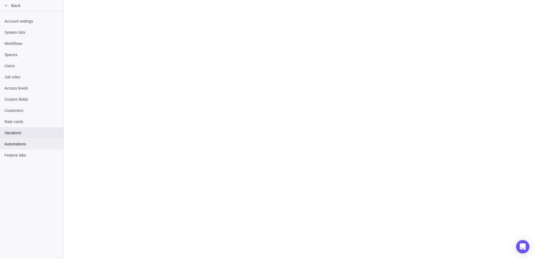
click at [22, 144] on span "Automations" at bounding box center [31, 144] width 55 height 6
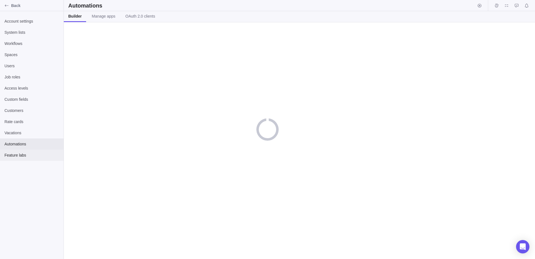
click at [24, 159] on div "Feature labs" at bounding box center [32, 154] width 64 height 11
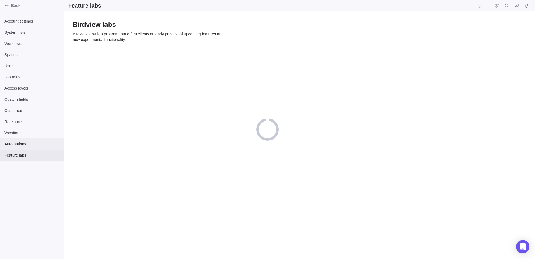
click at [23, 140] on div "Automations" at bounding box center [32, 143] width 64 height 11
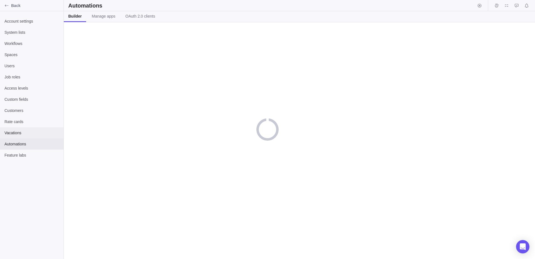
click at [22, 132] on span "Vacations" at bounding box center [31, 133] width 55 height 6
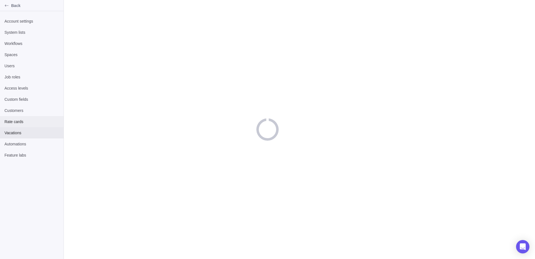
click at [22, 126] on div "Rate cards" at bounding box center [32, 121] width 64 height 11
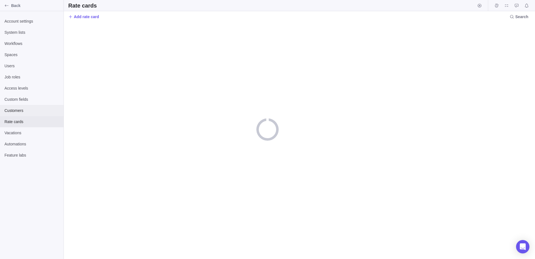
click at [23, 112] on span "Customers" at bounding box center [31, 111] width 55 height 6
click at [25, 101] on span "Custom fields" at bounding box center [31, 99] width 55 height 6
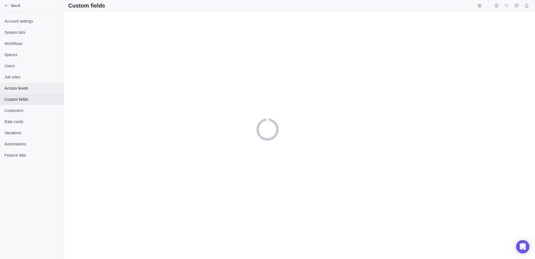
click at [23, 90] on span "Access levels" at bounding box center [31, 88] width 55 height 6
click at [21, 79] on span "Job roles" at bounding box center [31, 77] width 55 height 6
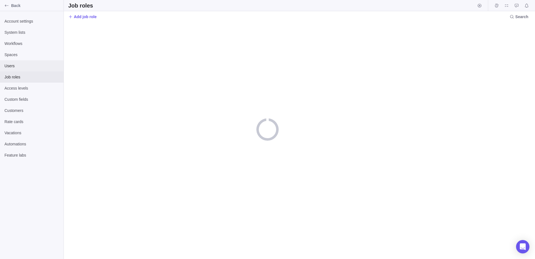
click at [19, 66] on span "Users" at bounding box center [31, 66] width 55 height 6
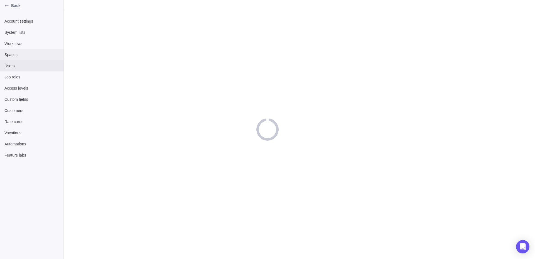
click at [19, 56] on span "Spaces" at bounding box center [31, 55] width 55 height 6
click at [20, 45] on span "Workflows" at bounding box center [31, 44] width 55 height 6
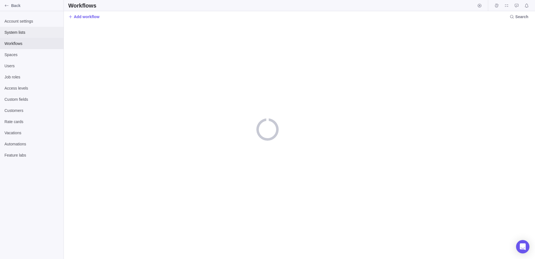
click at [21, 31] on span "System lists" at bounding box center [31, 33] width 55 height 6
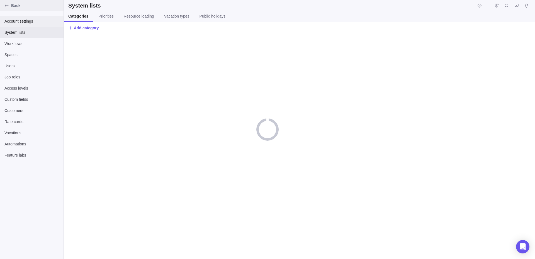
click at [22, 18] on span "Account settings" at bounding box center [31, 21] width 55 height 6
click at [8, 6] on icon "Back" at bounding box center [6, 5] width 4 height 4
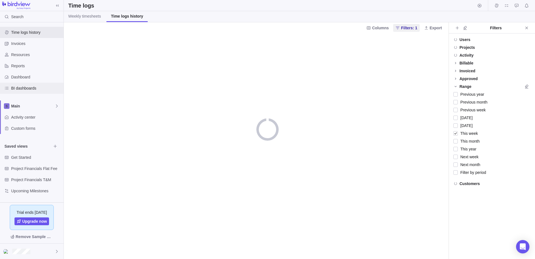
click at [18, 91] on div "BI dashboards" at bounding box center [32, 88] width 64 height 11
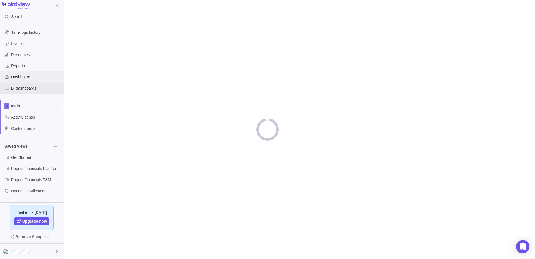
click at [23, 74] on span "Dashboard" at bounding box center [36, 77] width 50 height 6
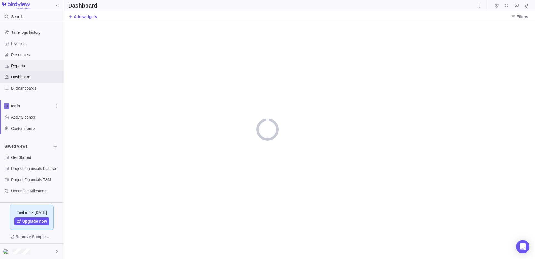
click at [24, 66] on span "Reports" at bounding box center [36, 66] width 50 height 6
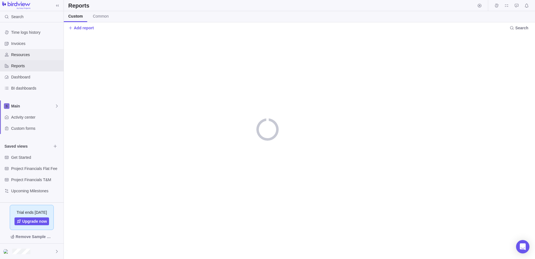
click at [26, 55] on span "Resources" at bounding box center [36, 55] width 50 height 6
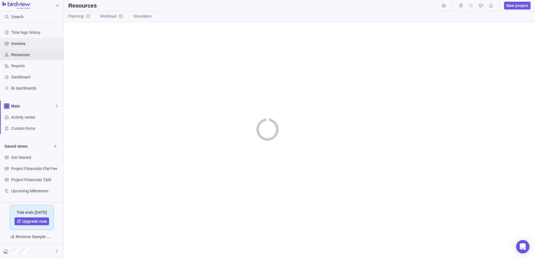
click at [30, 45] on span "Invoices" at bounding box center [36, 44] width 50 height 6
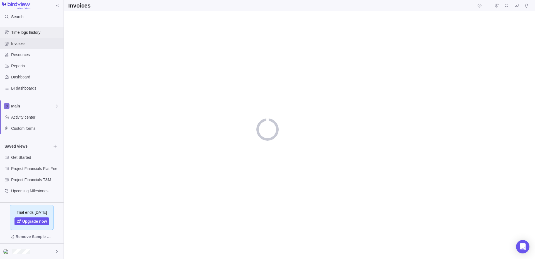
click at [30, 34] on span "Time logs history" at bounding box center [36, 33] width 50 height 6
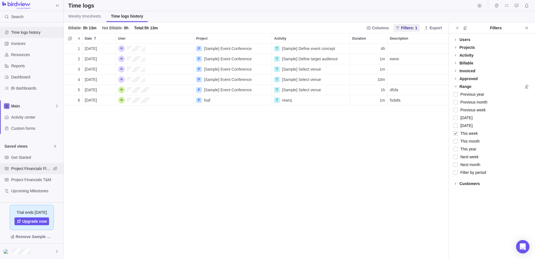
scroll to position [215, 385]
click at [31, 252] on div at bounding box center [32, 250] width 64 height 15
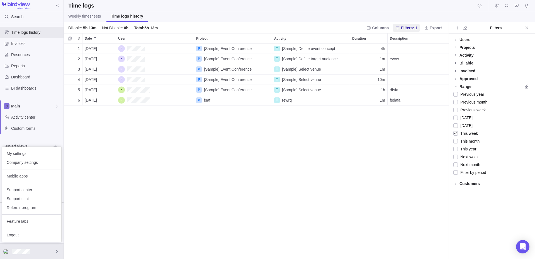
click at [40, 128] on body "Search Time logs history Invoices Resources Reports Dashboard BI dashboards Mai…" at bounding box center [267, 129] width 535 height 259
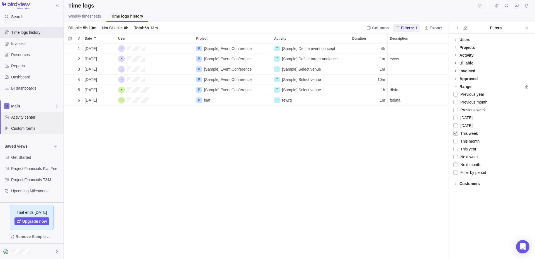
drag, startPoint x: 31, startPoint y: 126, endPoint x: 31, endPoint y: 119, distance: 7.2
click at [31, 126] on span "Custom forms" at bounding box center [36, 128] width 50 height 6
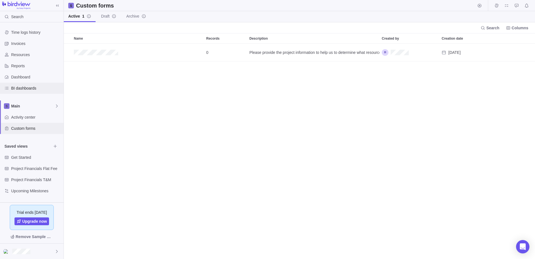
scroll to position [215, 471]
click at [26, 88] on span "BI dashboards" at bounding box center [36, 88] width 50 height 6
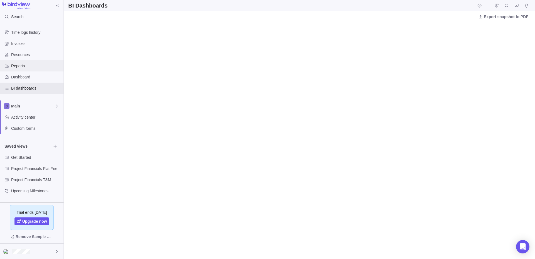
click at [33, 69] on div "Reports" at bounding box center [32, 65] width 64 height 11
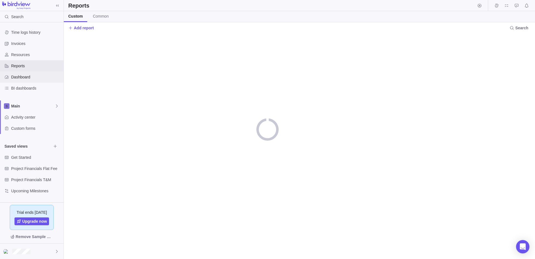
click at [21, 75] on span "Dashboard" at bounding box center [36, 77] width 50 height 6
click at [25, 53] on span "Resources" at bounding box center [36, 55] width 50 height 6
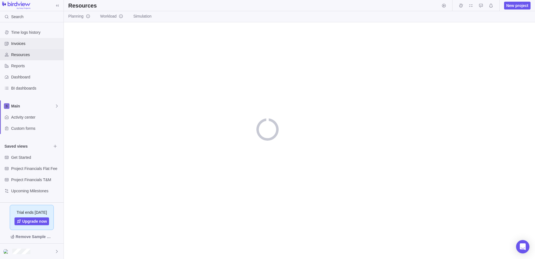
click at [22, 42] on span "Invoices" at bounding box center [36, 44] width 50 height 6
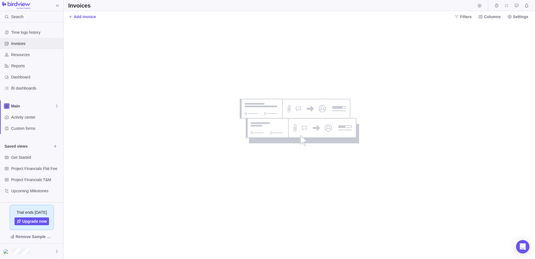
click at [23, 40] on div "Invoices" at bounding box center [32, 43] width 64 height 11
click at [23, 34] on span "Time logs history" at bounding box center [36, 33] width 50 height 6
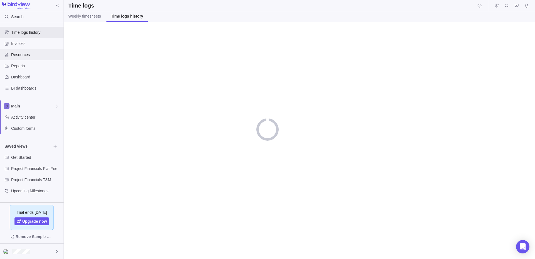
click at [19, 53] on span "Resources" at bounding box center [36, 55] width 50 height 6
click at [37, 69] on div "Reports" at bounding box center [32, 65] width 64 height 11
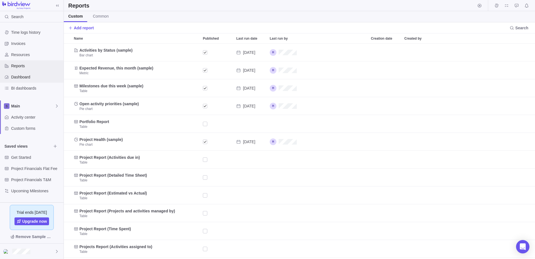
scroll to position [215, 471]
click at [34, 82] on div "Dashboard" at bounding box center [32, 76] width 64 height 11
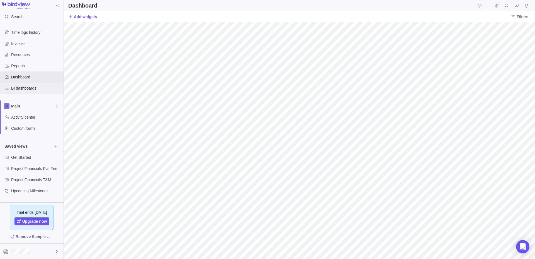
click at [34, 87] on span "BI dashboards" at bounding box center [36, 88] width 50 height 6
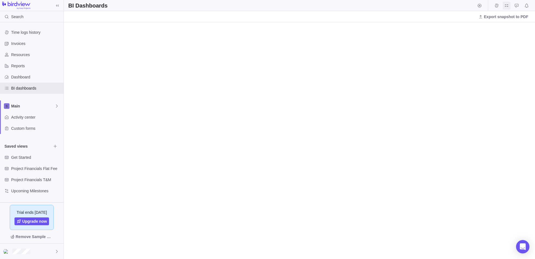
click at [508, 8] on span "My assignments" at bounding box center [507, 6] width 8 height 8
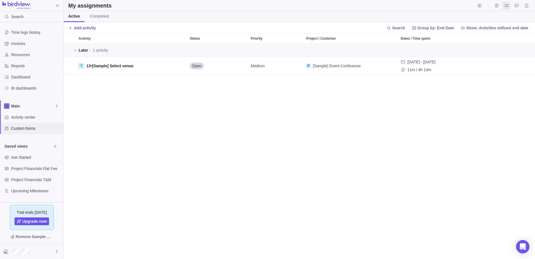
scroll to position [215, 471]
click at [55, 144] on span "Browse views" at bounding box center [55, 146] width 8 height 8
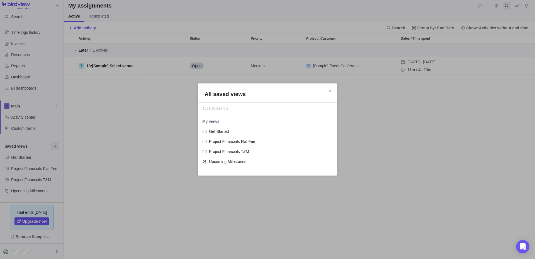
scroll to position [55, 139]
click at [334, 89] on span "Close" at bounding box center [330, 91] width 8 height 8
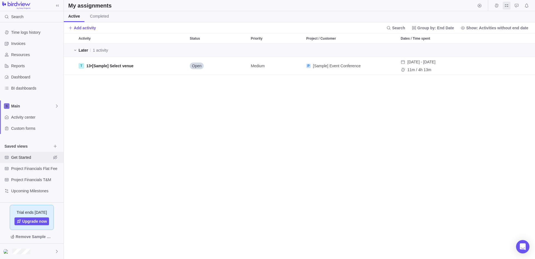
click at [47, 161] on div "Get Started" at bounding box center [32, 157] width 64 height 11
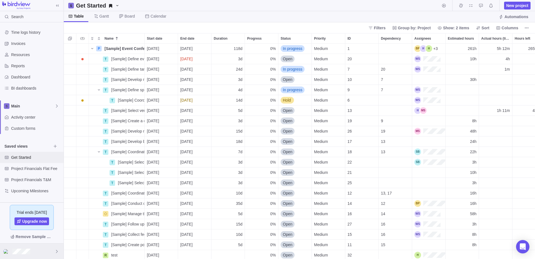
scroll to position [215, 471]
click at [30, 248] on div at bounding box center [32, 250] width 64 height 15
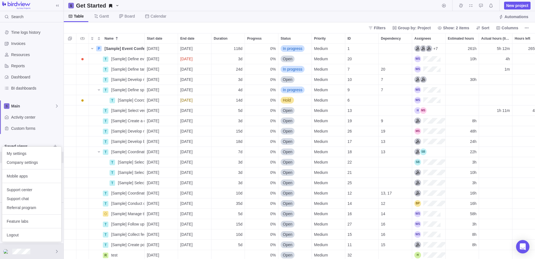
click at [30, 227] on div "Feature labs" at bounding box center [31, 221] width 59 height 14
click at [33, 222] on span "Feature labs" at bounding box center [32, 221] width 50 height 6
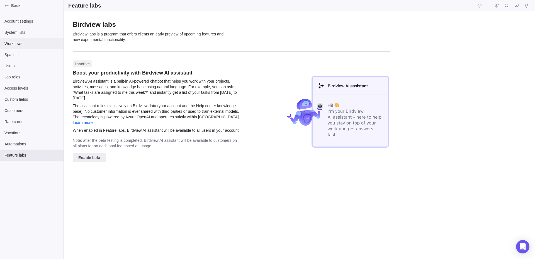
click at [18, 41] on span "Workflows" at bounding box center [31, 44] width 55 height 6
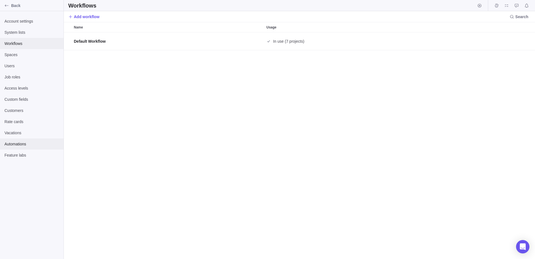
scroll to position [226, 471]
click at [20, 167] on div "Account settings System lists Workflows Spaces Users Job roles Access levels Cu…" at bounding box center [32, 135] width 64 height 248
click at [25, 155] on span "Feature labs" at bounding box center [31, 155] width 55 height 6
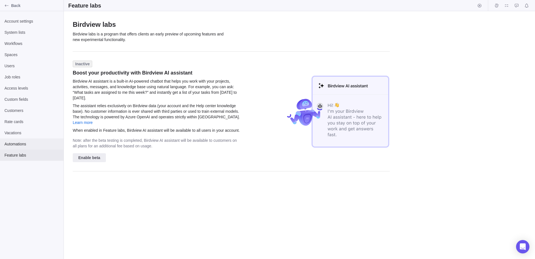
click at [31, 149] on div "Automations" at bounding box center [32, 143] width 64 height 11
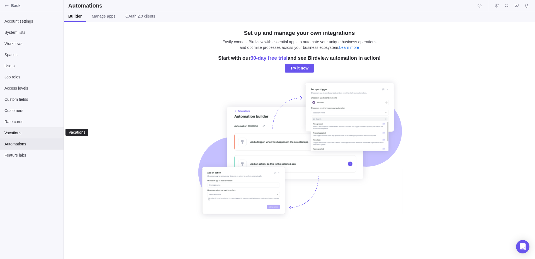
click at [23, 137] on div "Vacations" at bounding box center [32, 132] width 64 height 11
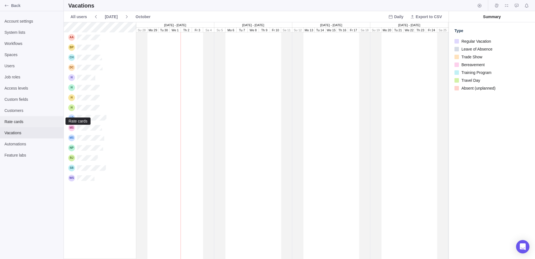
scroll to position [236, 385]
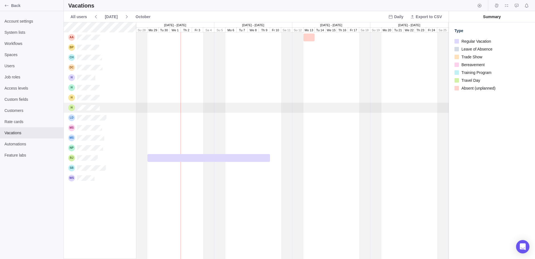
click at [227, 105] on div "grid" at bounding box center [331, 108] width 390 height 10
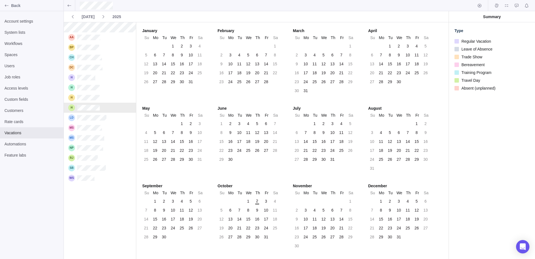
scroll to position [236, 72]
click at [243, 128] on div "June Su Mo Tu We Th Fr Sa 1 2 3 4 5 6 7 8 9 10 11 12 13 14 15 16 17 18 19 20 21…" at bounding box center [249, 138] width 62 height 66
click at [244, 129] on div "11" at bounding box center [248, 132] width 9 height 8
click at [251, 130] on div "11" at bounding box center [248, 132] width 8 height 8
click at [252, 133] on div "8 9 10 11 12 13 14" at bounding box center [249, 132] width 62 height 8
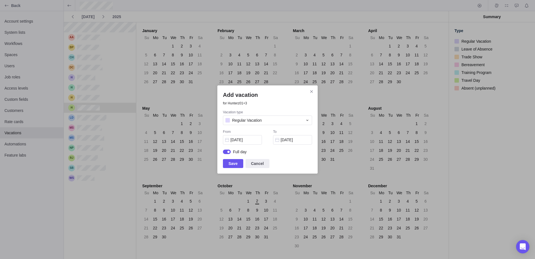
click at [272, 133] on div "Vacation type Regular Vacation From 06/11/2025 To 06/11/2025 Full day" at bounding box center [267, 134] width 89 height 49
click at [230, 166] on span "Save" at bounding box center [233, 163] width 9 height 7
click at [311, 91] on icon "Close" at bounding box center [311, 91] width 4 height 4
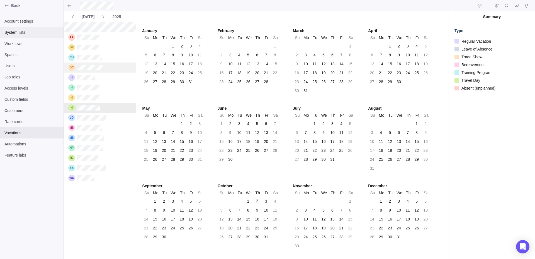
click at [21, 30] on span "System lists" at bounding box center [31, 33] width 55 height 6
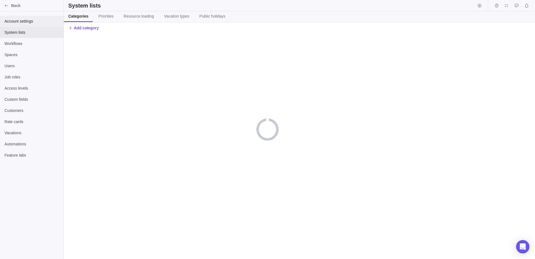
click at [21, 23] on span "Account settings" at bounding box center [31, 21] width 55 height 6
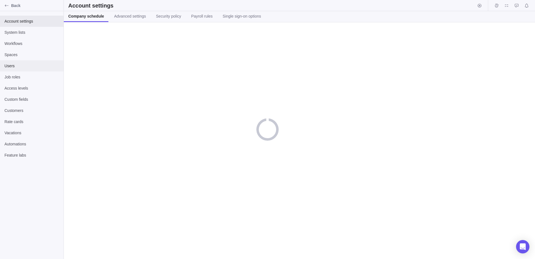
click at [24, 70] on div "Users" at bounding box center [32, 65] width 64 height 11
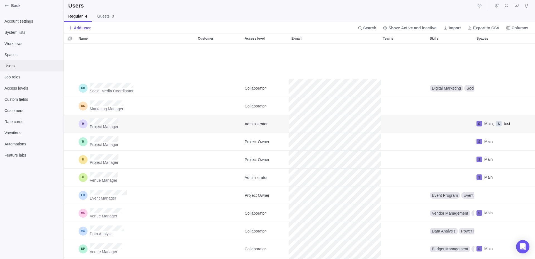
scroll to position [52, 0]
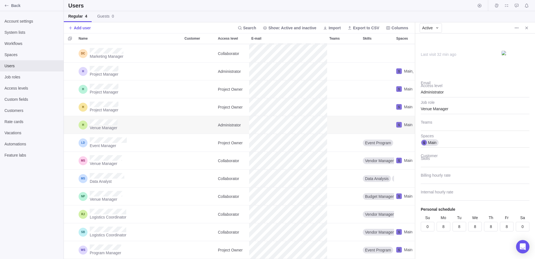
scroll to position [52, 0]
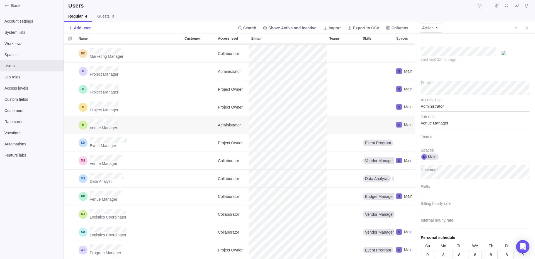
click at [459, 107] on div "Administrator" at bounding box center [475, 105] width 109 height 14
click at [449, 164] on div "dasda" at bounding box center [475, 160] width 108 height 10
click at [20, 134] on span "Vacations" at bounding box center [31, 133] width 55 height 6
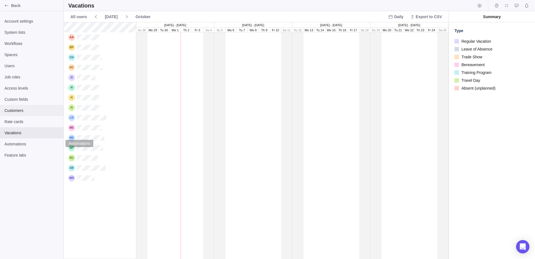
scroll to position [236, 385]
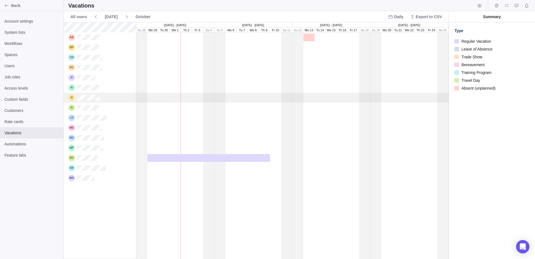
click at [265, 101] on div "grid" at bounding box center [331, 98] width 390 height 10
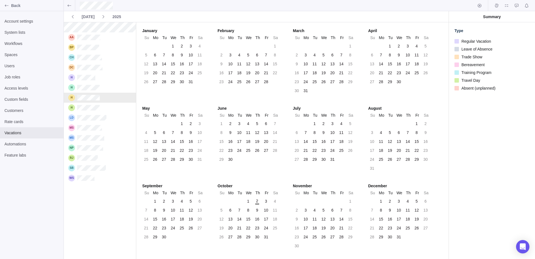
scroll to position [236, 72]
click at [16, 67] on span "Users" at bounding box center [31, 66] width 55 height 6
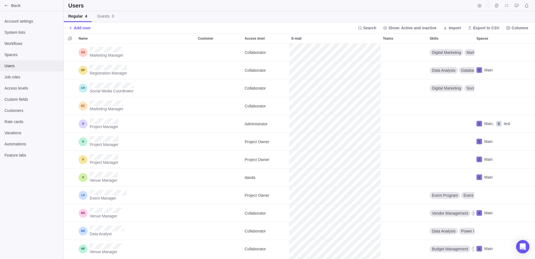
scroll to position [215, 471]
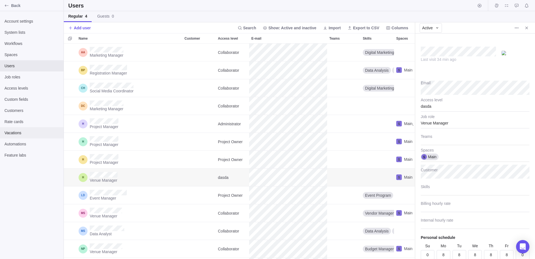
type textarea "x"
click at [18, 135] on span "Vacations" at bounding box center [31, 133] width 55 height 6
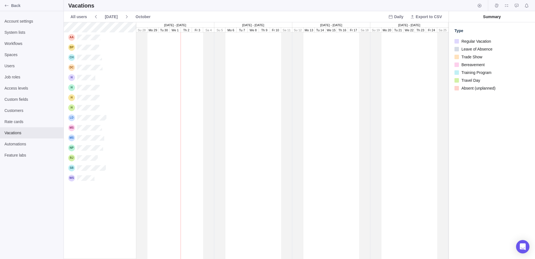
scroll to position [236, 385]
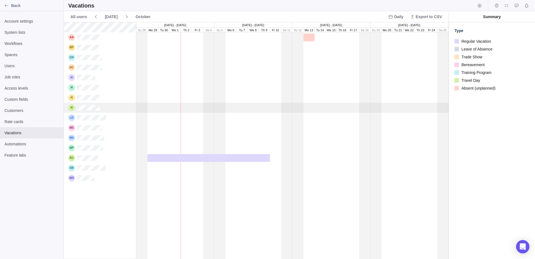
scroll to position [236, 72]
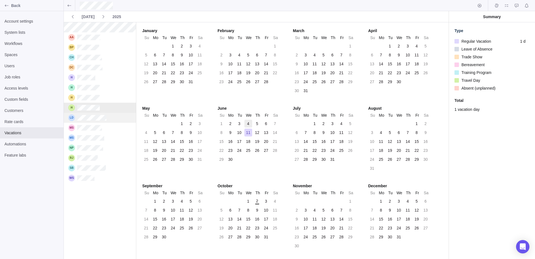
click at [250, 125] on div "4" at bounding box center [248, 124] width 4 height 6
click at [247, 123] on div "4" at bounding box center [248, 124] width 4 height 6
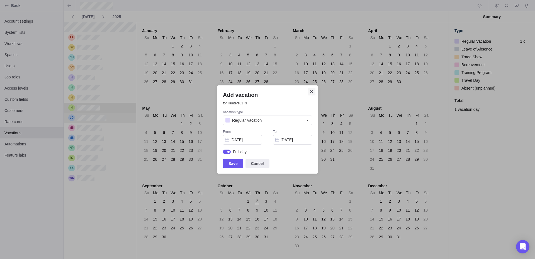
click at [309, 92] on icon "Close" at bounding box center [311, 91] width 4 height 4
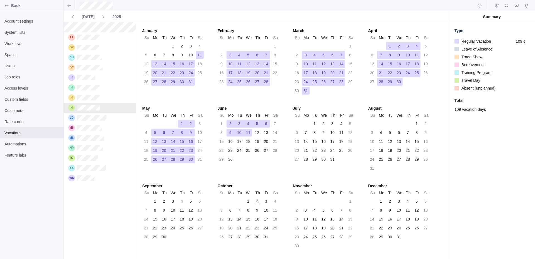
scroll to position [236, 72]
click at [30, 134] on span "Vacations" at bounding box center [31, 133] width 55 height 6
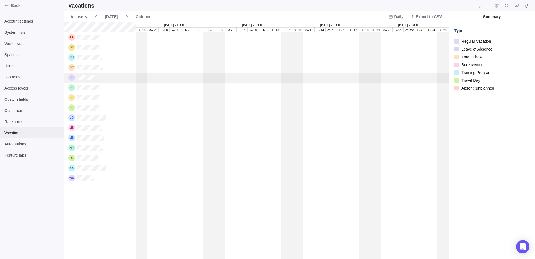
scroll to position [236, 385]
